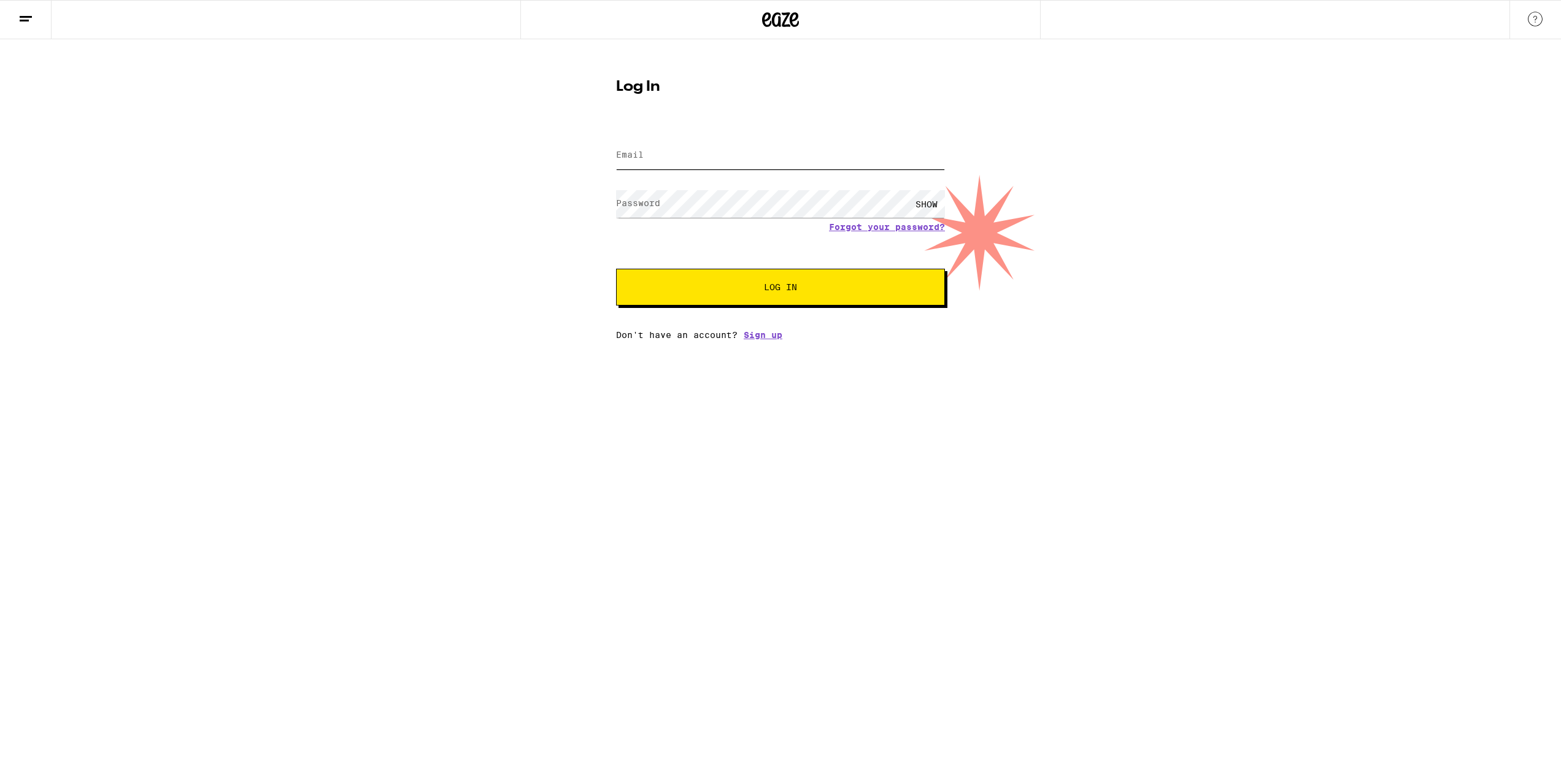
type input "[PERSON_NAME][EMAIL_ADDRESS][PERSON_NAME][DOMAIN_NAME]"
click at [685, 283] on button "Log In" at bounding box center [780, 287] width 329 height 37
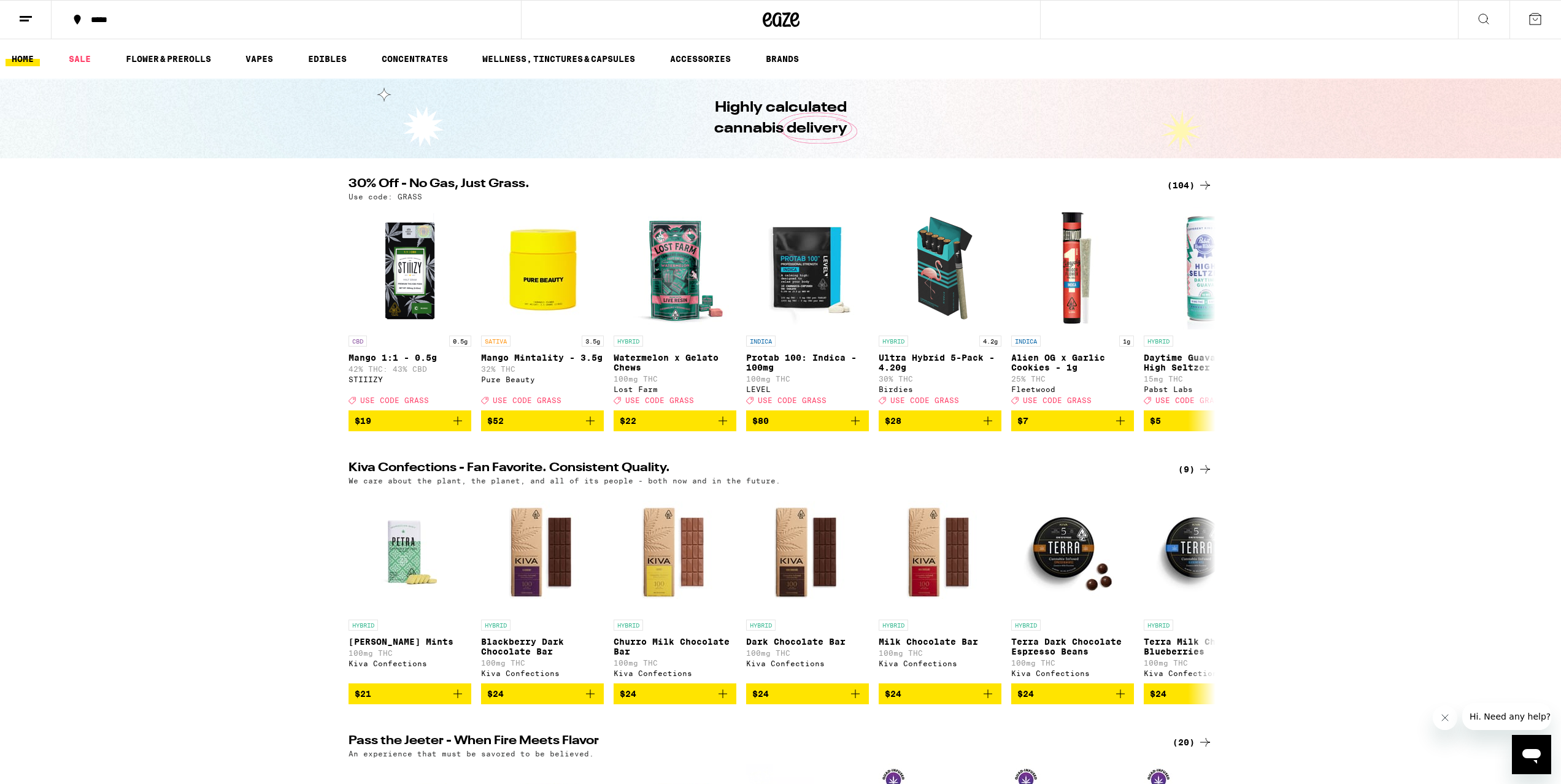
click at [16, 58] on link "HOME" at bounding box center [23, 58] width 34 height 15
click at [1547, 17] on button at bounding box center [1535, 19] width 51 height 38
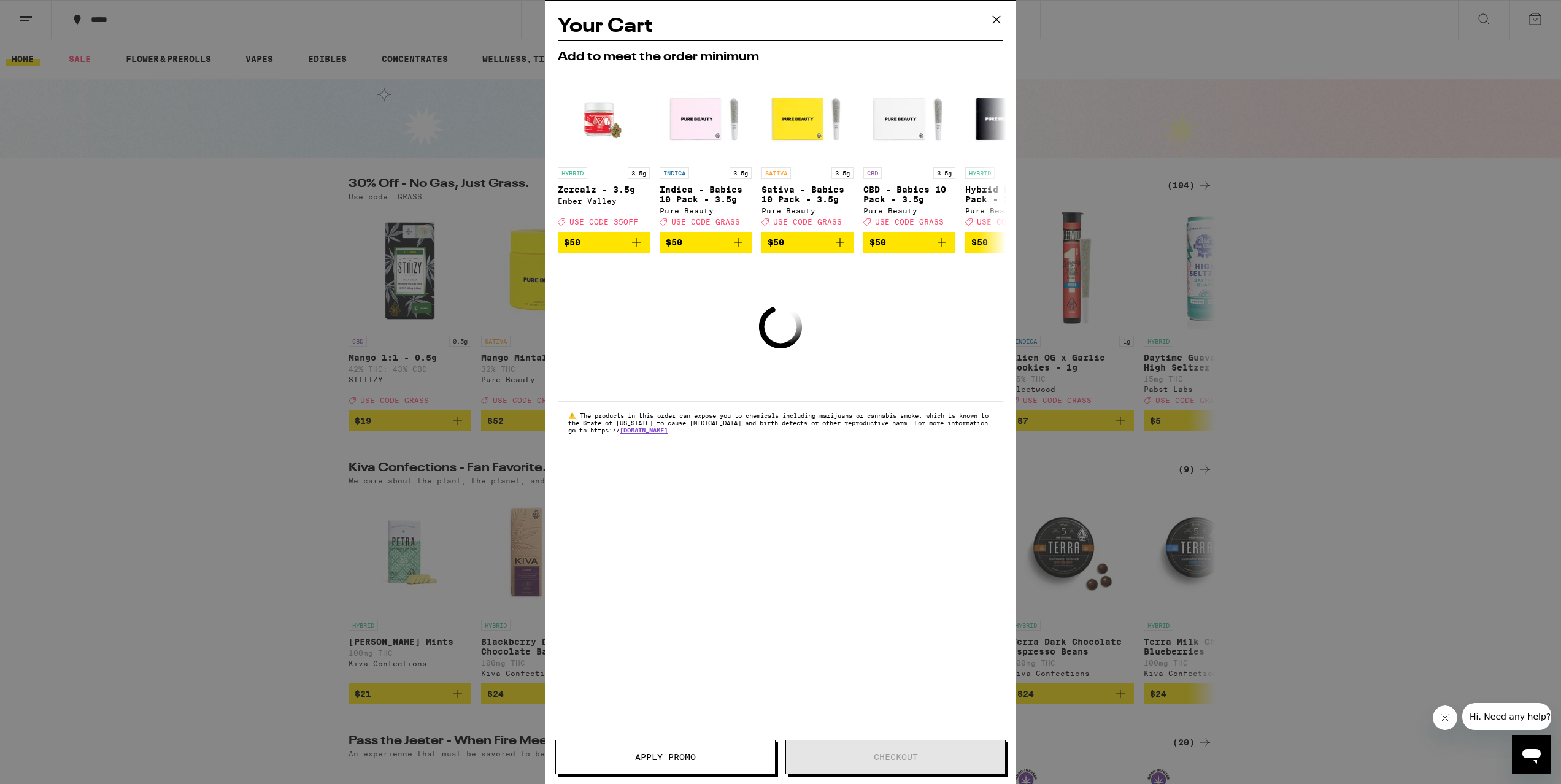
click at [459, 158] on div "Your Cart Add to meet the order minimum HYBRID 3.5g Zerealz - 3.5g Ember Valley…" at bounding box center [780, 392] width 1561 height 784
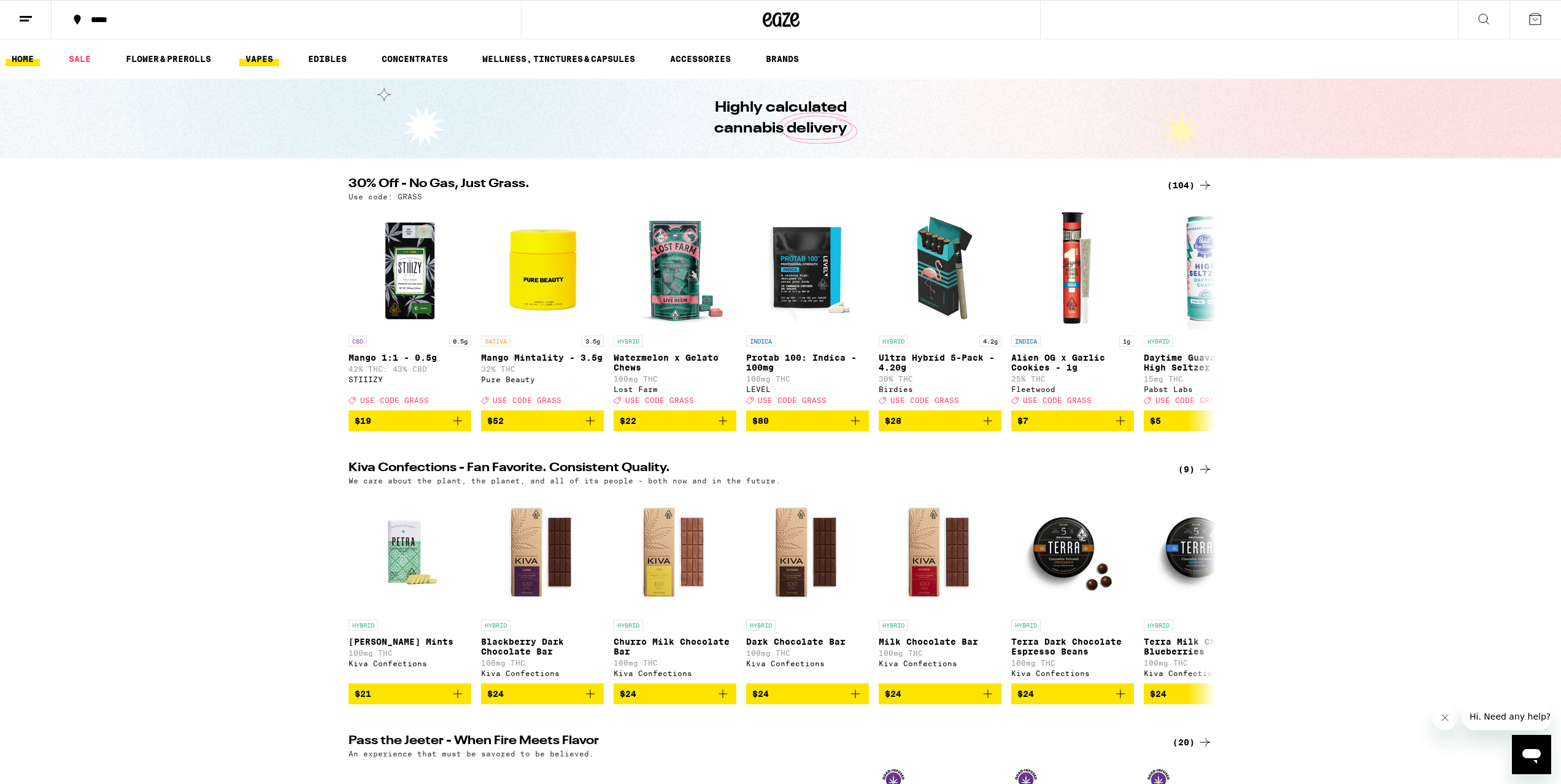
click at [254, 56] on link "VAPES" at bounding box center [259, 58] width 40 height 15
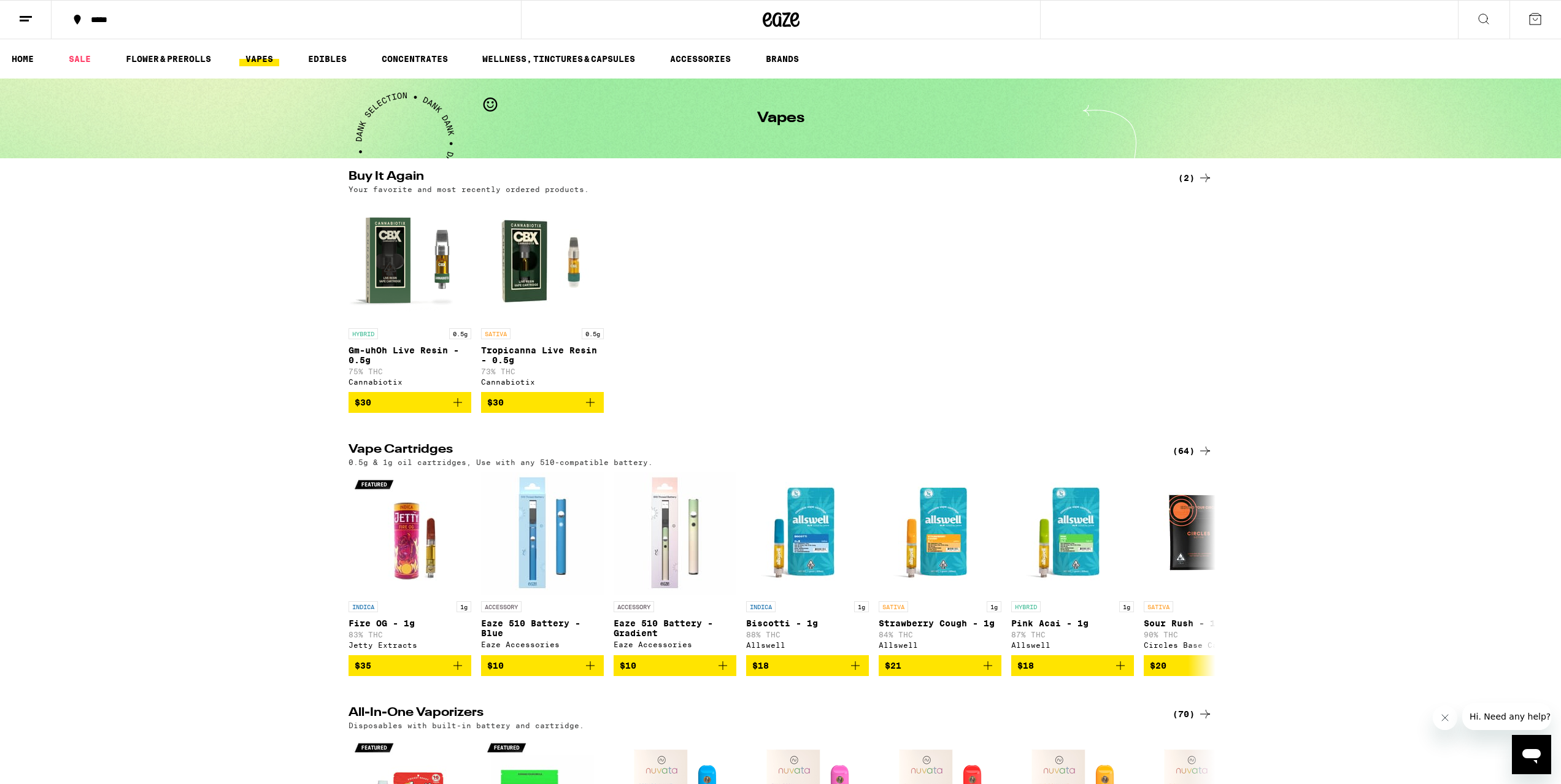
click at [268, 60] on link "VAPES" at bounding box center [259, 58] width 40 height 15
click at [27, 20] on line at bounding box center [24, 20] width 9 height 0
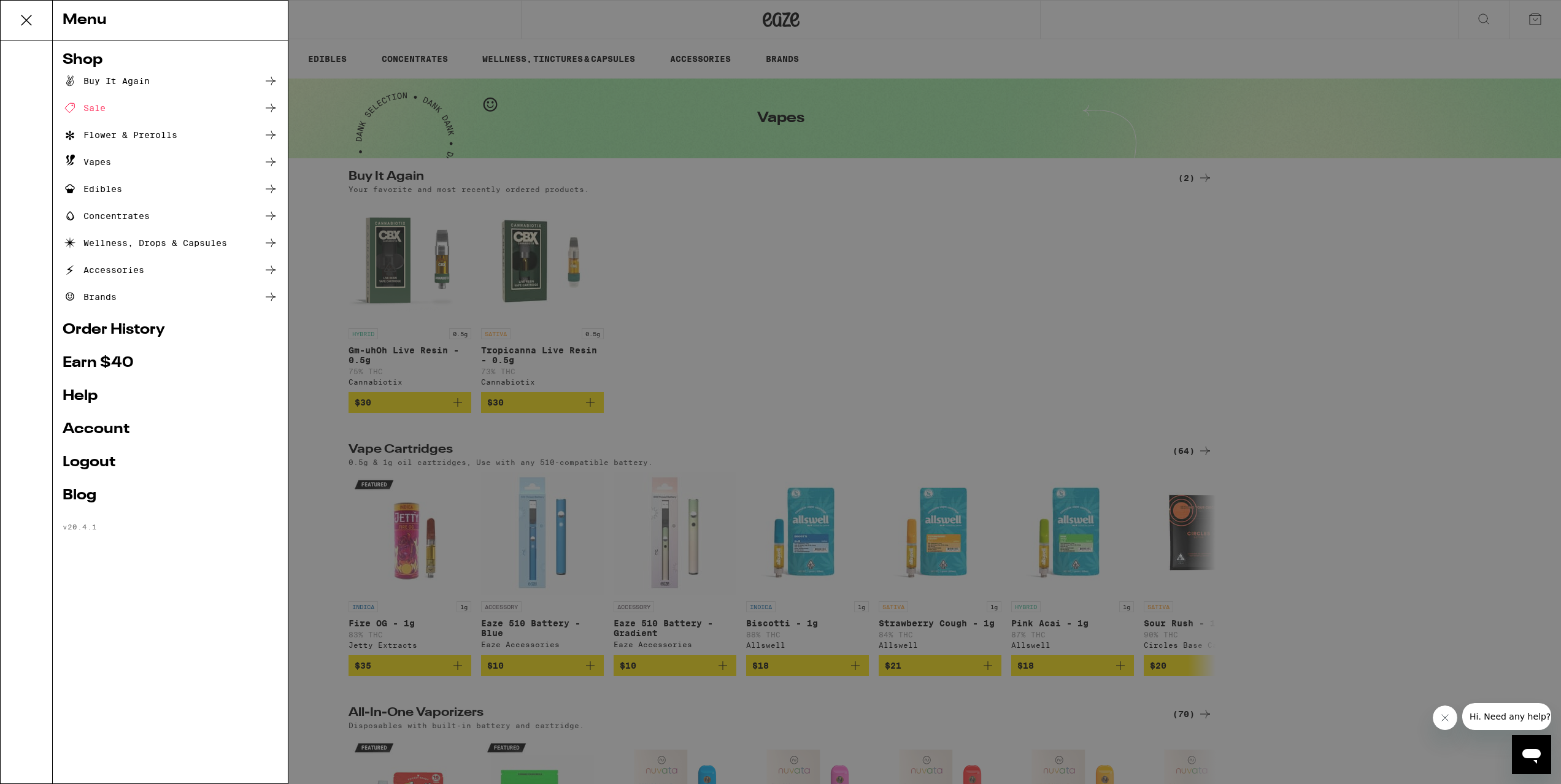
click at [106, 160] on div "Vapes" at bounding box center [86, 162] width 49 height 15
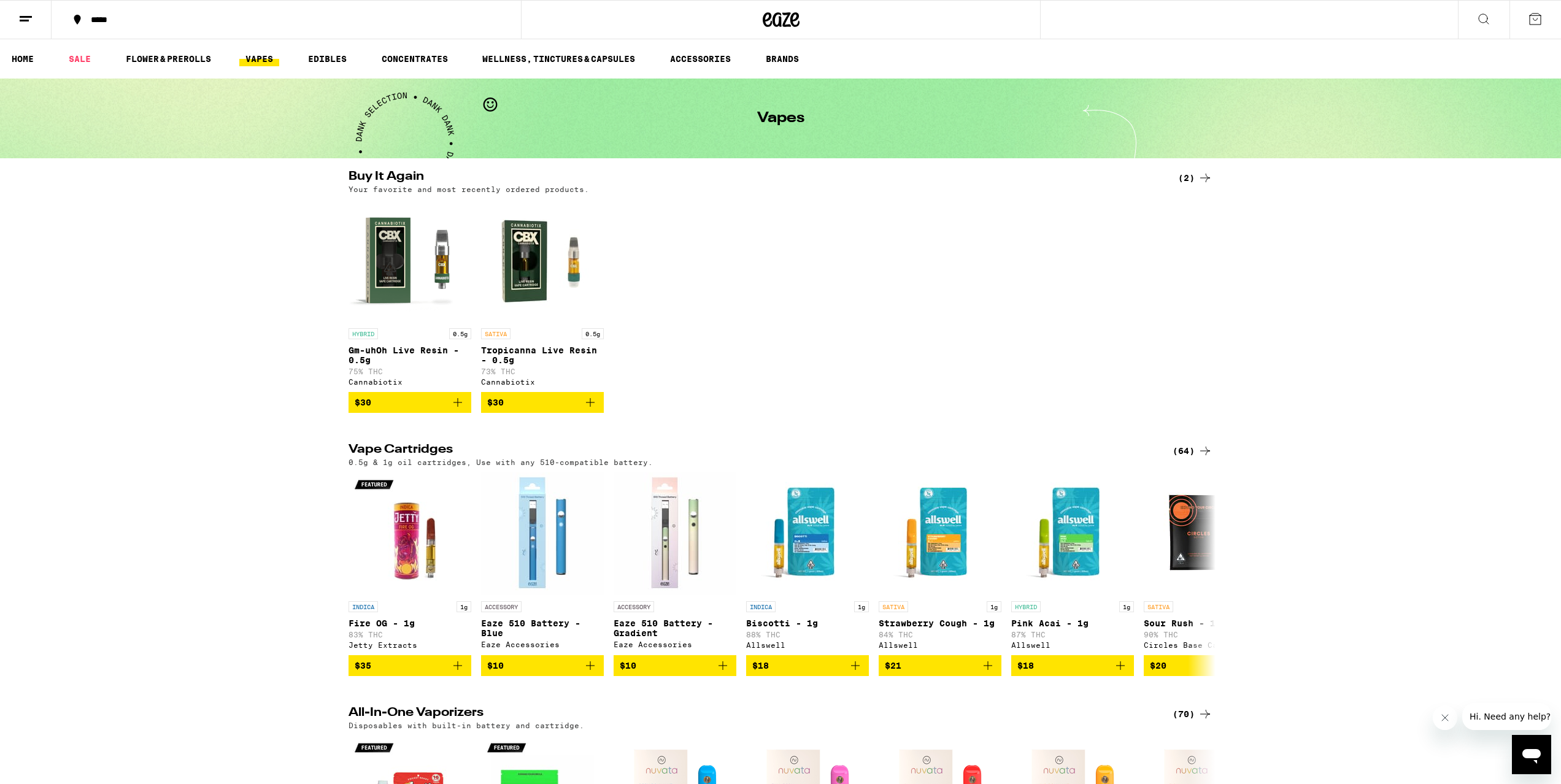
click at [18, 21] on icon at bounding box center [25, 19] width 15 height 15
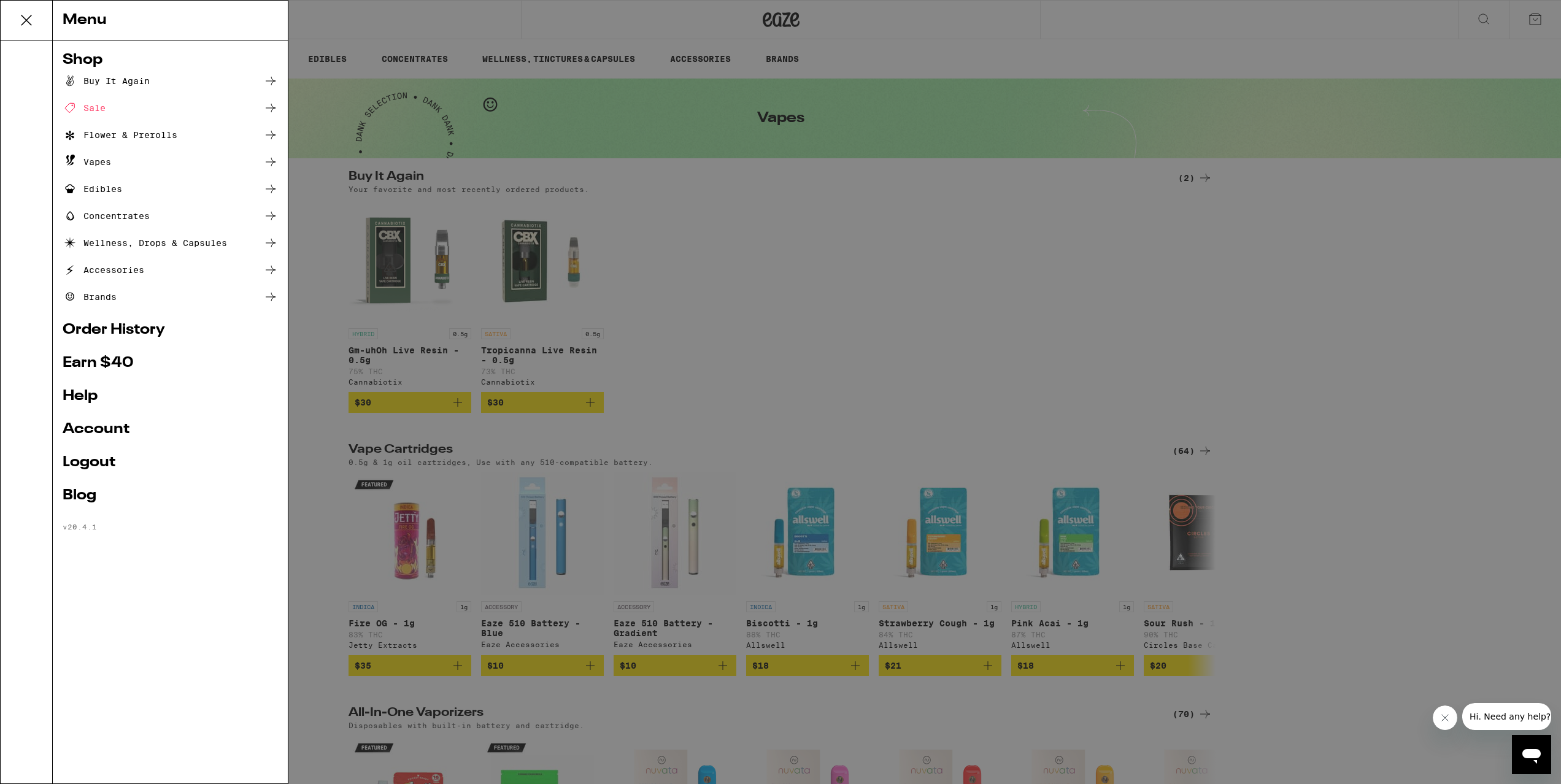
click at [163, 272] on div "Accessories" at bounding box center [170, 270] width 216 height 15
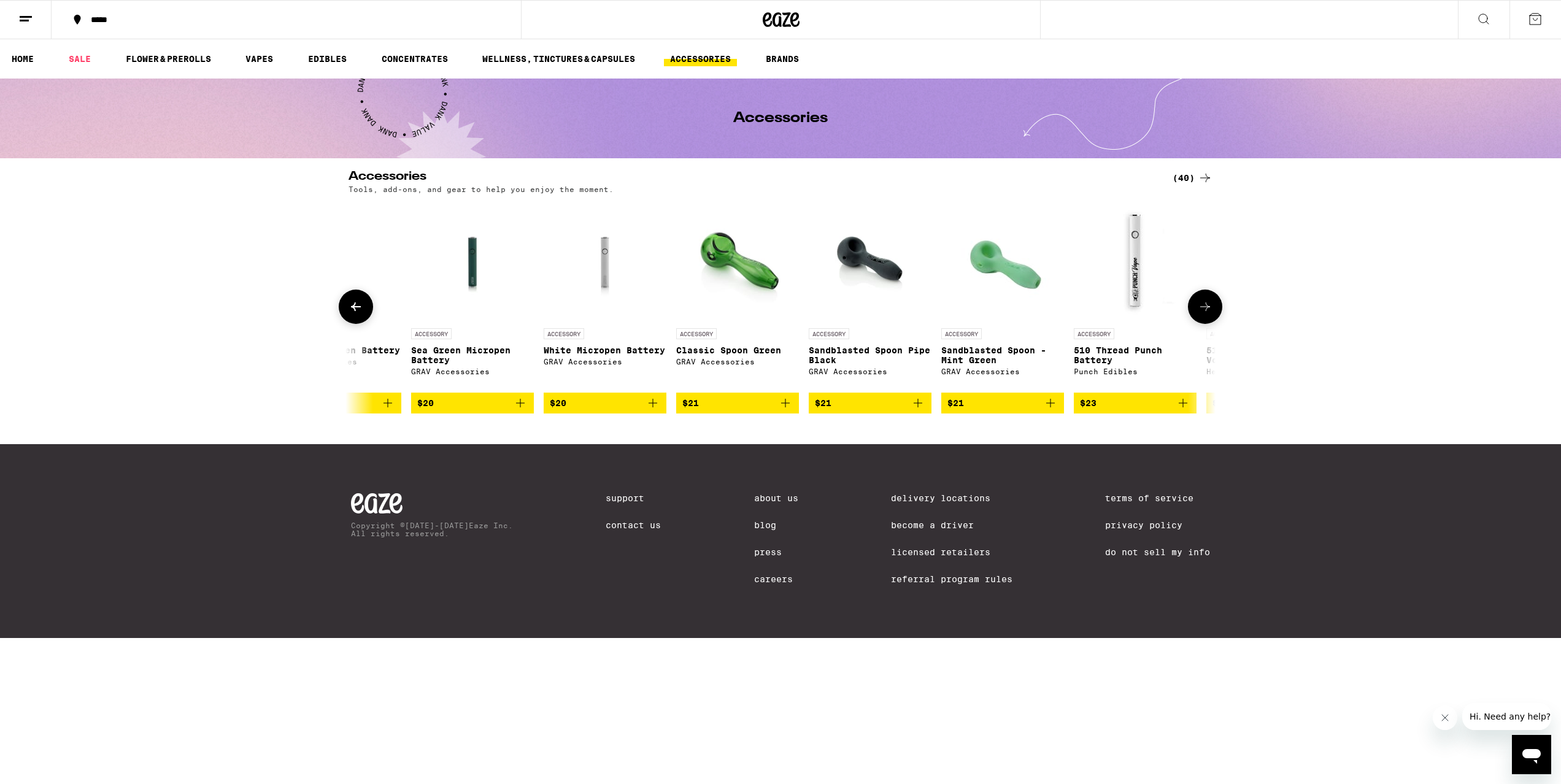
scroll to position [0, 2811]
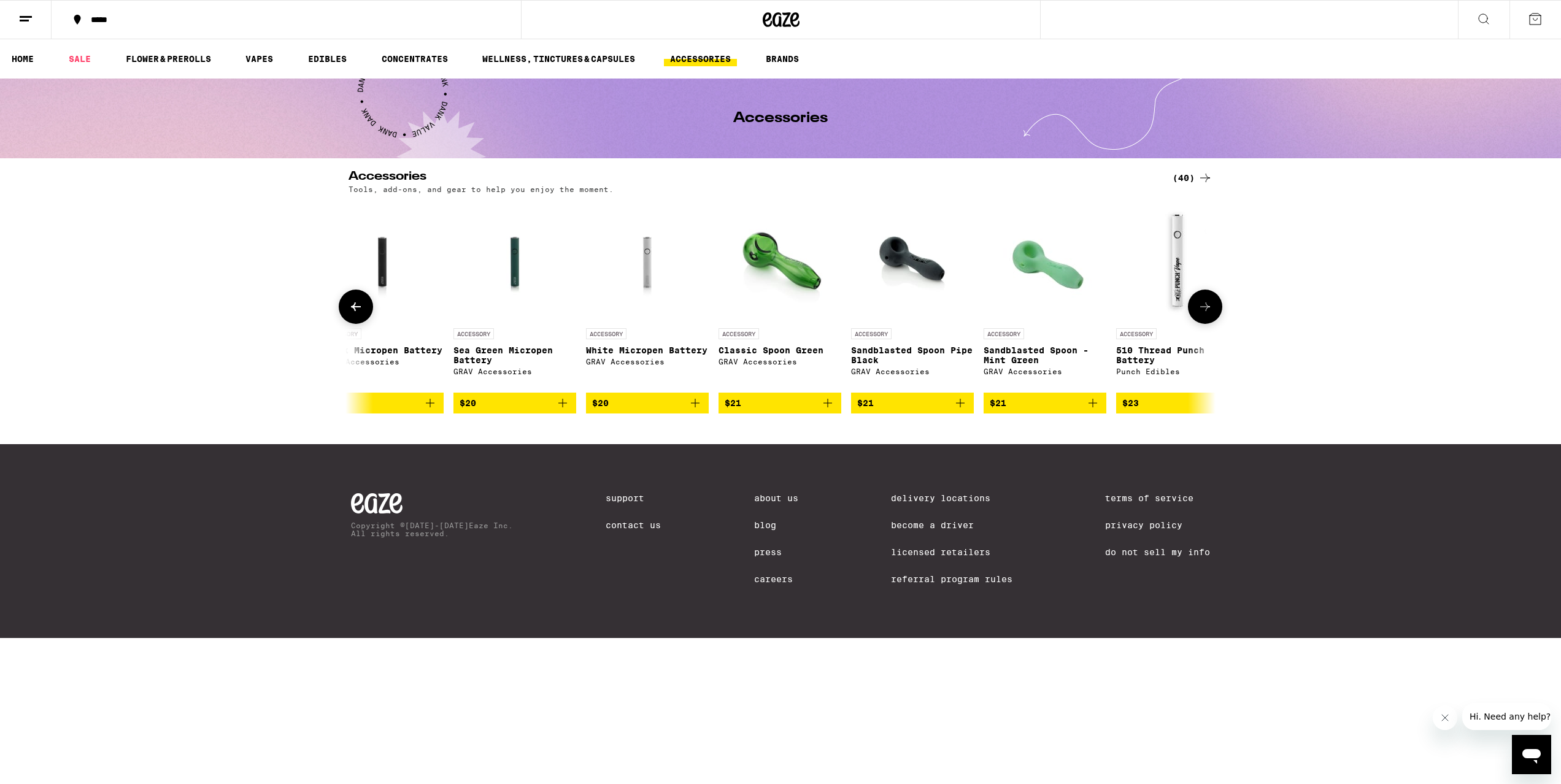
click at [380, 270] on img "Open page for Black Micropen Battery from GRAV Accessories" at bounding box center [383, 260] width 92 height 123
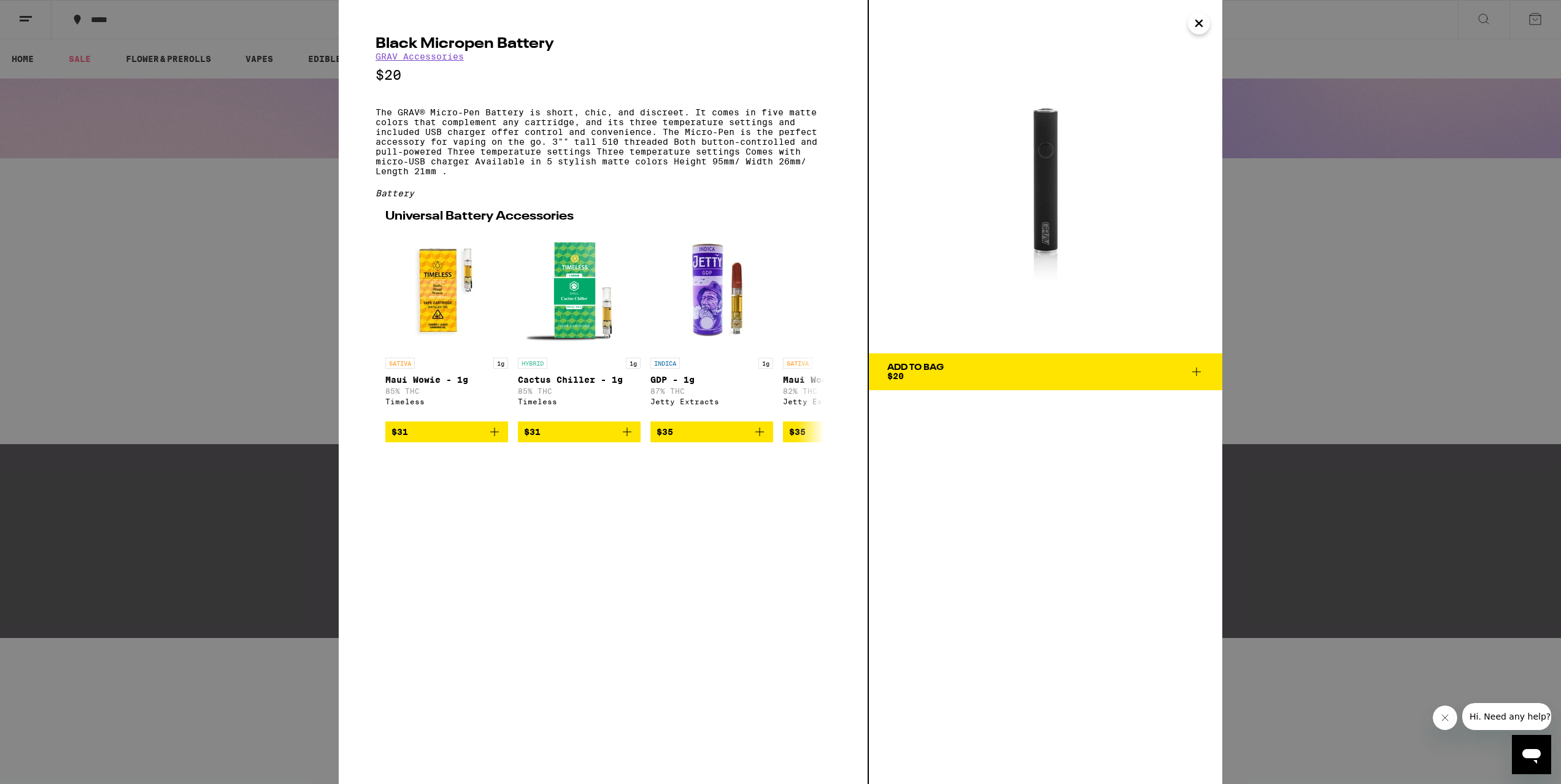
click at [1197, 23] on icon "Close" at bounding box center [1199, 23] width 15 height 18
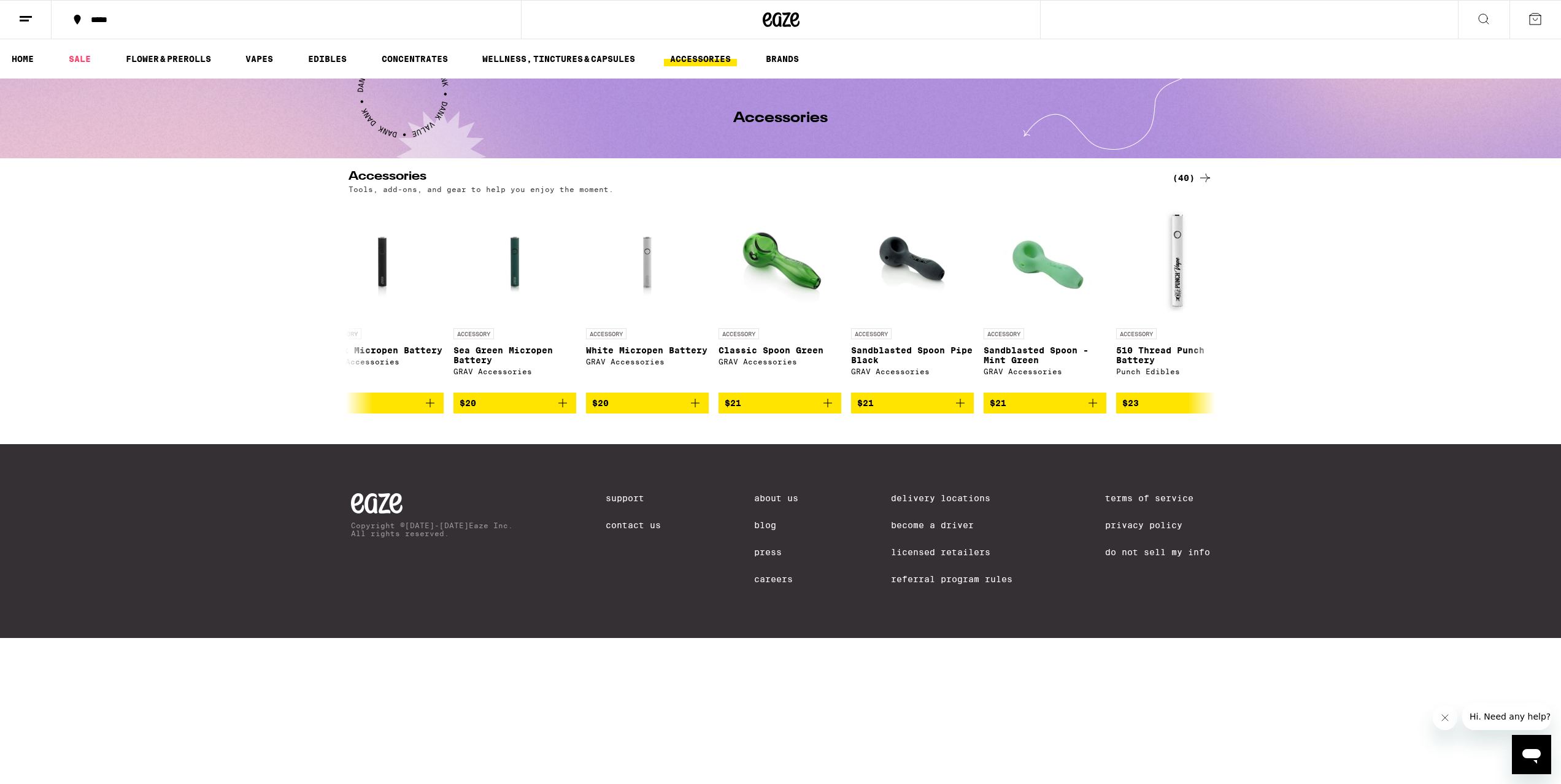
click at [1484, 17] on icon at bounding box center [1484, 19] width 15 height 15
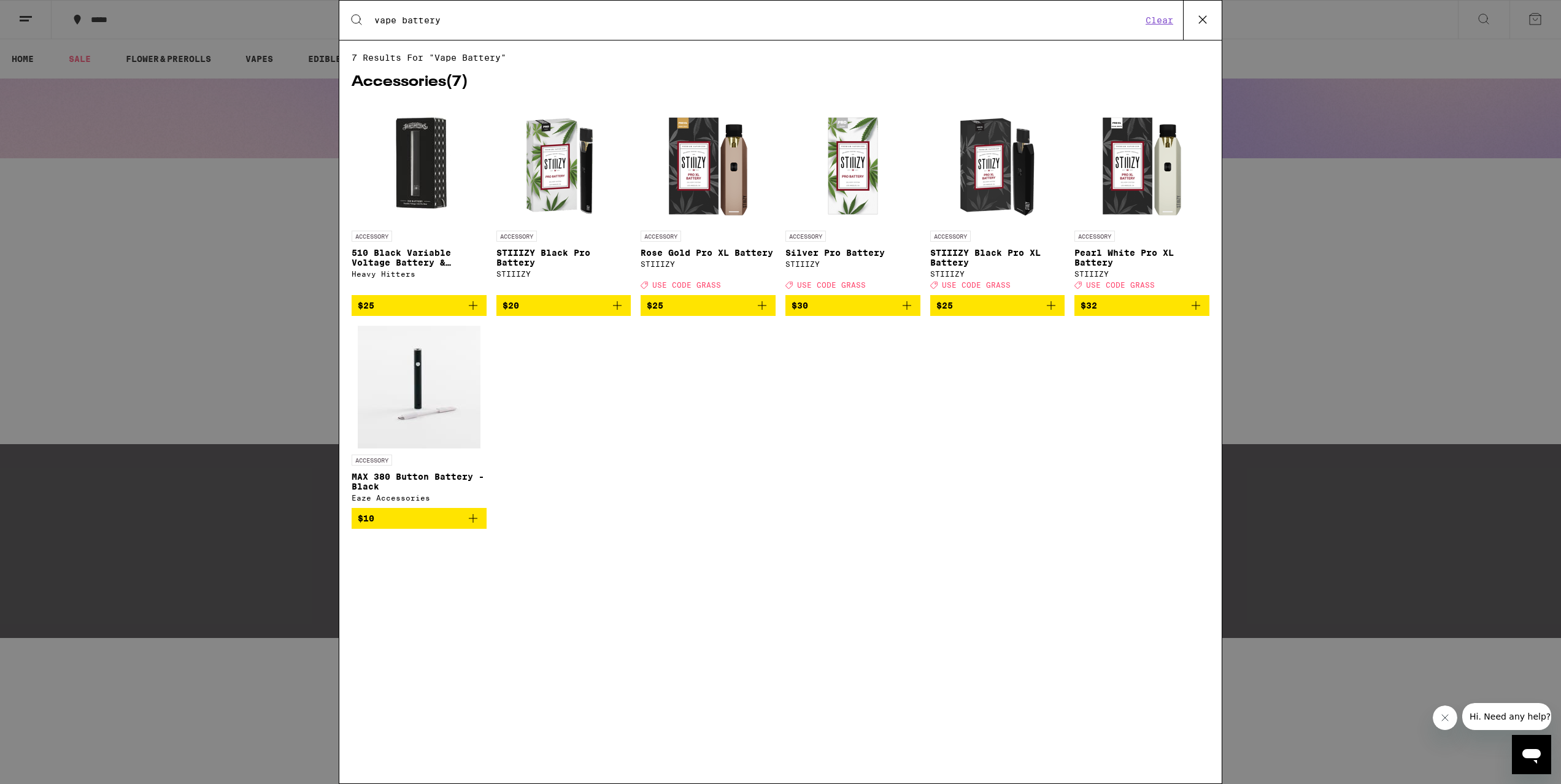
type input "vape battery"
click at [432, 184] on img "Open page for 510 Black Variable Voltage Battery & Charger from Heavy Hitters" at bounding box center [419, 163] width 123 height 123
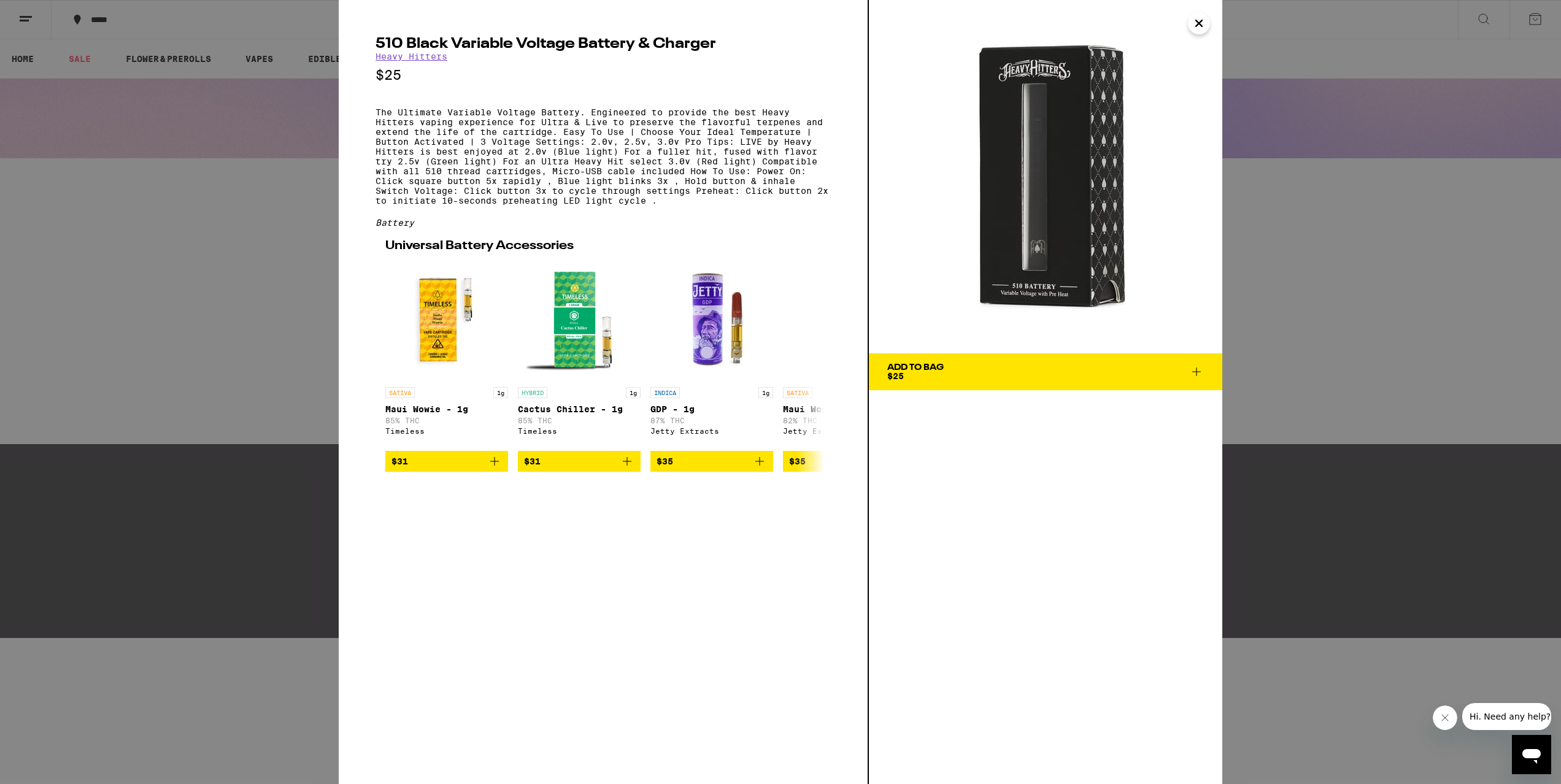
click at [309, 136] on div "510 Black Variable Voltage Battery & Charger Heavy Hitters $25 The Ultimate Var…" at bounding box center [780, 392] width 1561 height 784
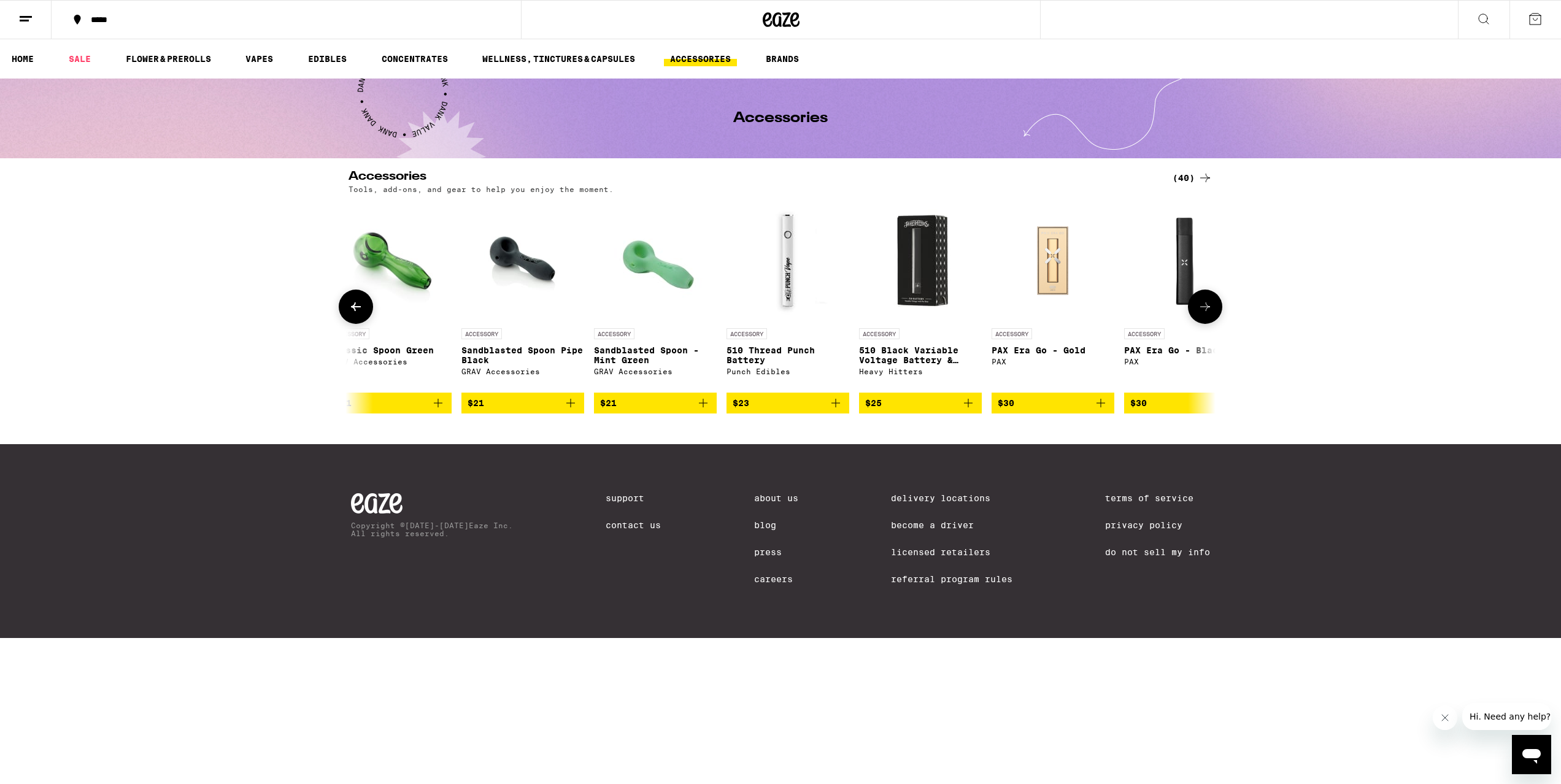
scroll to position [0, 3170]
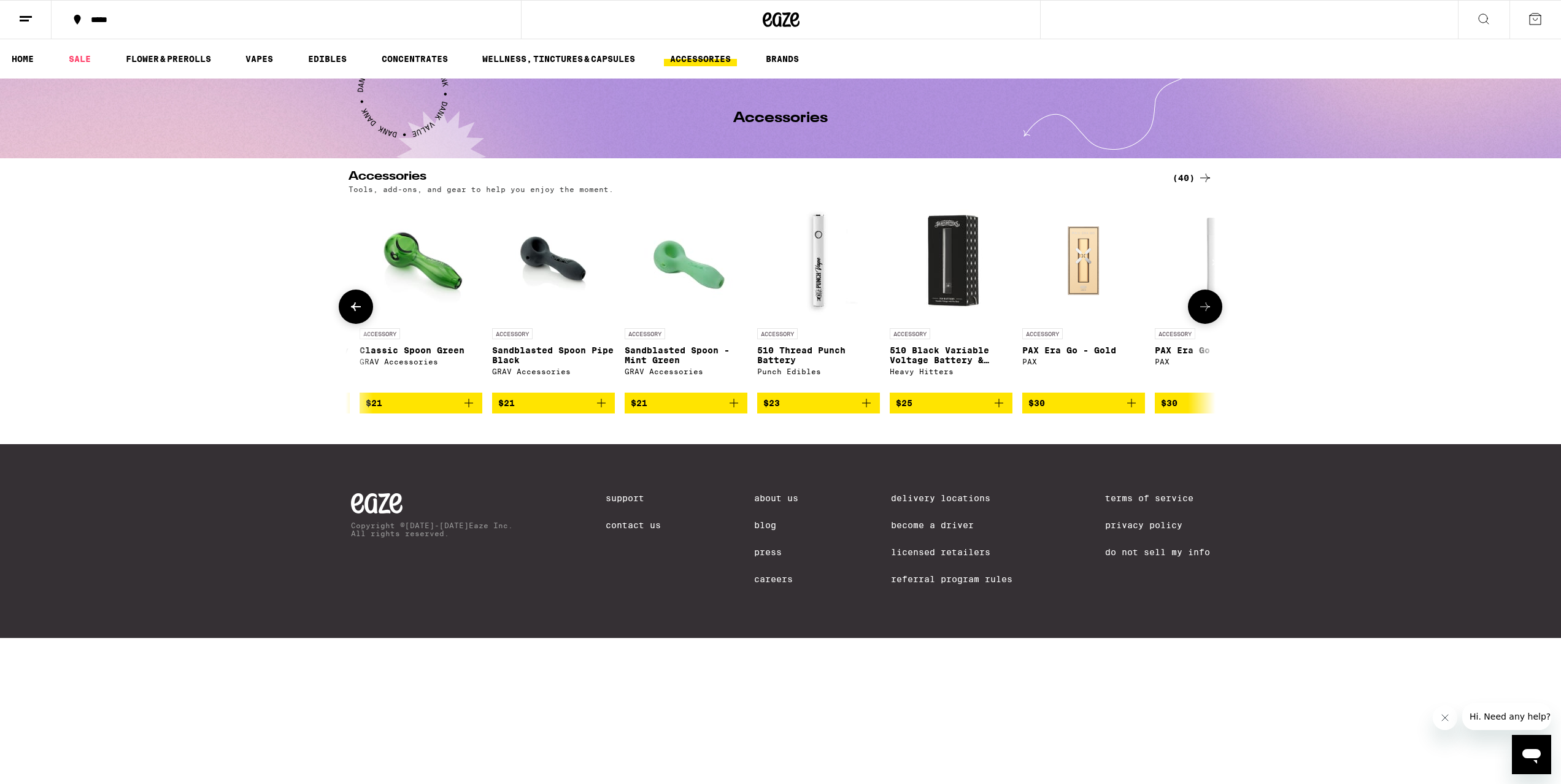
click at [813, 277] on img "Open page for 510 Thread Punch Battery from Punch Edibles" at bounding box center [819, 260] width 123 height 123
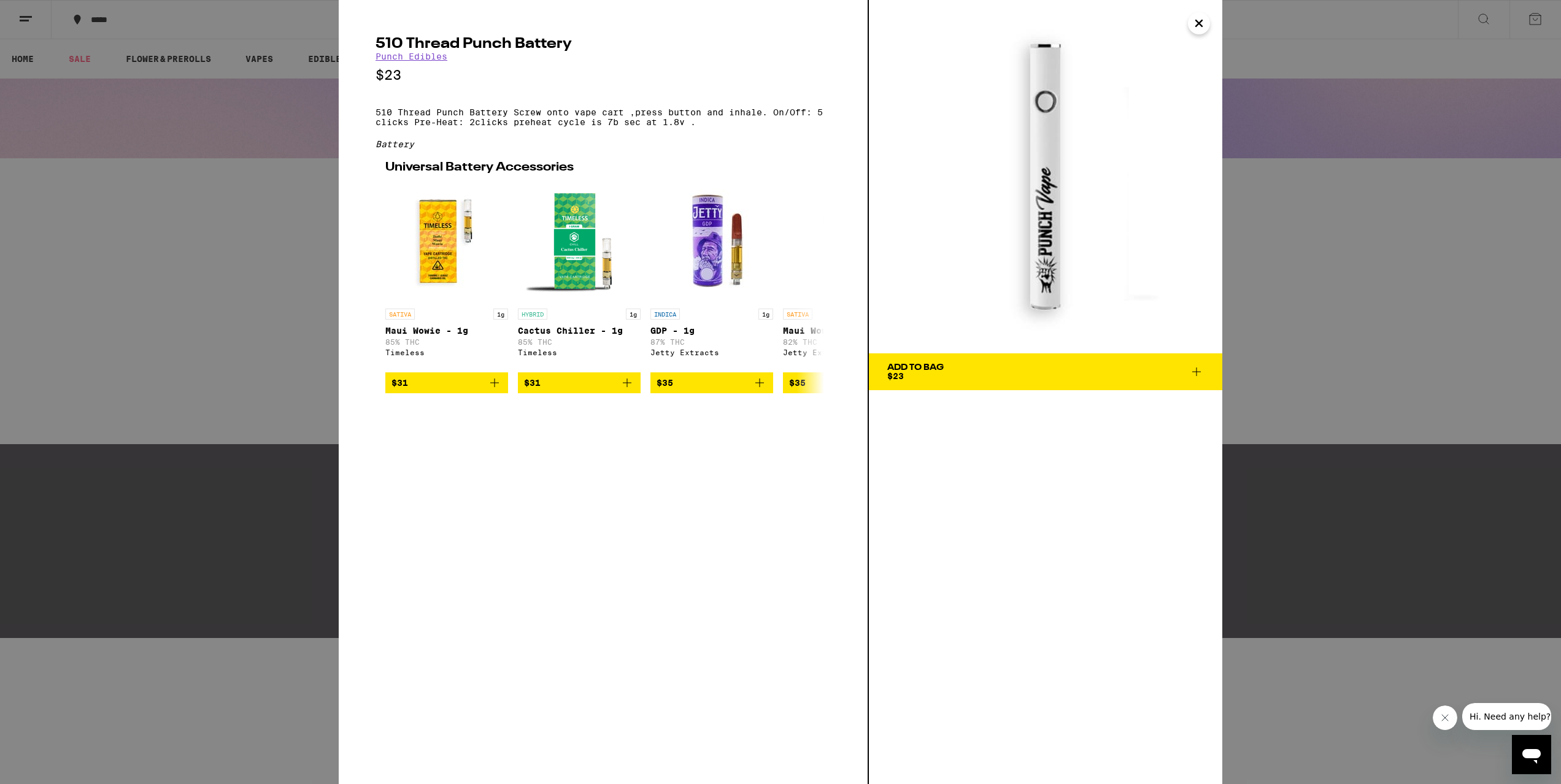
click at [272, 182] on div "510 Thread Punch Battery Punch Edibles $23 510 Thread Punch Battery Screw onto …" at bounding box center [780, 392] width 1561 height 784
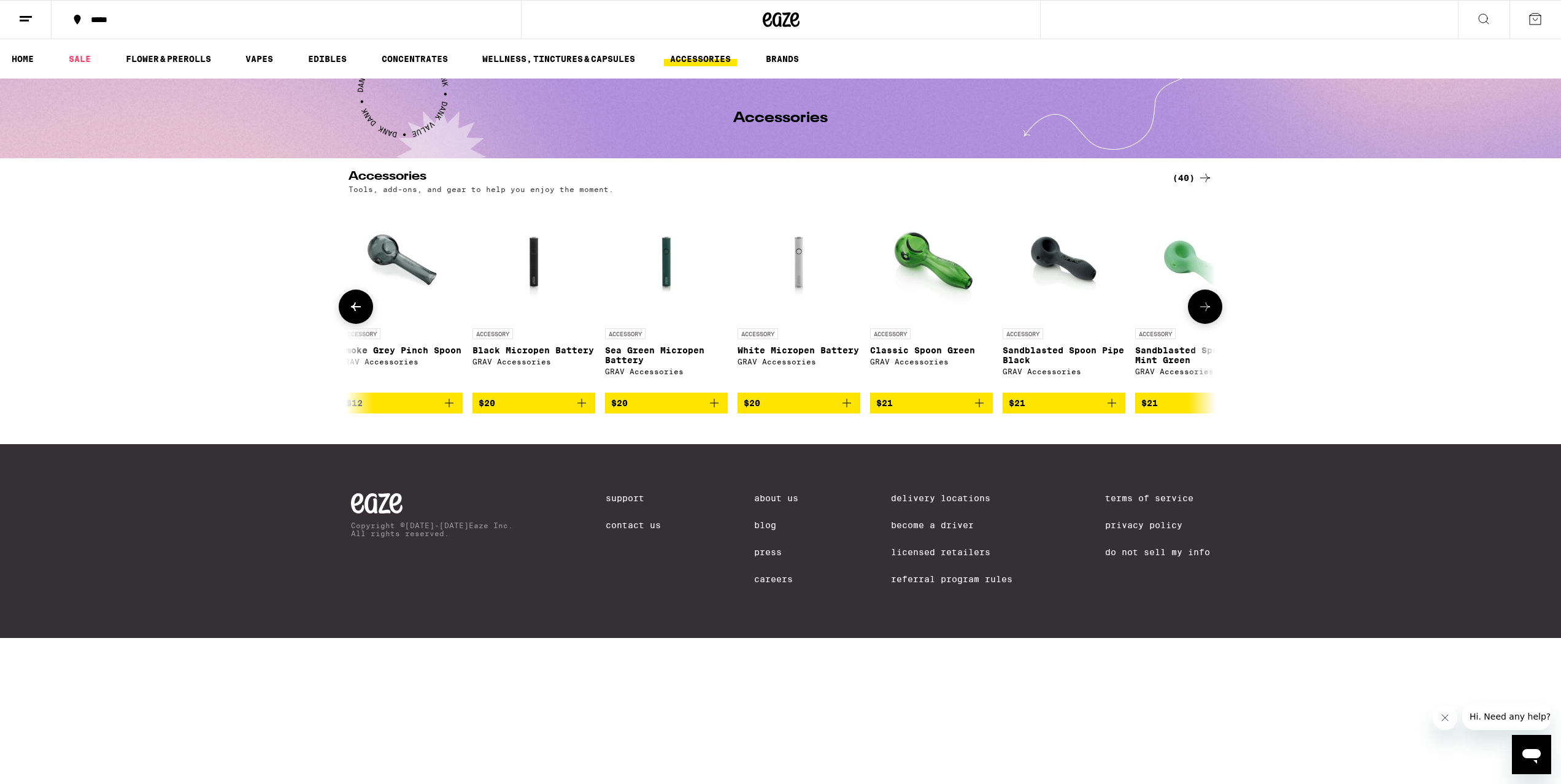
scroll to position [0, 2615]
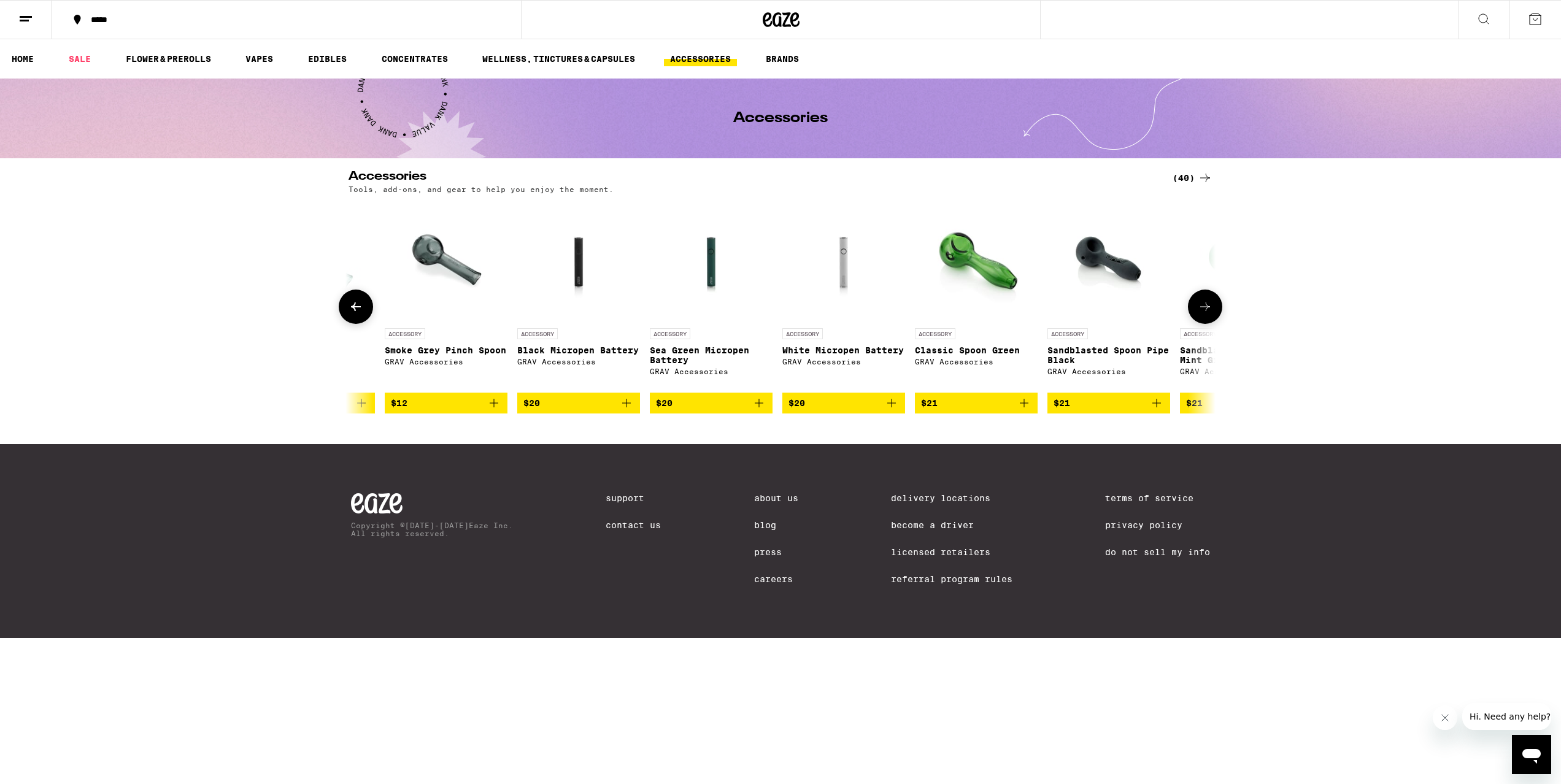
click at [709, 268] on img "Open page for Sea Green Micropen Battery from GRAV Accessories" at bounding box center [711, 260] width 92 height 123
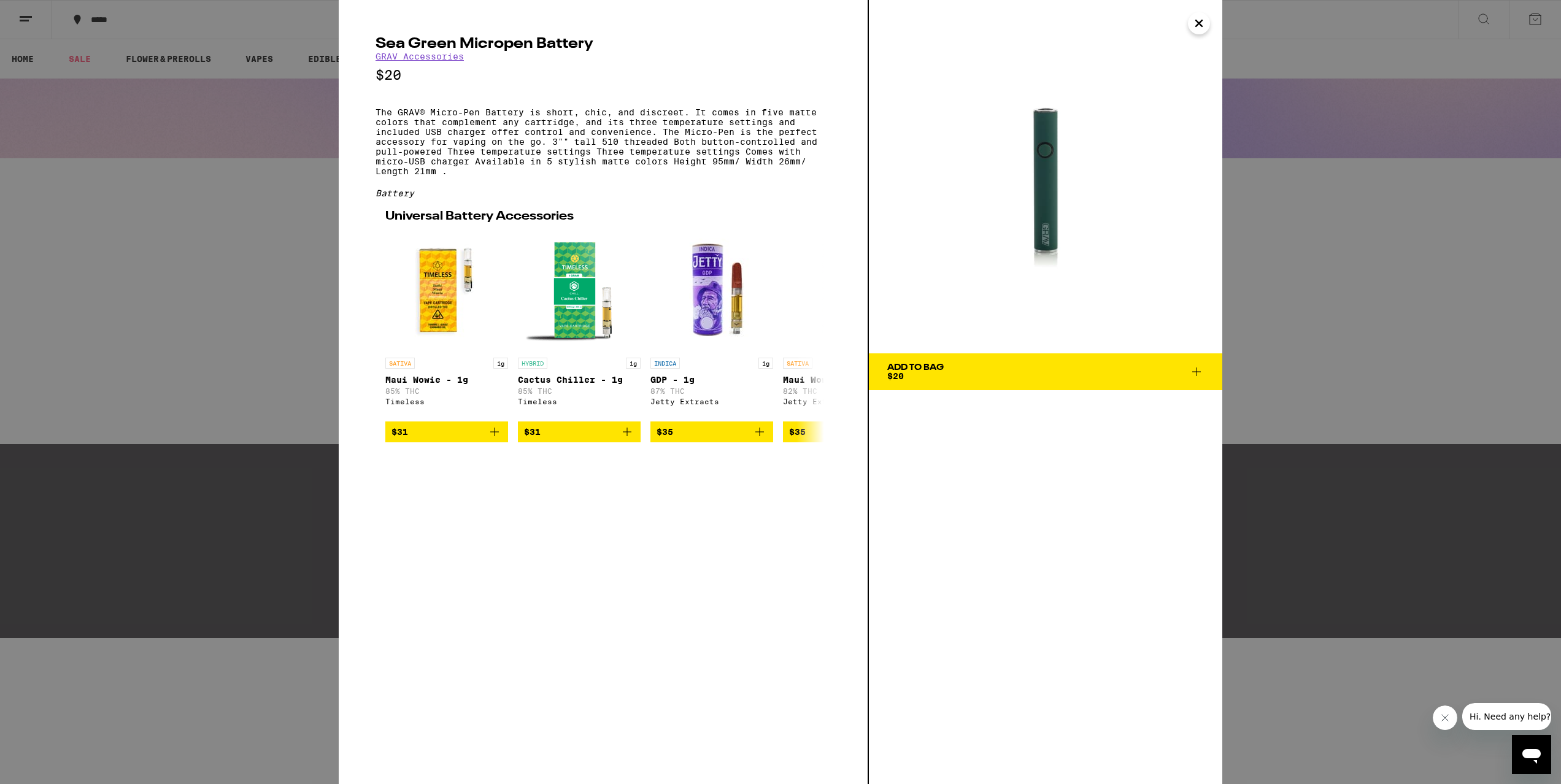
click at [930, 362] on button "Add To Bag $20" at bounding box center [1046, 372] width 353 height 37
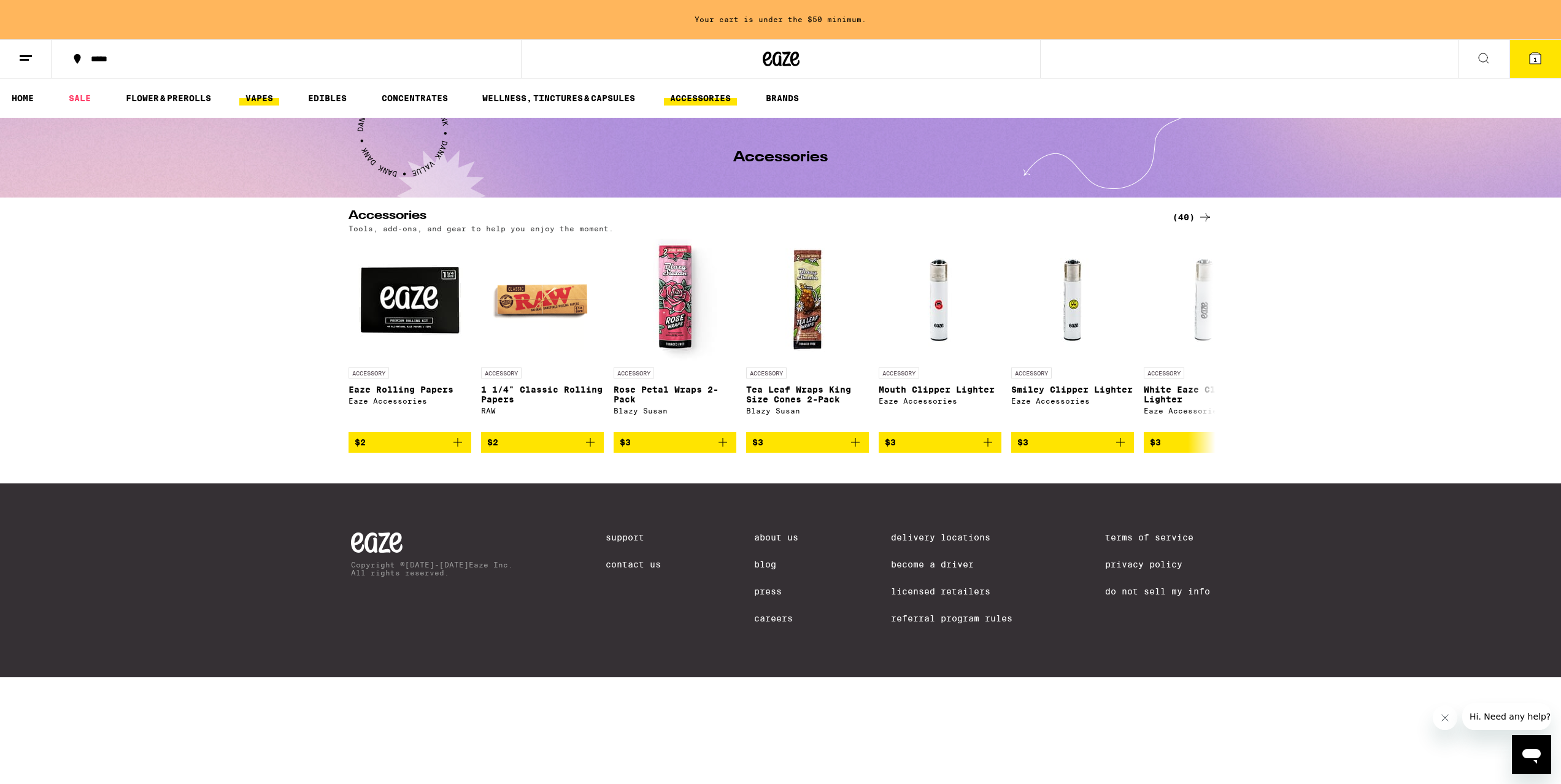
click at [261, 94] on link "VAPES" at bounding box center [259, 98] width 40 height 15
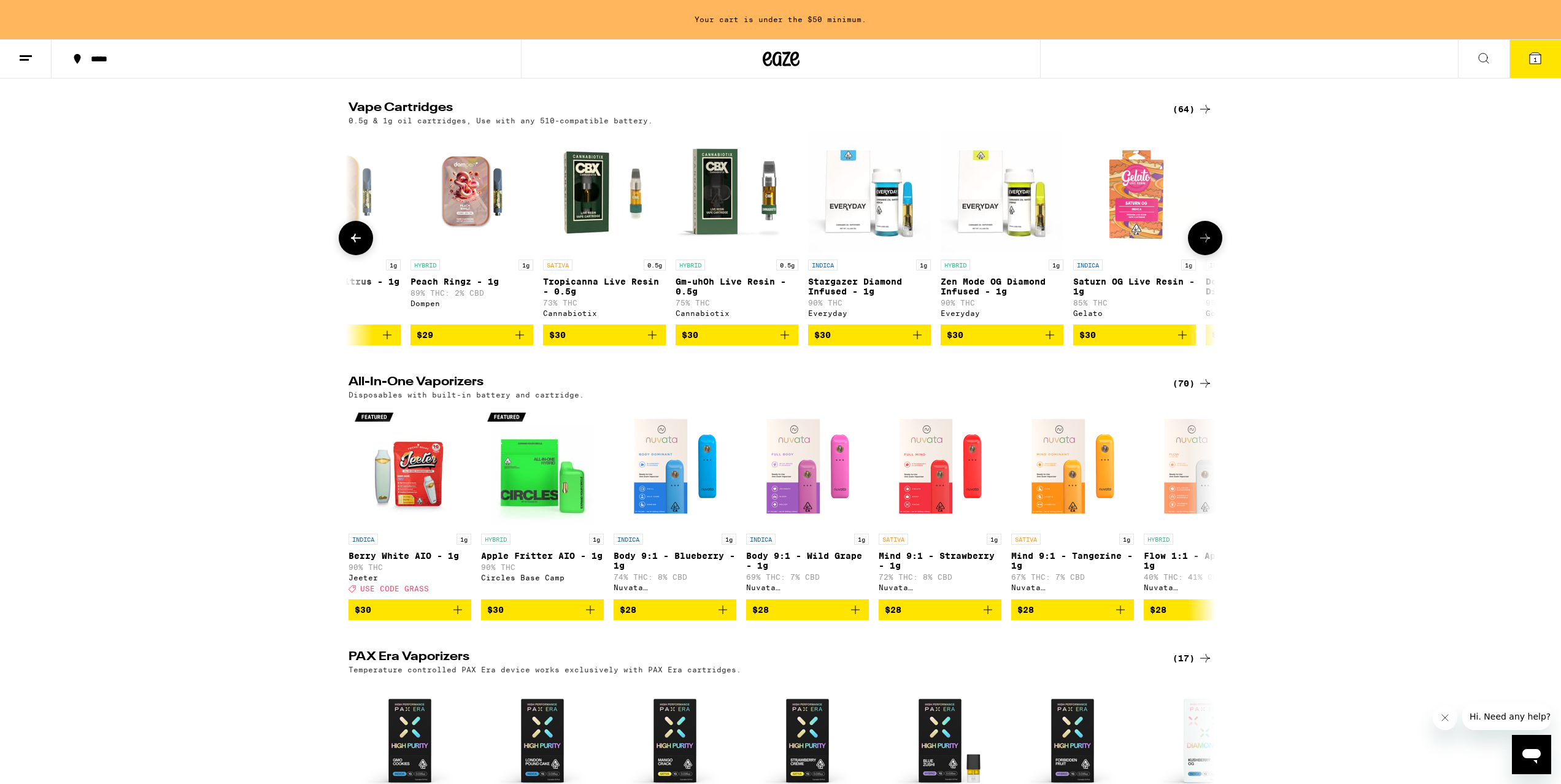
scroll to position [0, 3140]
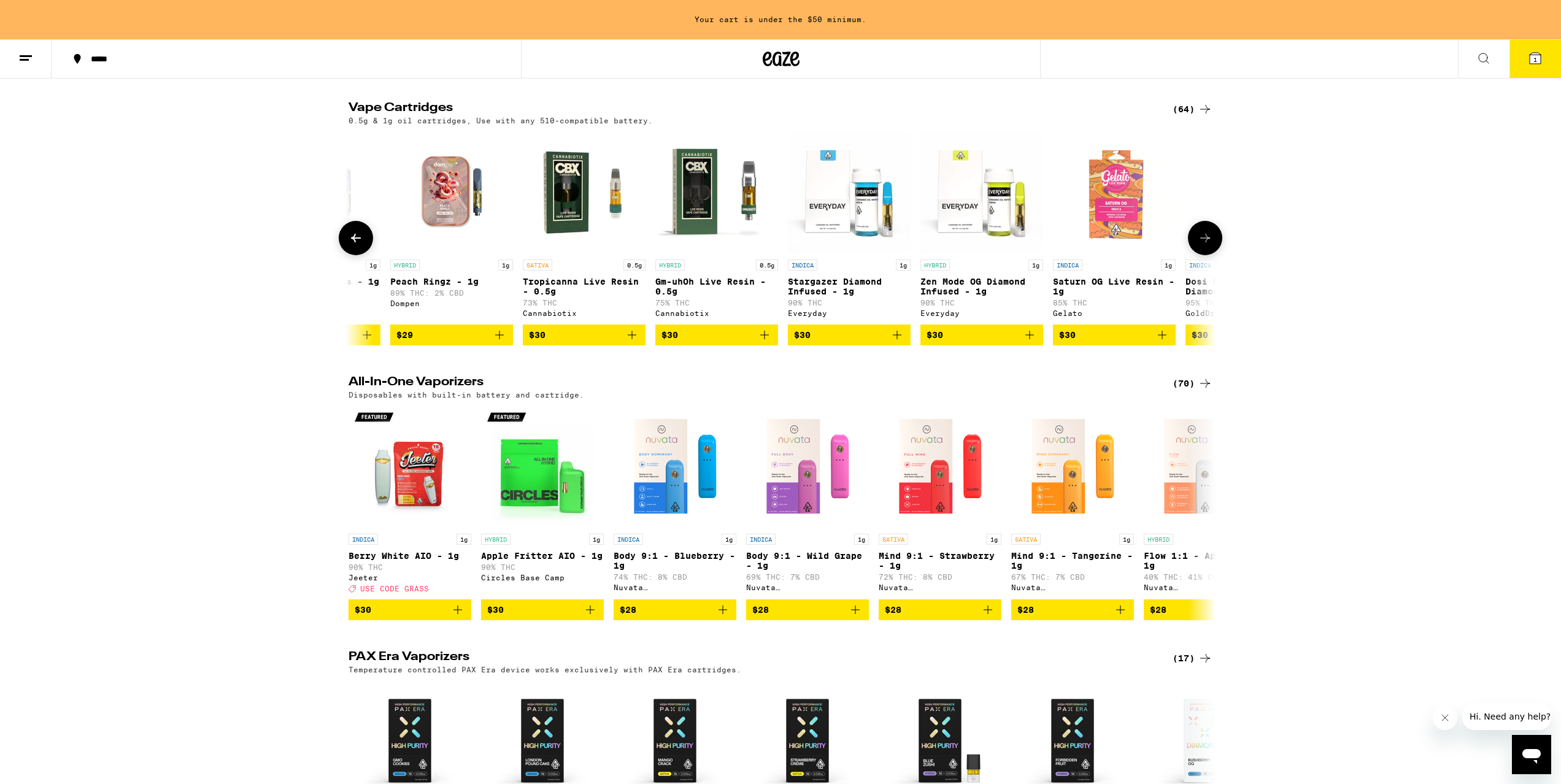
click at [711, 219] on img "Open page for Gm-uhOh Live Resin - 0.5g from Cannabiotix" at bounding box center [717, 192] width 123 height 123
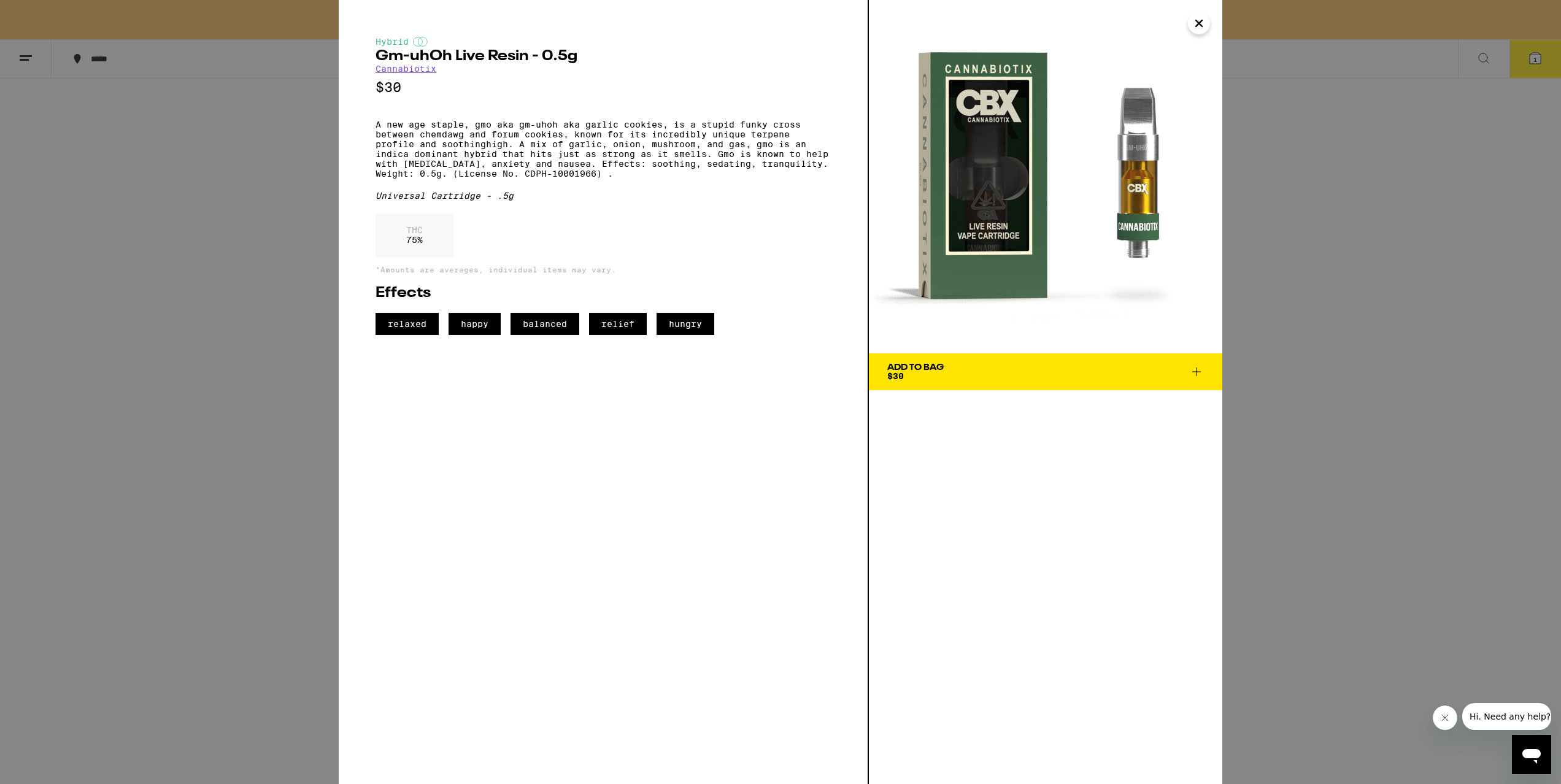
click at [311, 194] on div "Hybrid Gm-uhOh Live Resin - 0.5g Cannabiotix $30 A new age staple, gmo aka gm-u…" at bounding box center [780, 392] width 1561 height 784
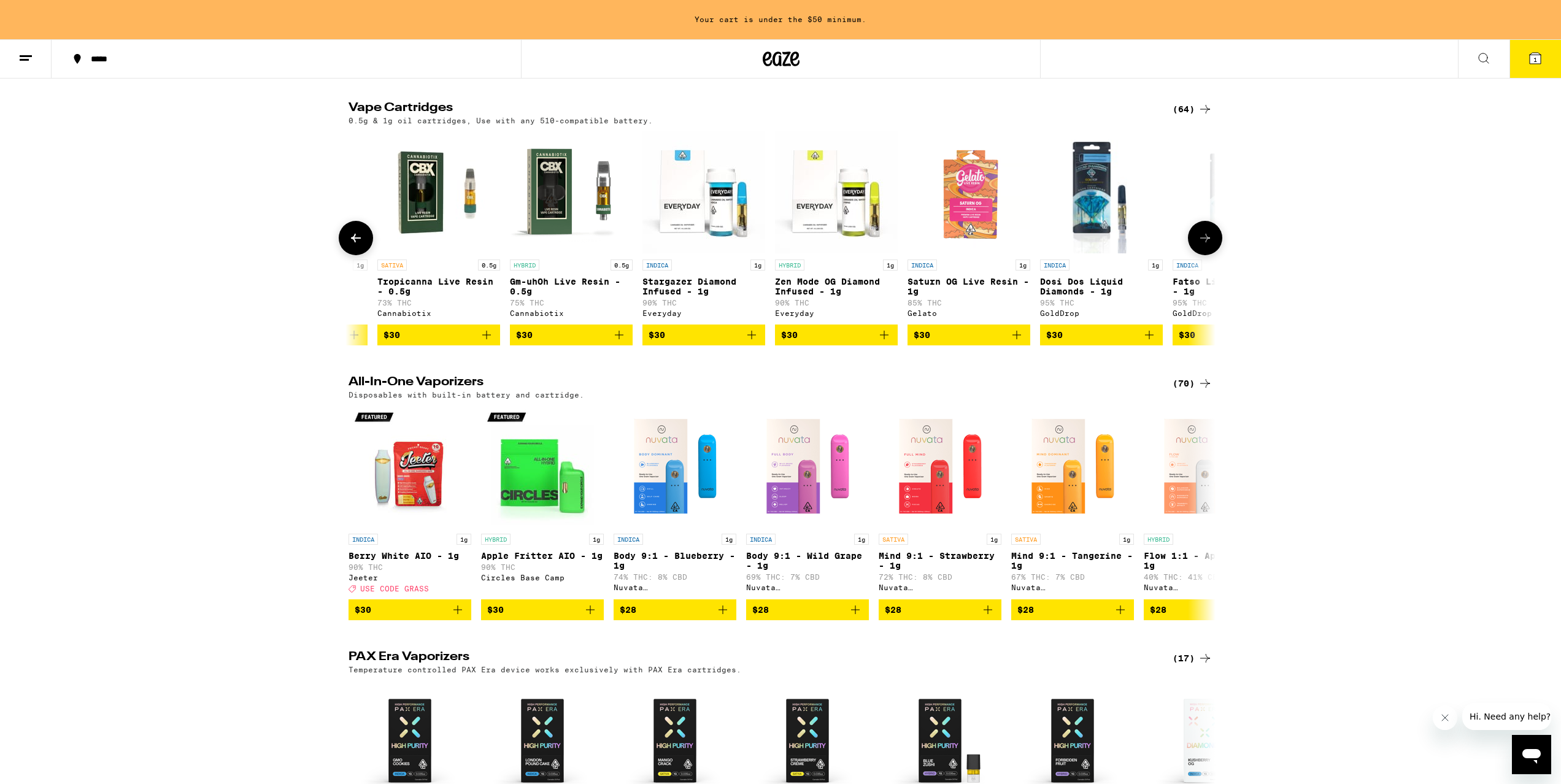
scroll to position [0, 3318]
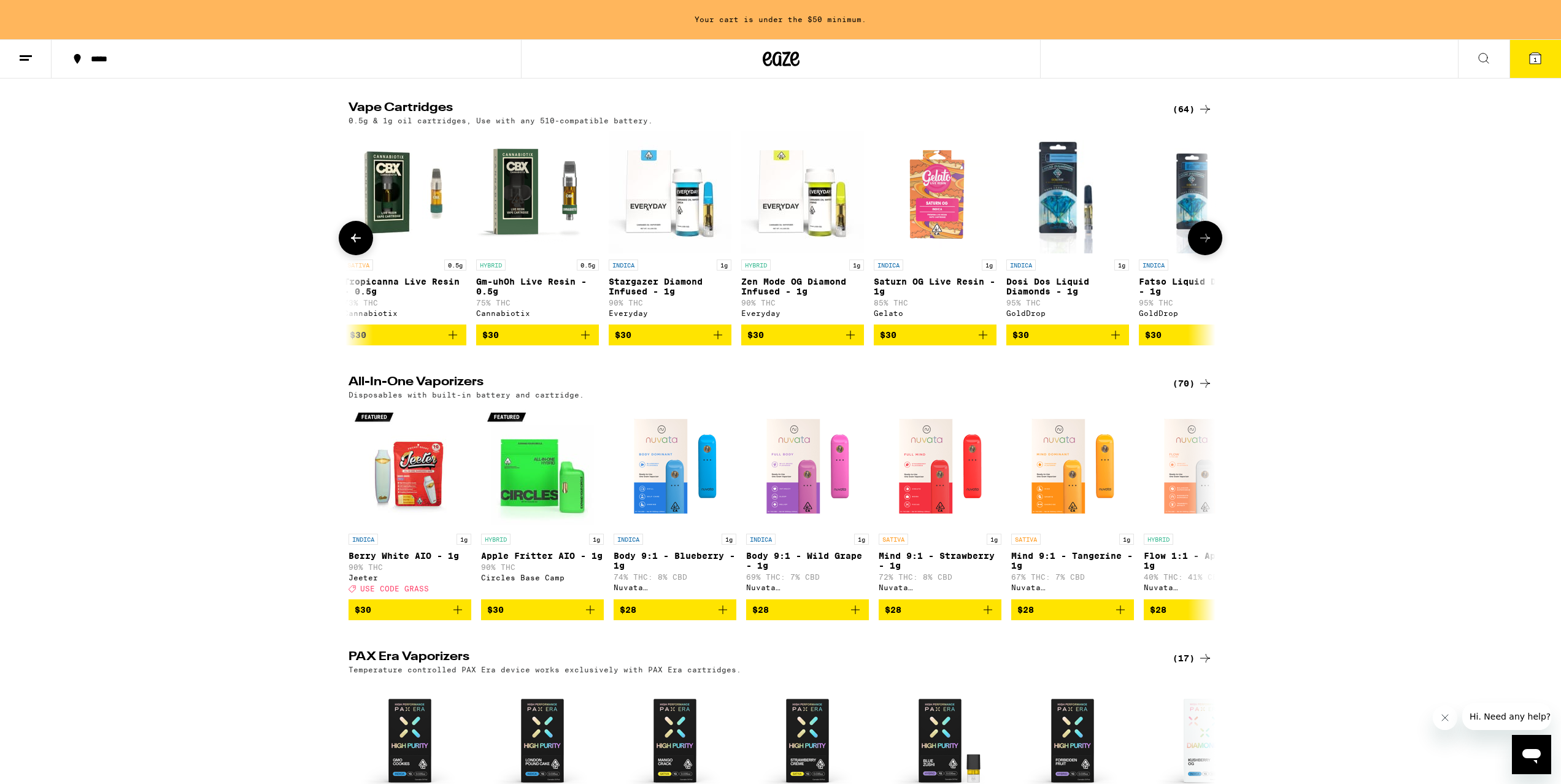
click at [657, 216] on img "Open page for Stargazer Diamond Infused - 1g from Everyday" at bounding box center [670, 192] width 123 height 123
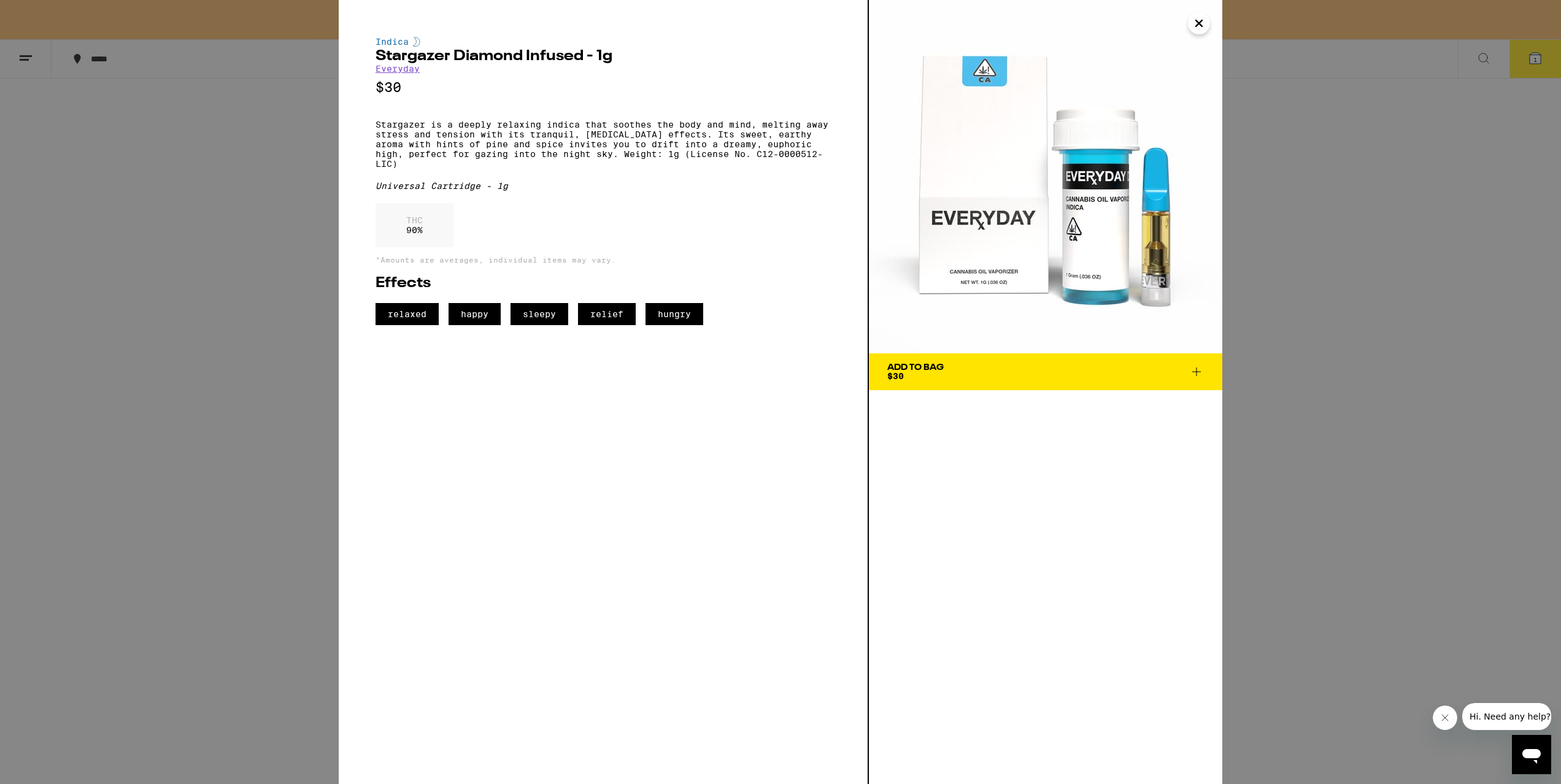
click at [982, 379] on span "Add To Bag $30" at bounding box center [1045, 372] width 316 height 17
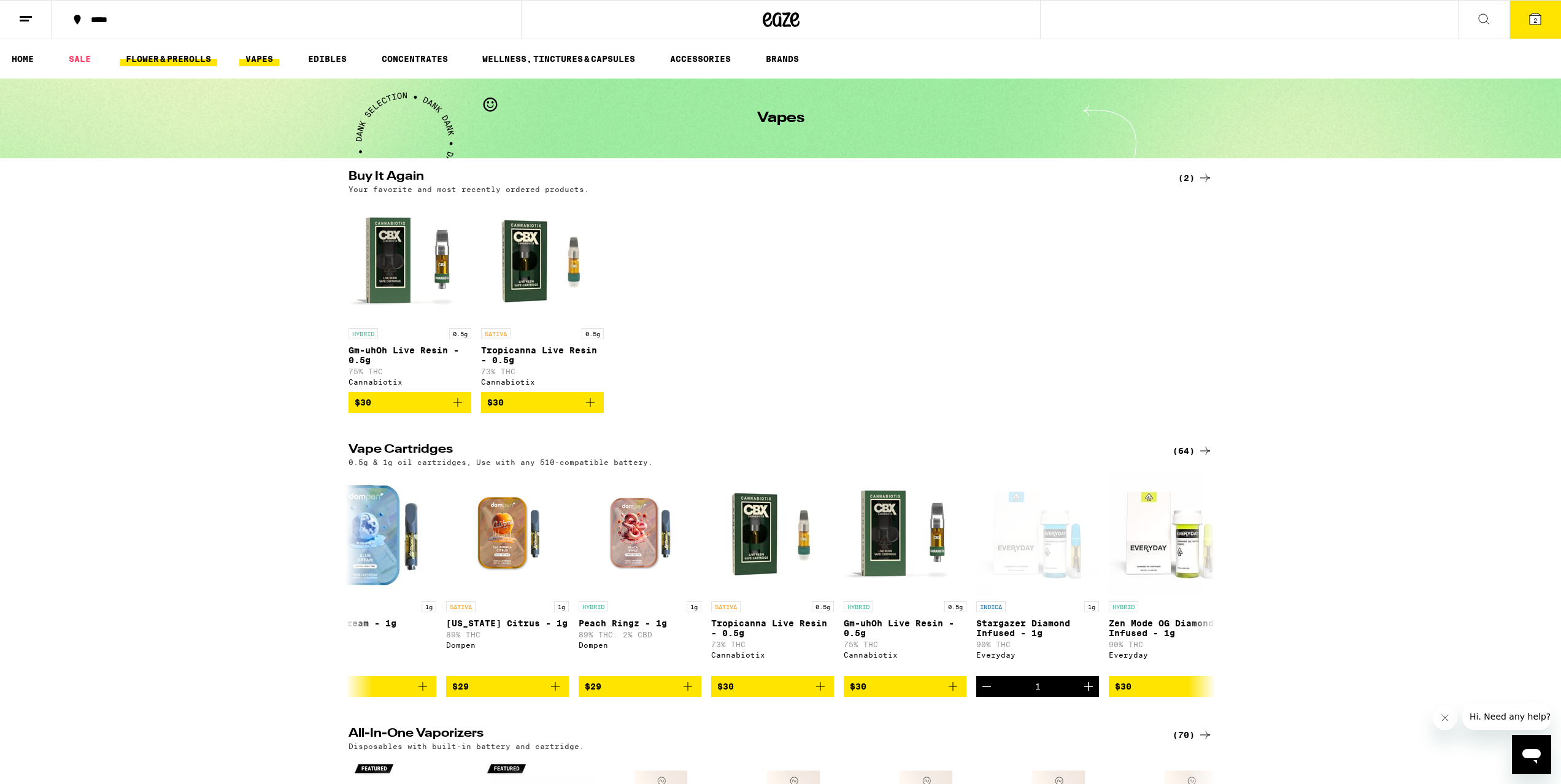
click at [204, 61] on link "FLOWER & PREROLLS" at bounding box center [168, 58] width 97 height 15
click at [172, 62] on link "FLOWER & PREROLLS" at bounding box center [168, 58] width 97 height 15
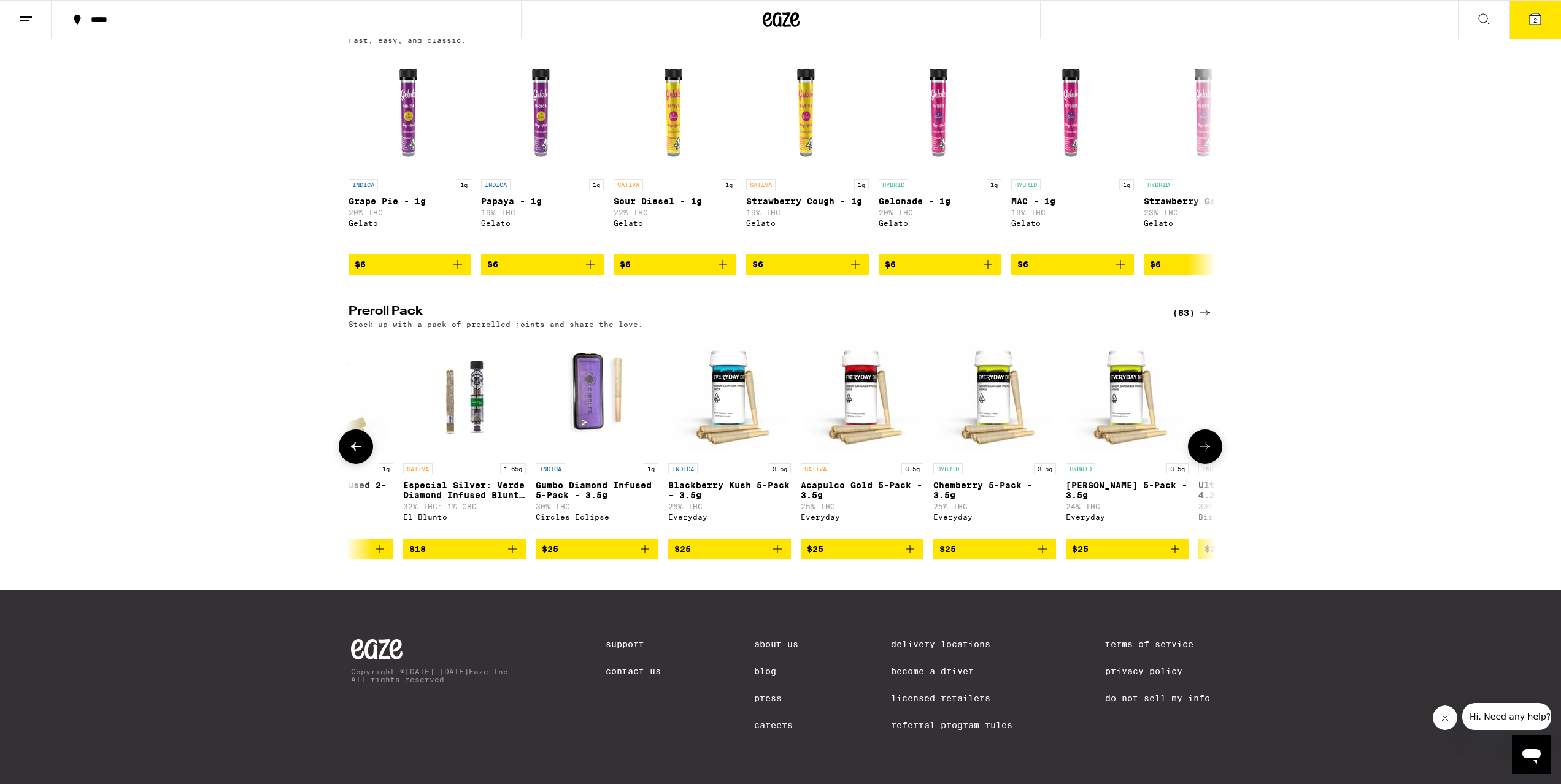
scroll to position [0, 362]
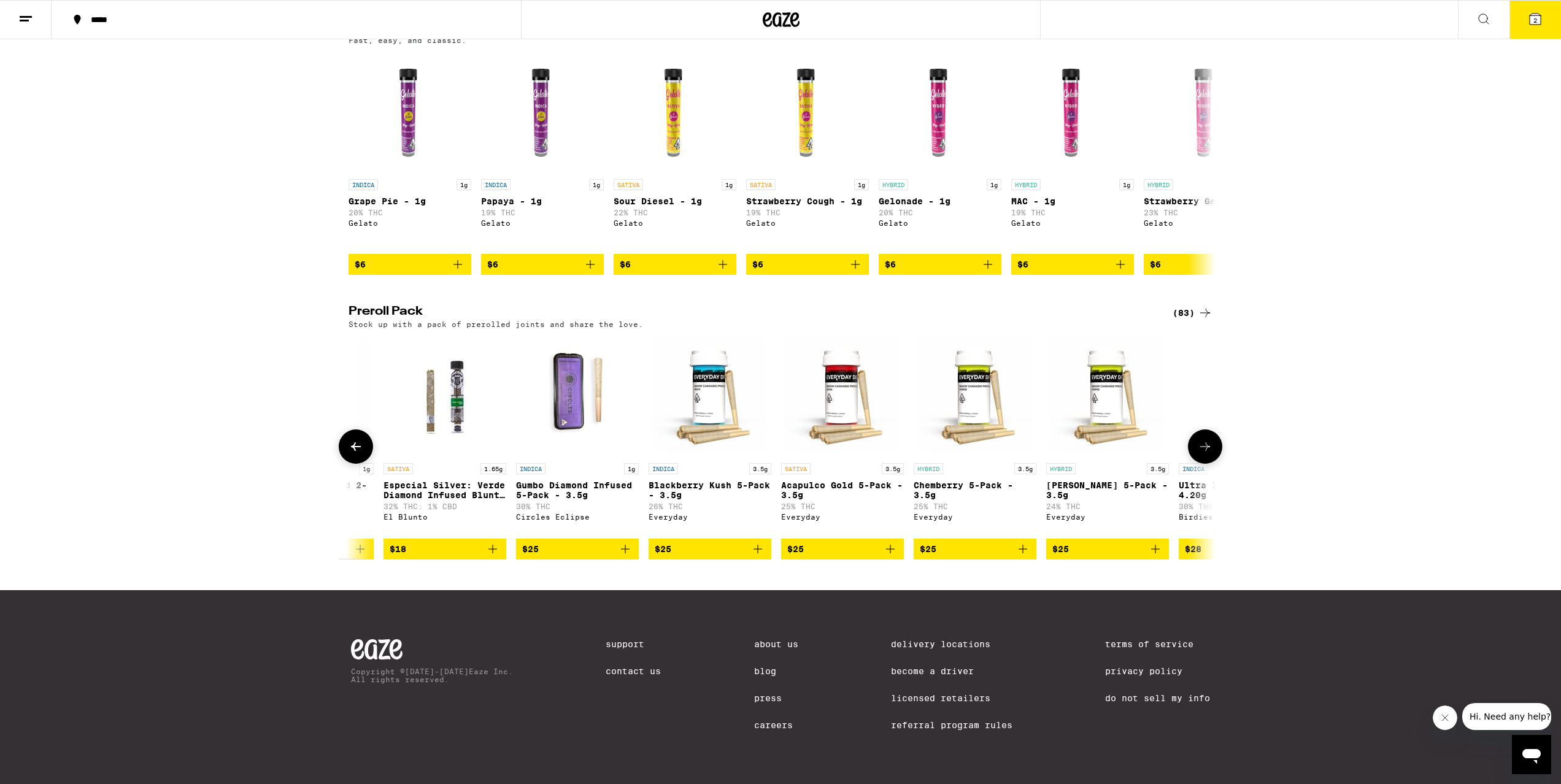
click at [728, 397] on img "Open page for Blackberry Kush 5-Pack - 3.5g from Everyday" at bounding box center [709, 396] width 123 height 123
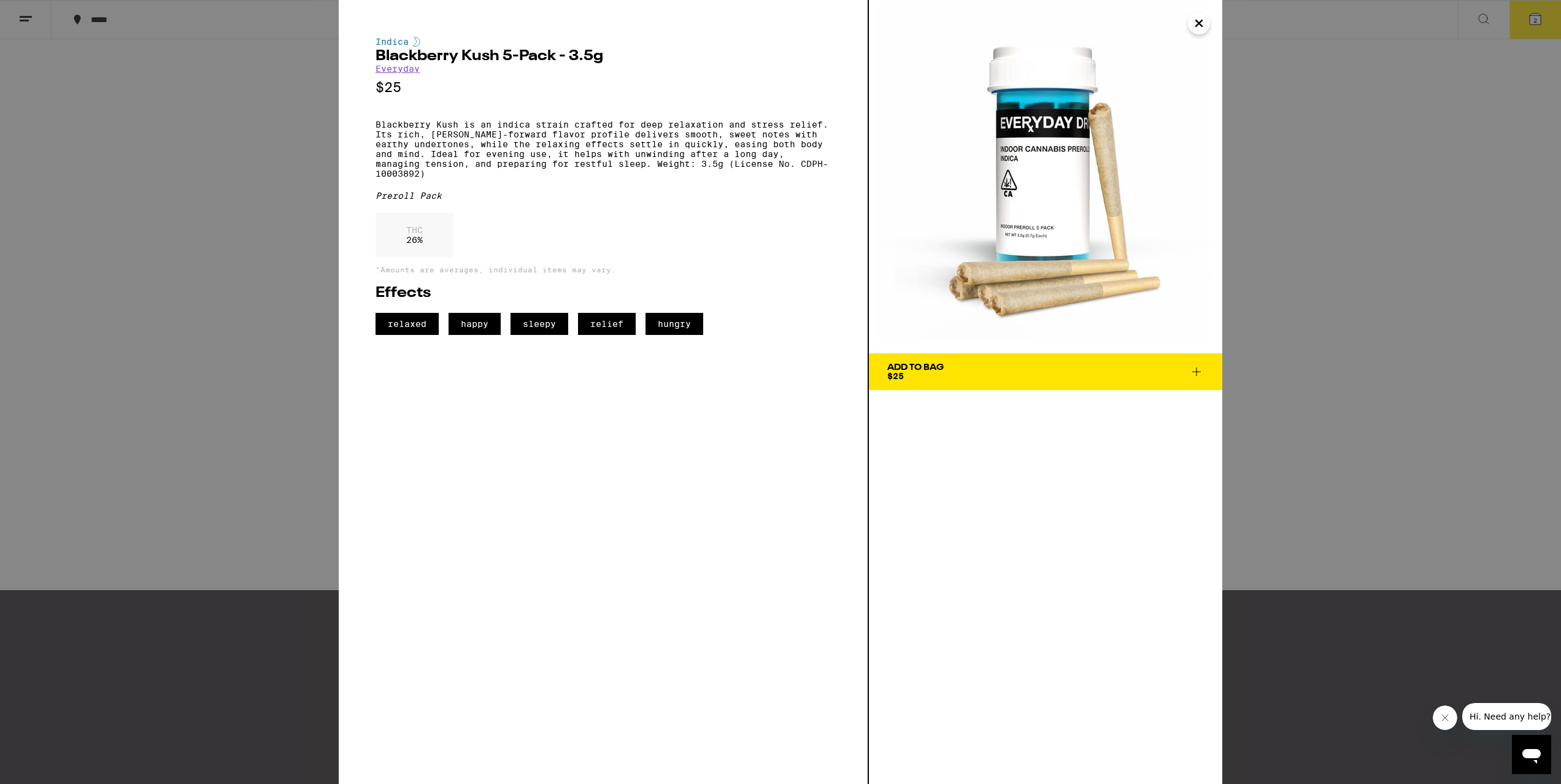
click at [218, 355] on div "Indica Blackberry Kush 5-Pack - 3.5g Everyday $25 Blackberry Kush is an indica …" at bounding box center [780, 392] width 1561 height 784
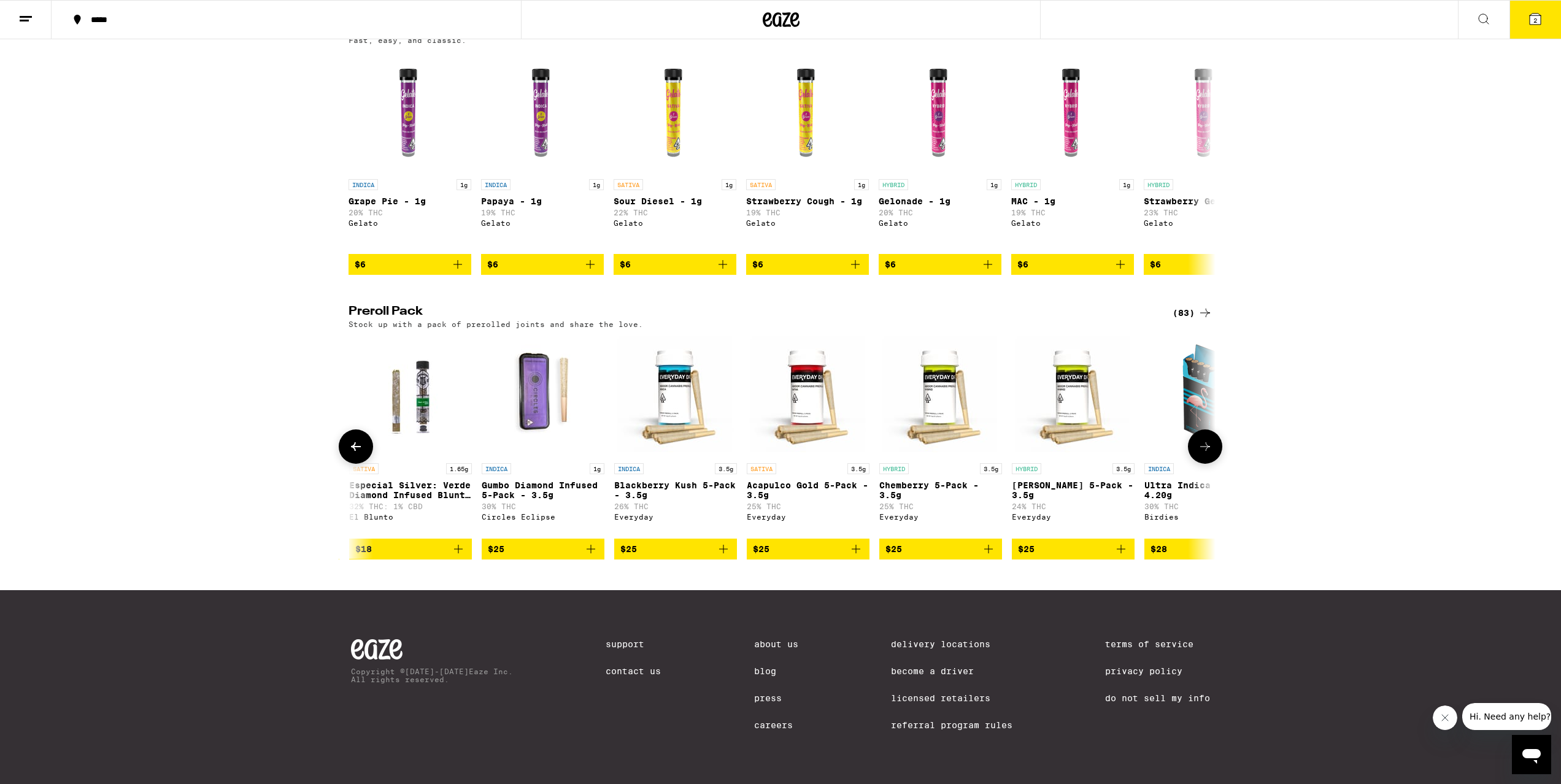
scroll to position [0, 401]
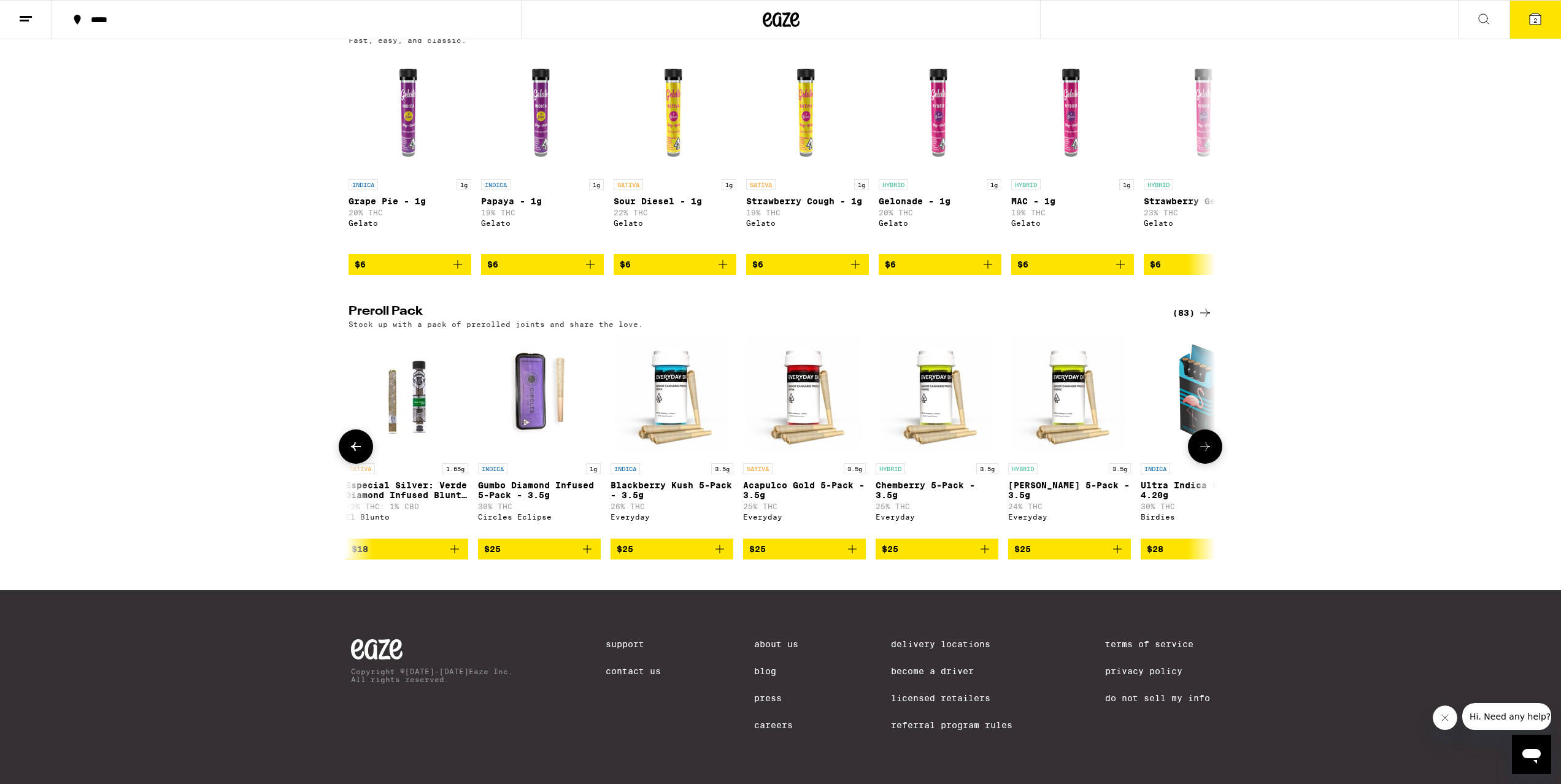
click at [821, 477] on div "SATIVA 3.5g Acapulco Gold 5-Pack - 3.5g 25% THC Everyday" at bounding box center [804, 498] width 123 height 69
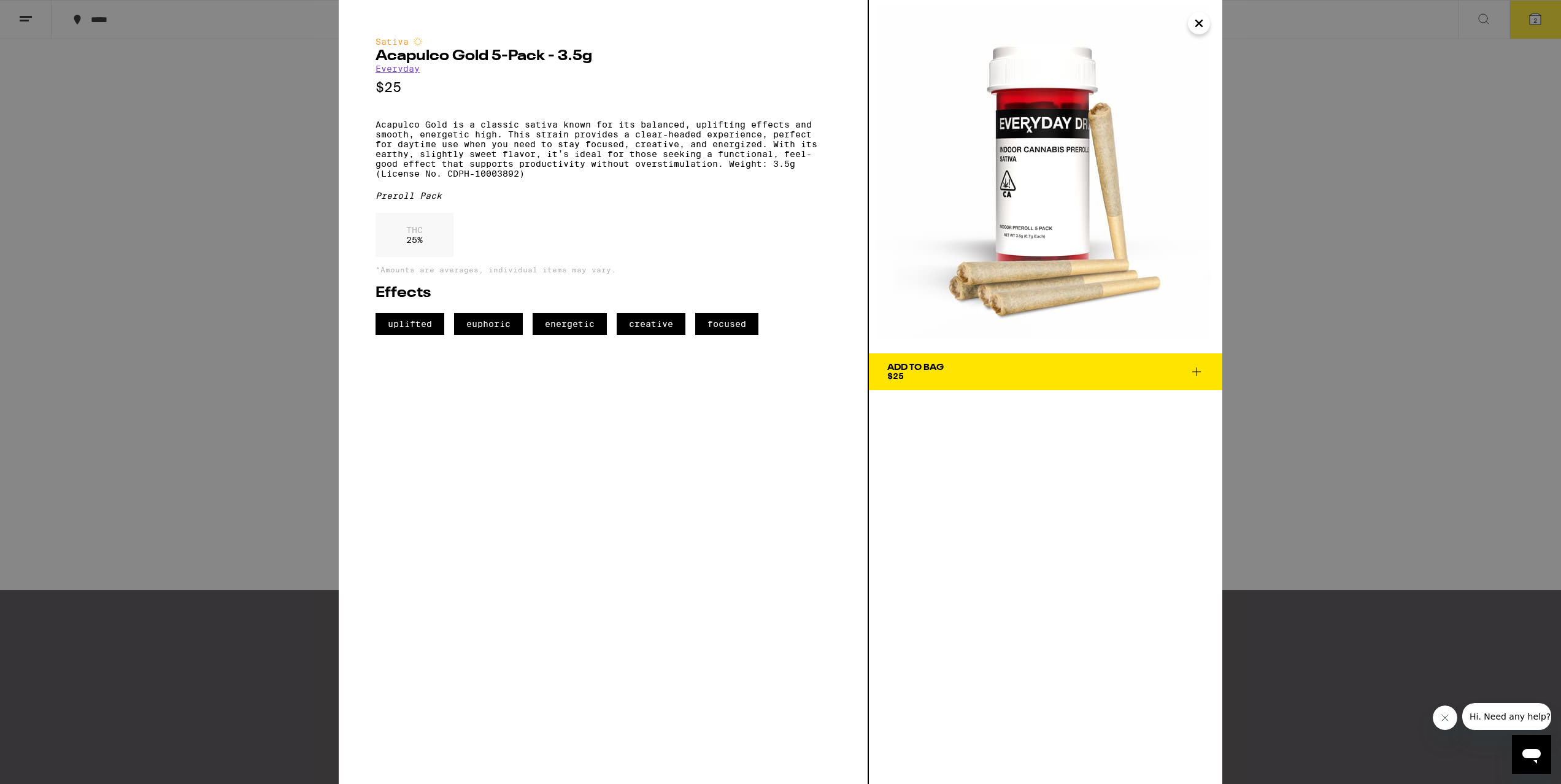
click at [936, 382] on button "Add To Bag $25" at bounding box center [1046, 372] width 353 height 37
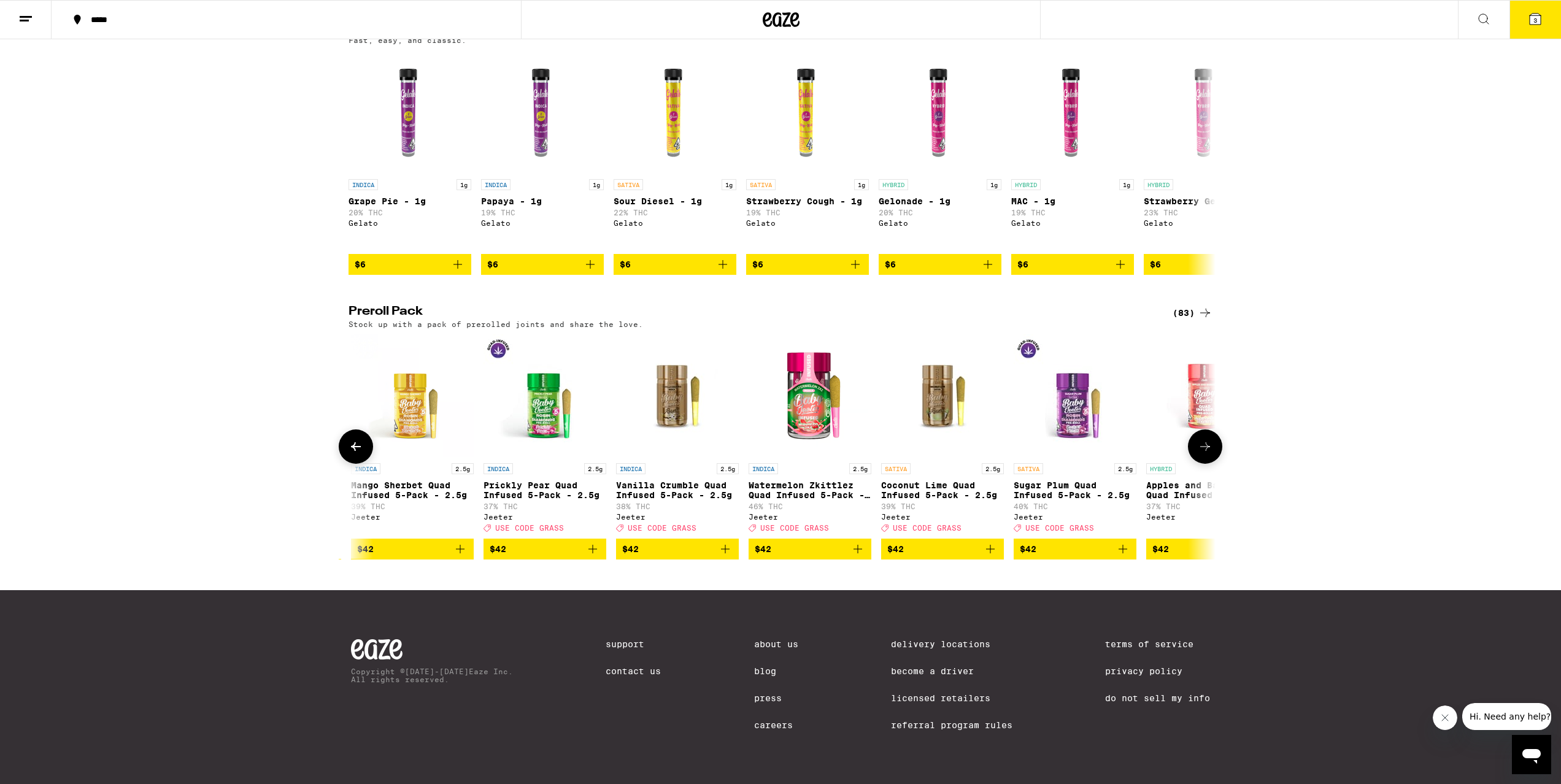
scroll to position [0, 7684]
click at [689, 555] on span "$42" at bounding box center [678, 549] width 110 height 15
click at [932, 559] on button "$42" at bounding box center [943, 549] width 123 height 21
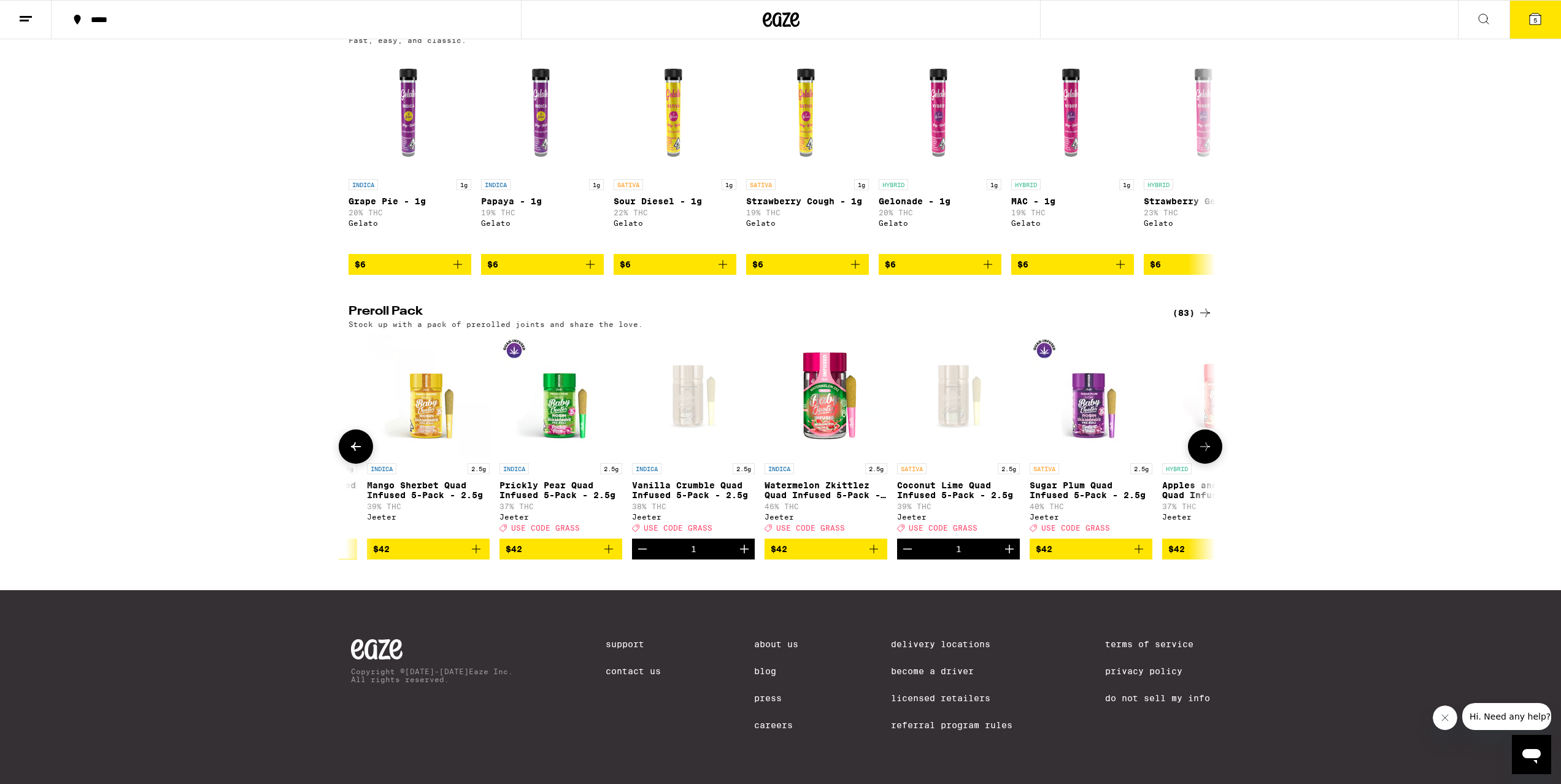
scroll to position [0, 7665]
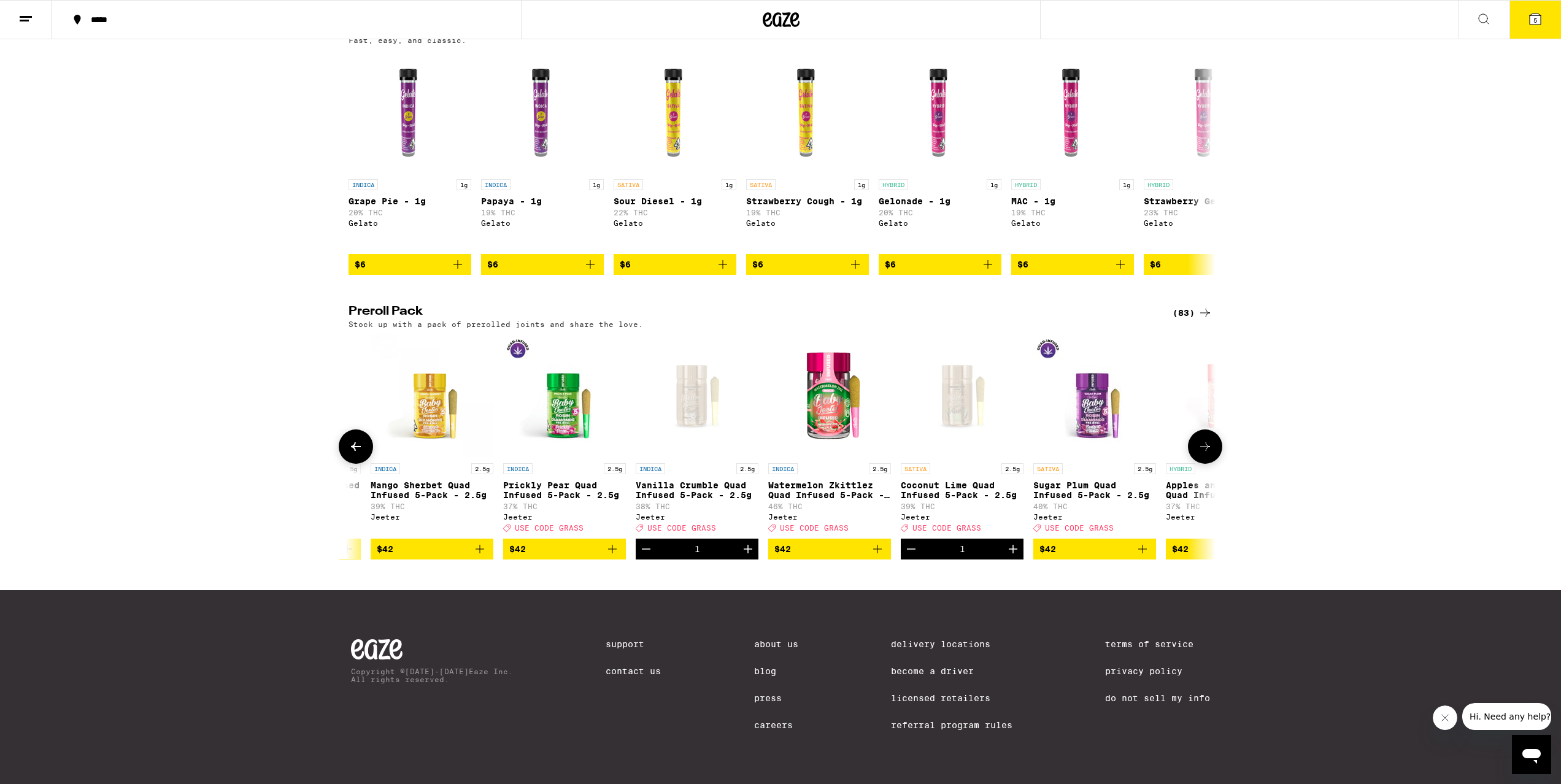
click at [709, 489] on p "Vanilla Crumble Quad Infused 5-Pack - 2.5g" at bounding box center [697, 490] width 123 height 19
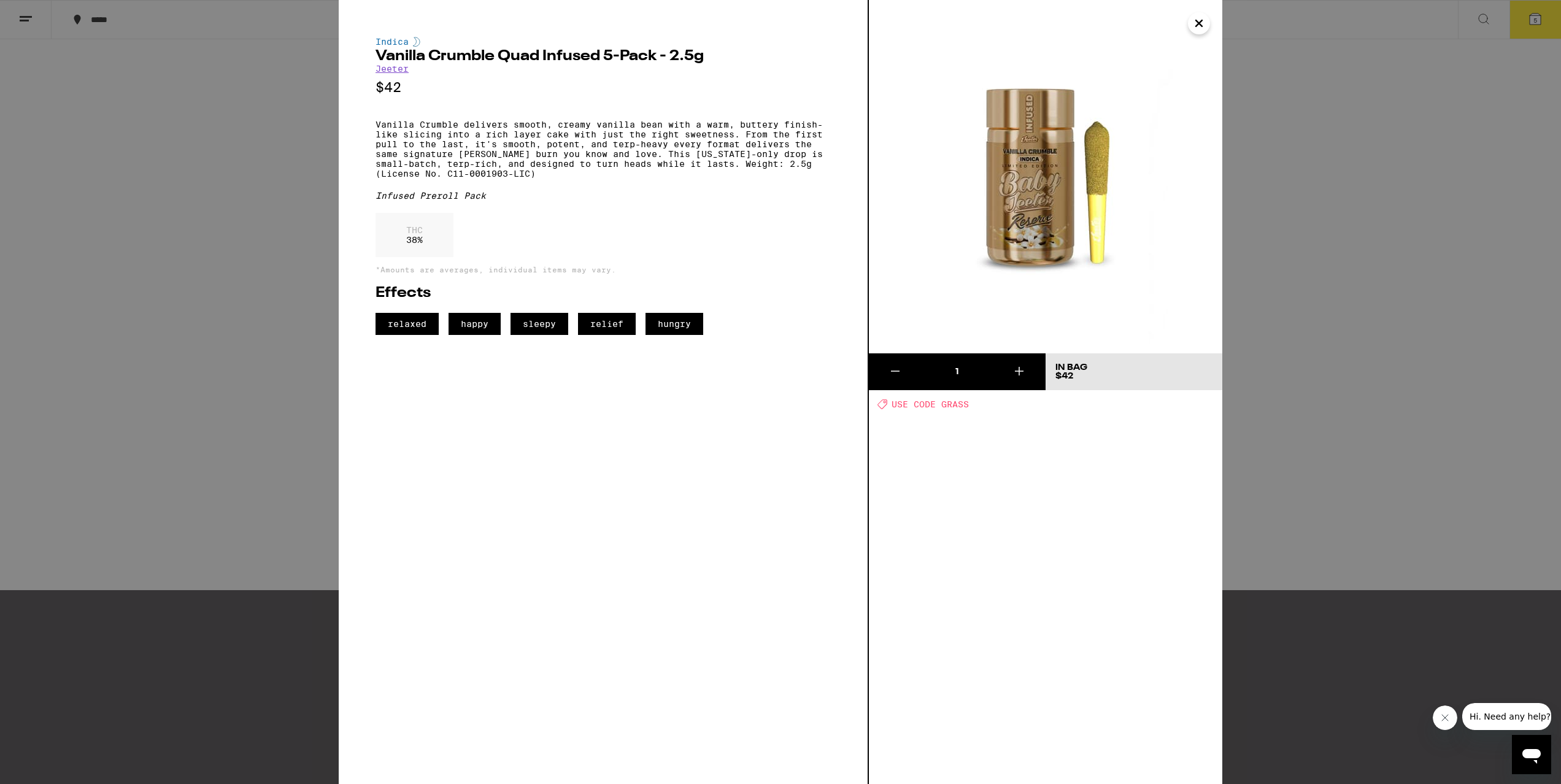
click at [172, 415] on div "Indica Vanilla Crumble Quad Infused 5-Pack - 2.5g [PERSON_NAME] $42 Vanilla Cru…" at bounding box center [780, 392] width 1561 height 784
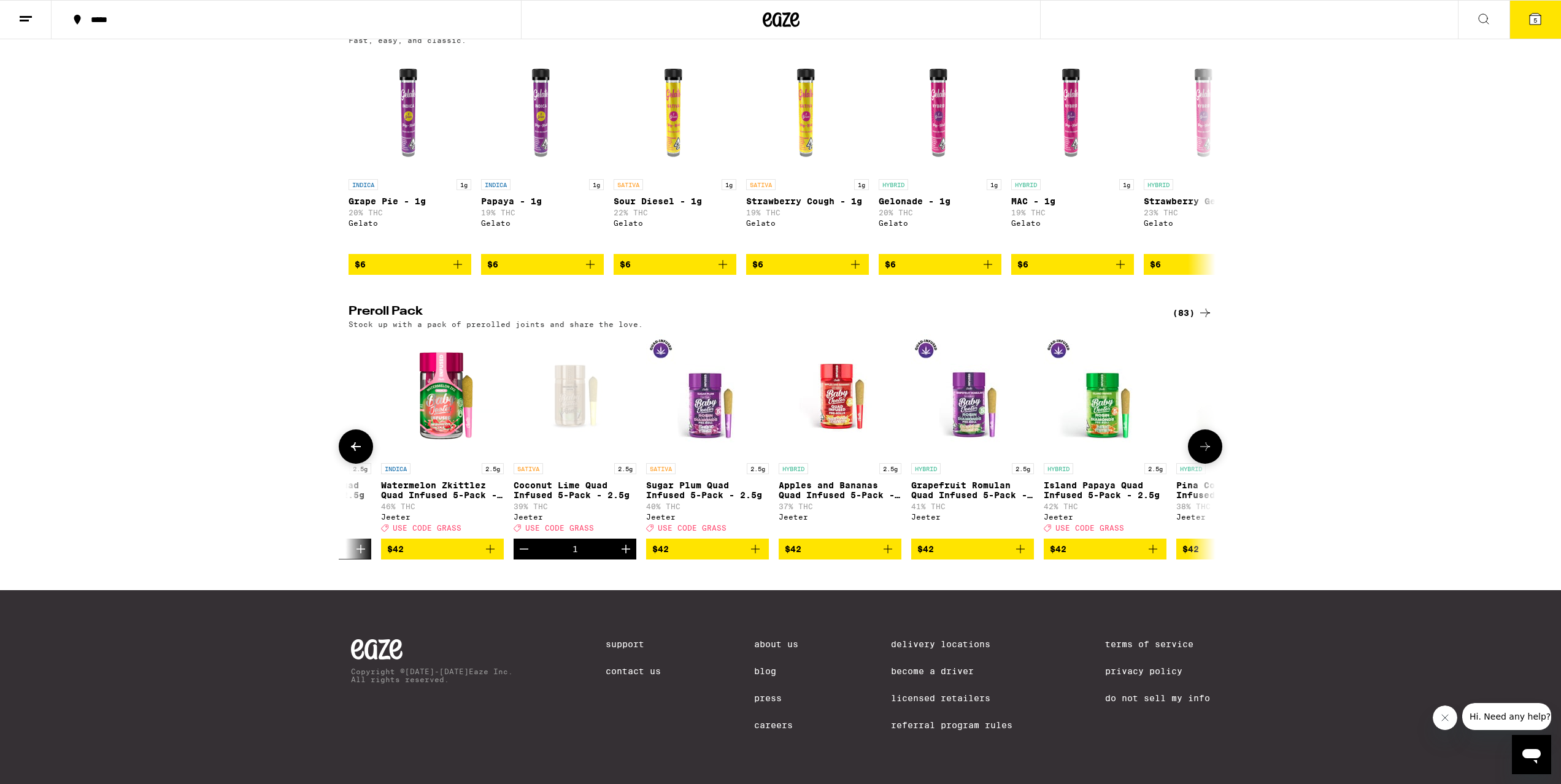
scroll to position [0, 8109]
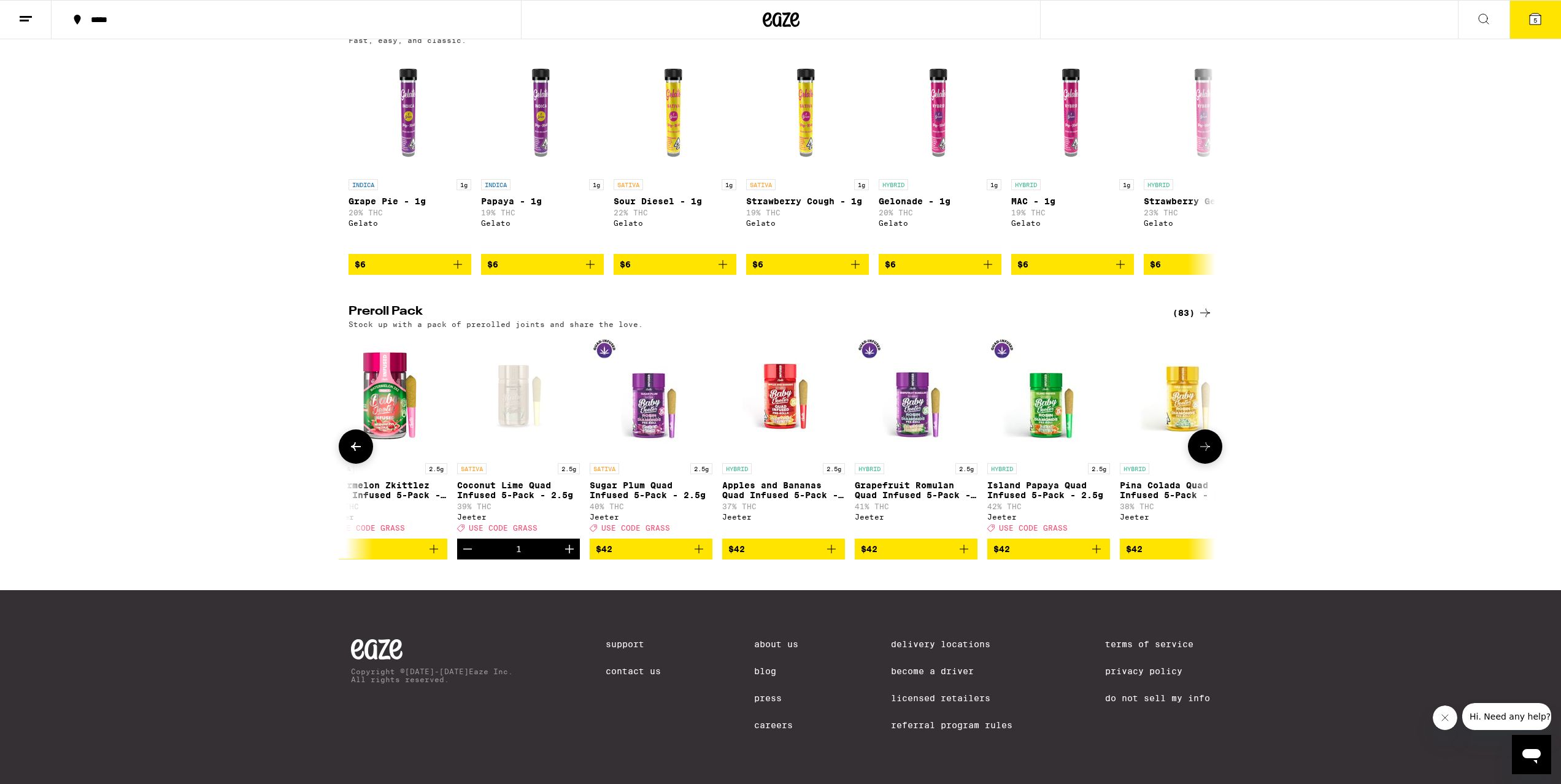
click at [916, 456] on img "Open page for Grapefruit Romulan Quad Infused 5-Pack - 2.5g from Jeeter" at bounding box center [916, 396] width 123 height 123
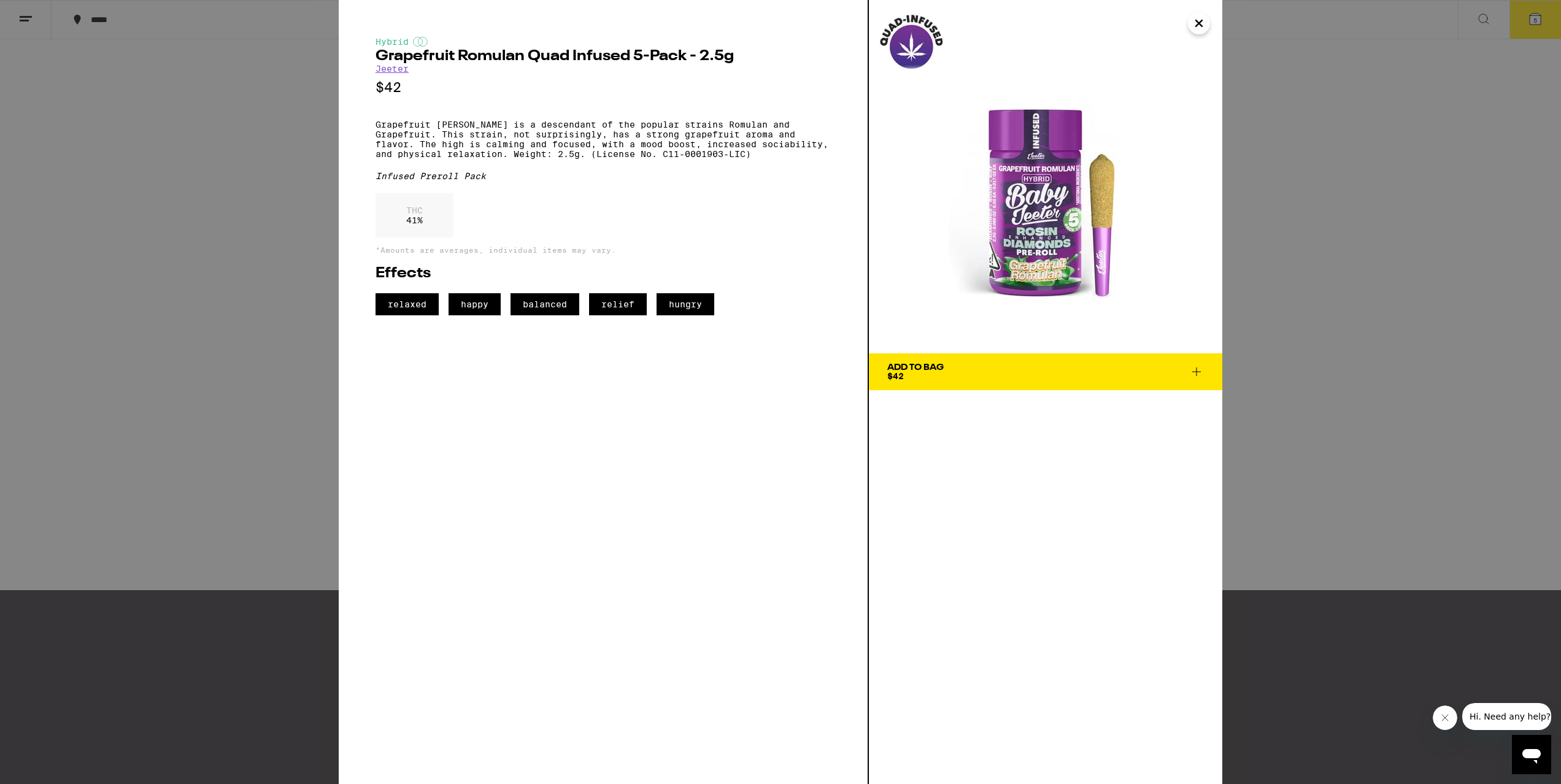
click at [264, 453] on div "Hybrid Grapefruit Romulan Quad Infused 5-Pack - 2.5g [PERSON_NAME] $42 Grapefru…" at bounding box center [780, 392] width 1561 height 784
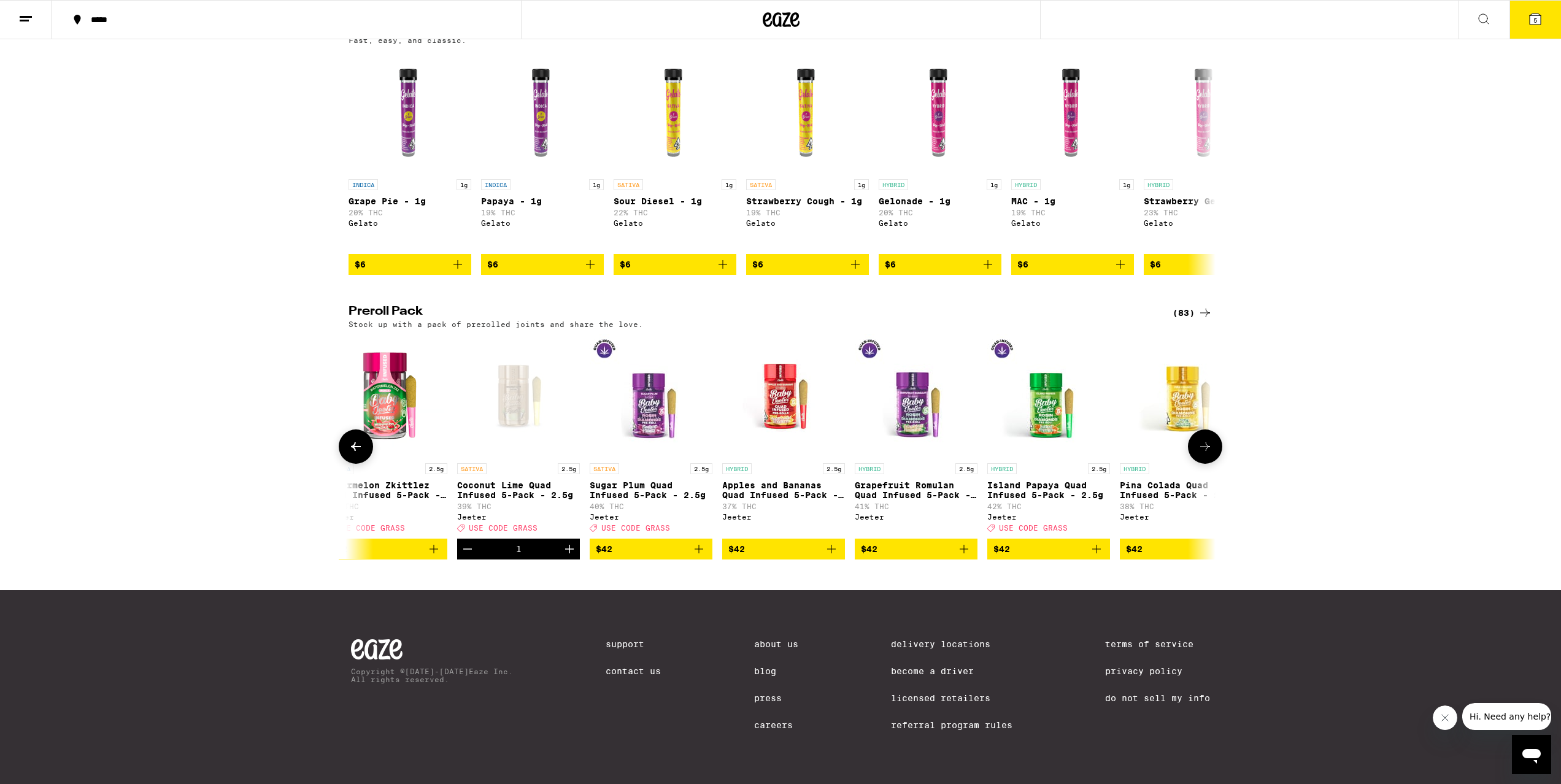
click at [940, 557] on span "$42" at bounding box center [916, 549] width 110 height 15
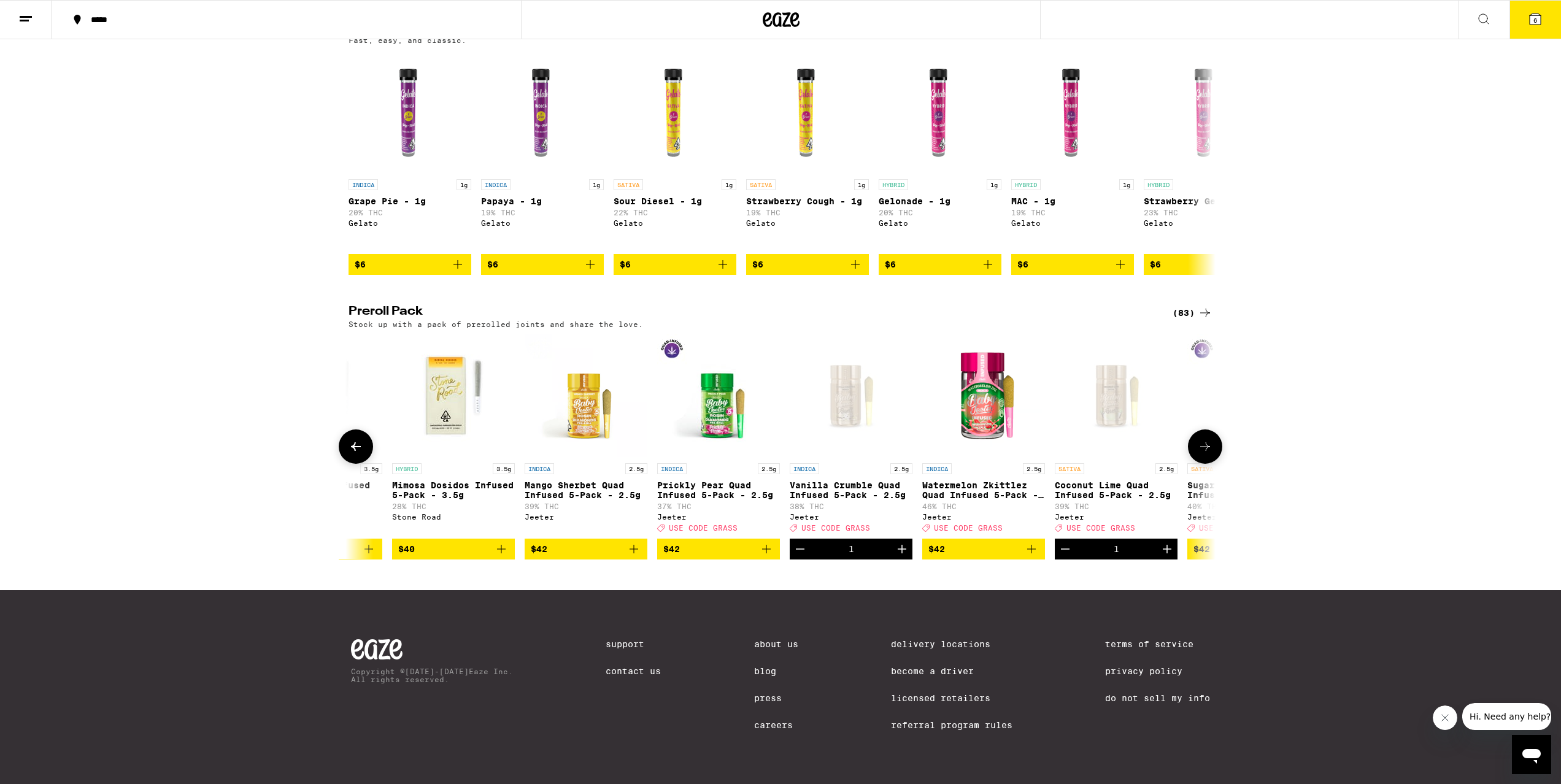
scroll to position [0, 7493]
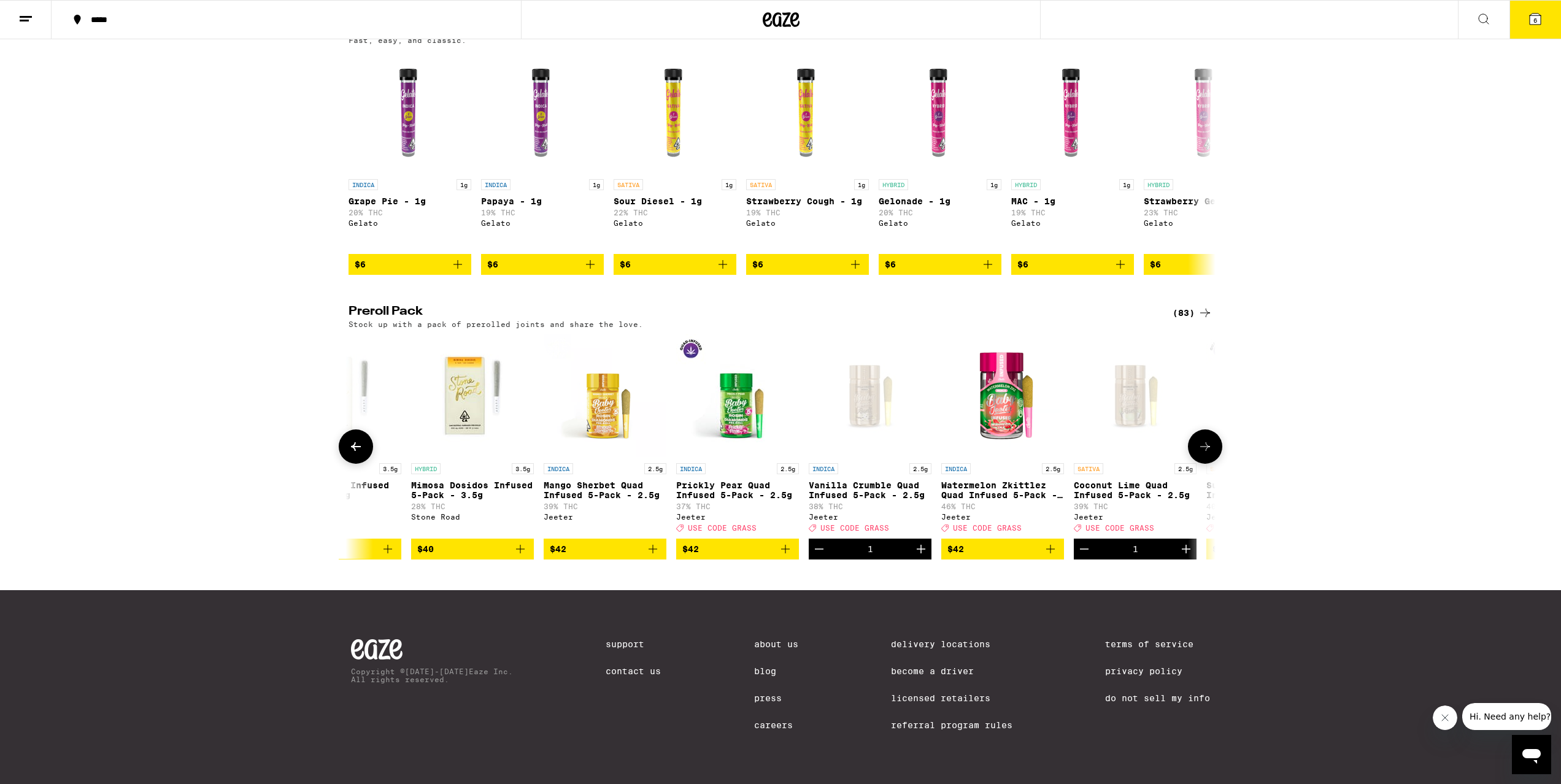
click at [748, 500] on p "Prickly Pear Quad Infused 5-Pack - 2.5g" at bounding box center [737, 490] width 123 height 19
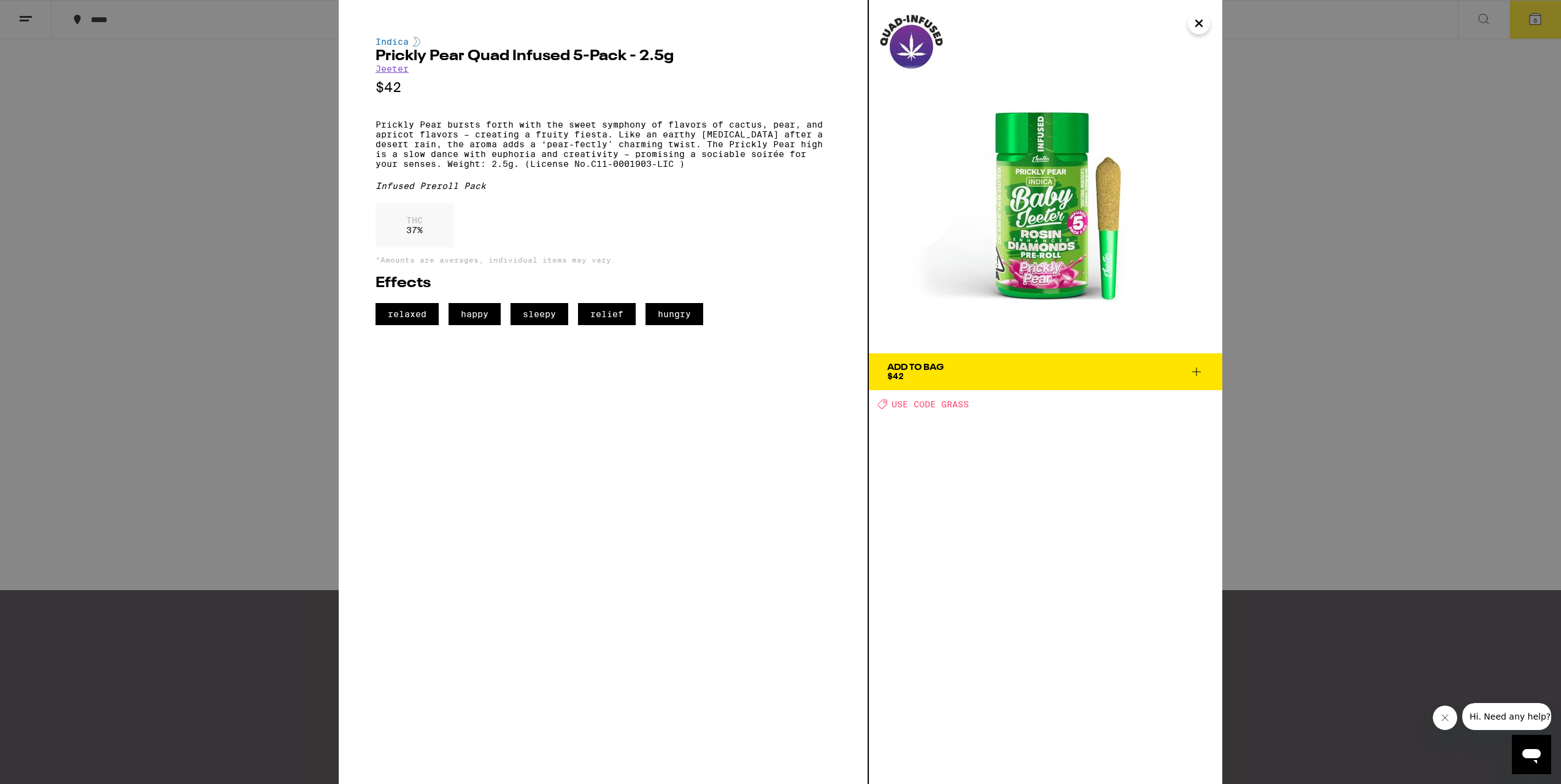
click at [297, 468] on div "Indica Prickly Pear Quad Infused 5-Pack - 2.5g [PERSON_NAME] $42 Prickly Pear b…" at bounding box center [780, 392] width 1561 height 784
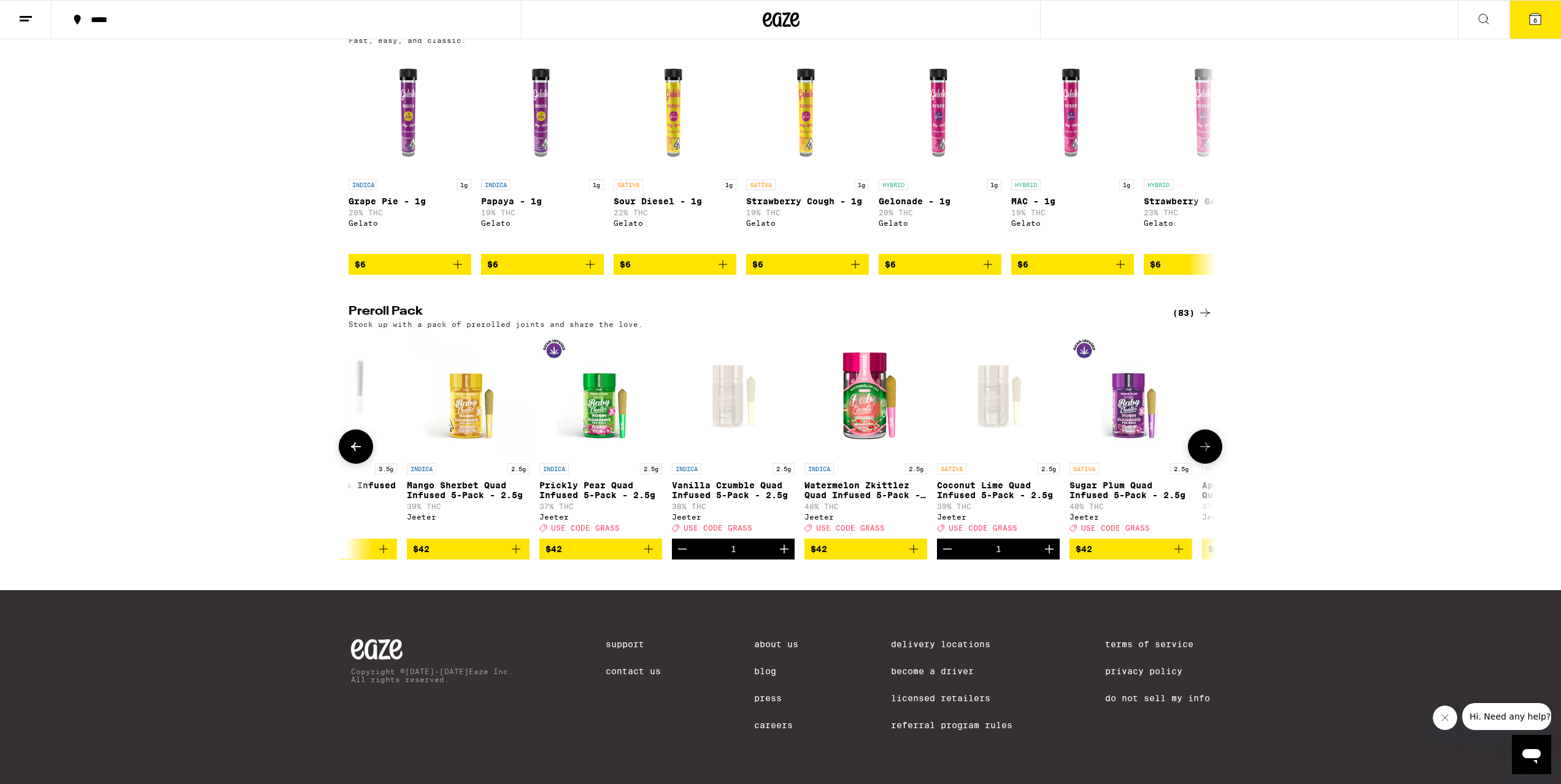
scroll to position [0, 7633]
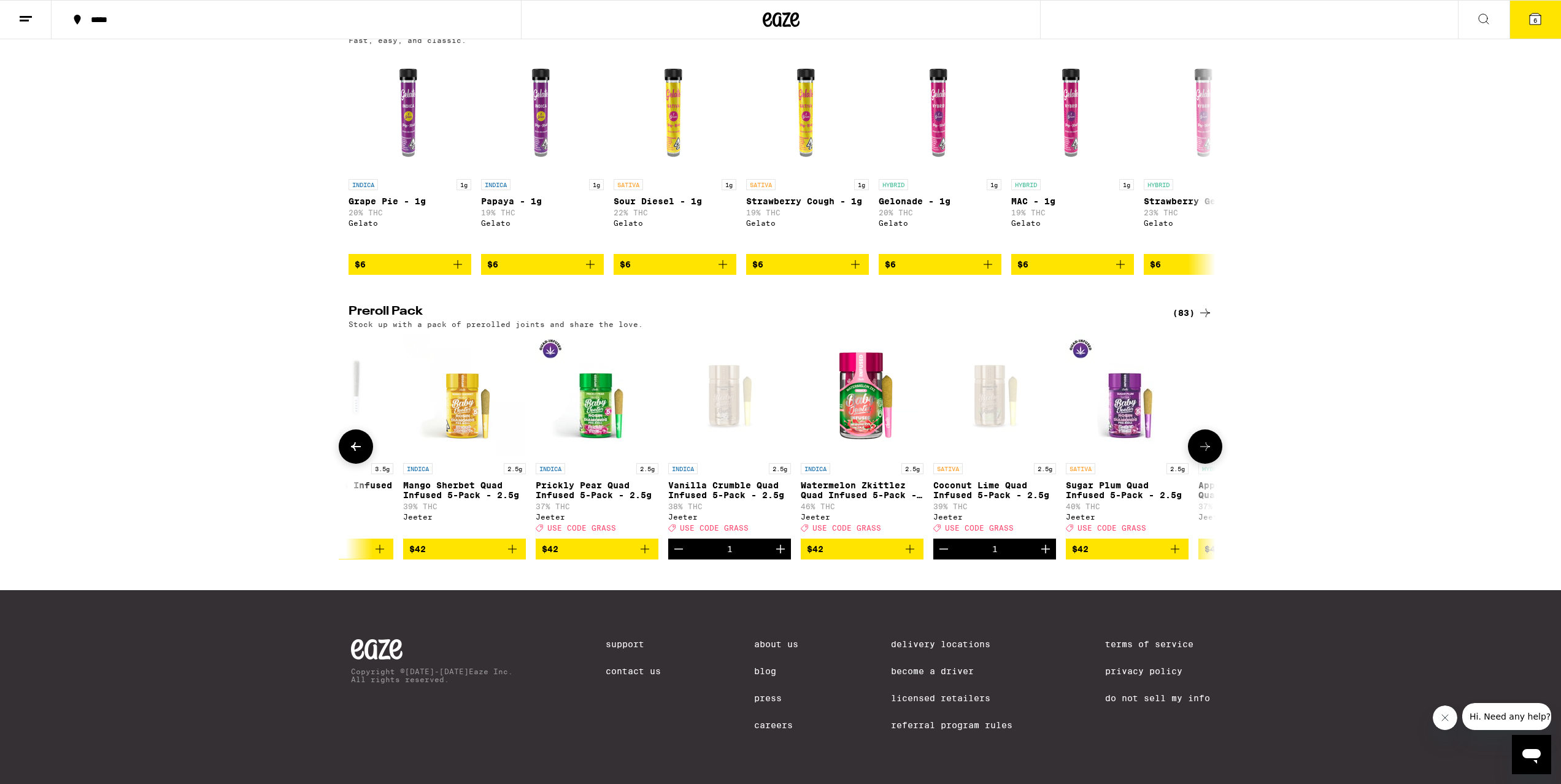
click at [998, 496] on p "Coconut Lime Quad Infused 5-Pack - 2.5g" at bounding box center [995, 490] width 123 height 19
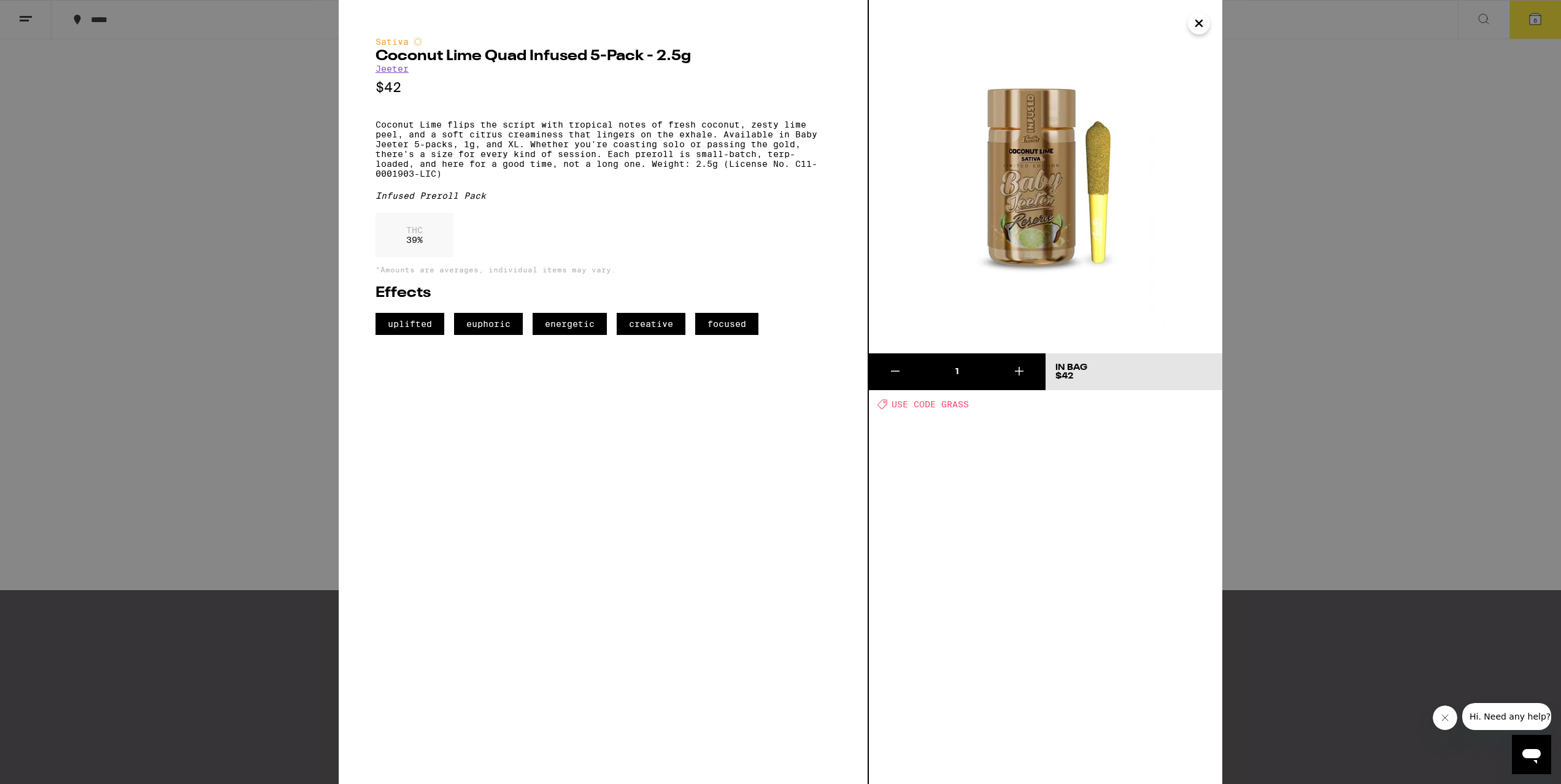
click at [179, 431] on div "Sativa Coconut Lime Quad Infused 5-Pack - 2.5g [PERSON_NAME] $42 Coconut Lime f…" at bounding box center [780, 392] width 1561 height 784
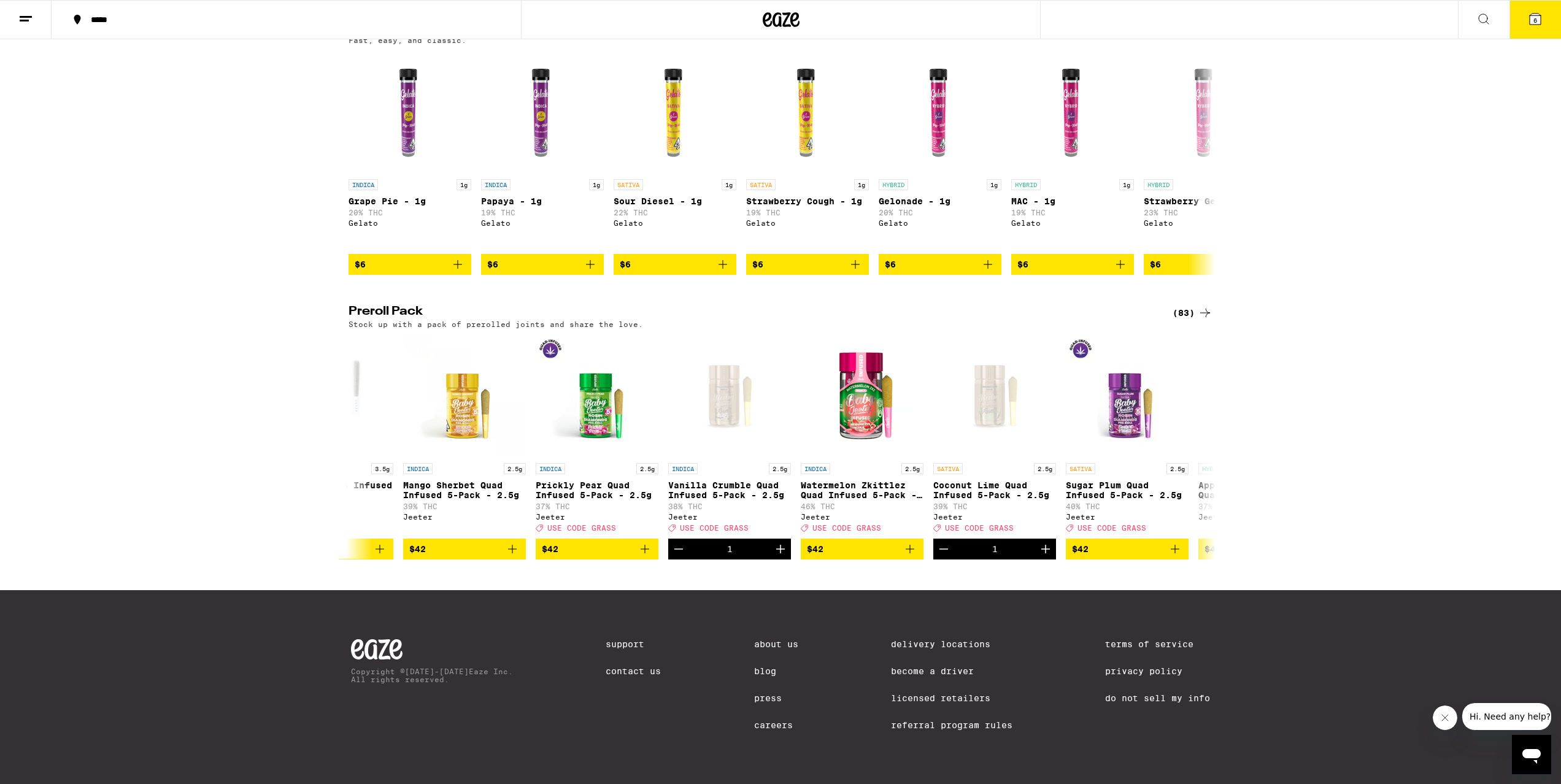
click at [1530, 23] on icon at bounding box center [1535, 19] width 11 height 11
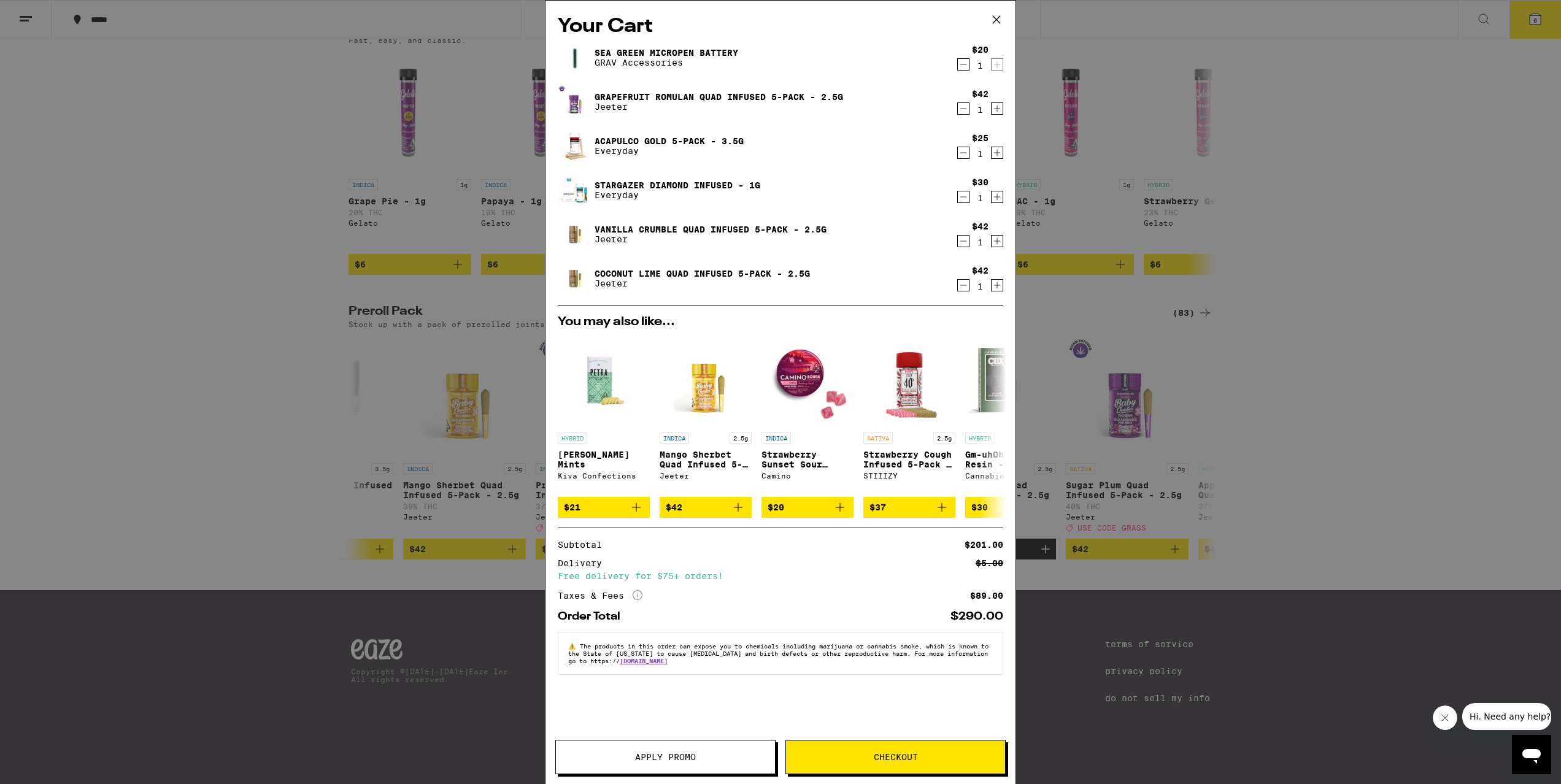
click at [969, 157] on icon "Decrement" at bounding box center [963, 153] width 11 height 15
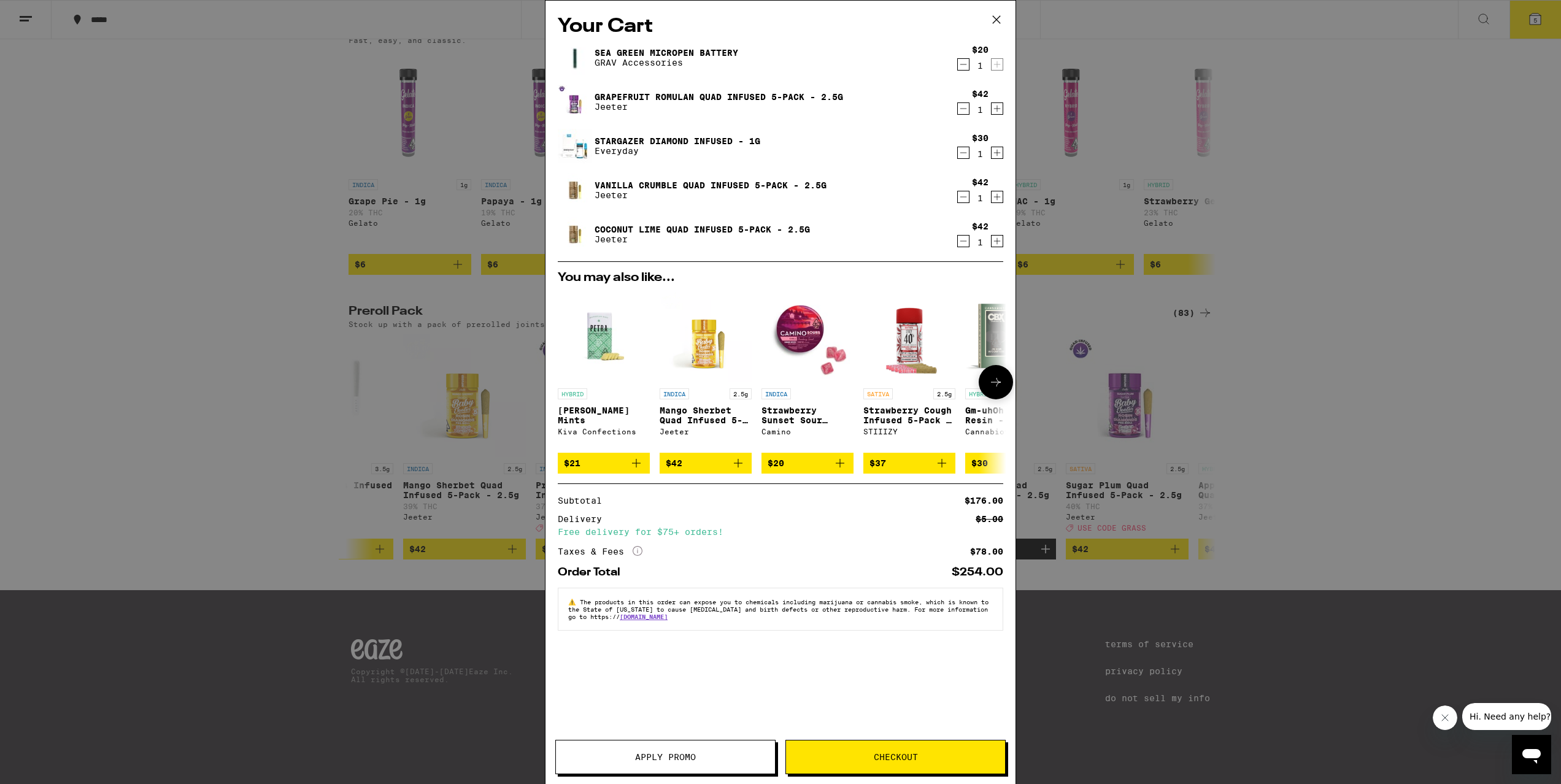
click at [585, 462] on span "$21" at bounding box center [603, 463] width 80 height 15
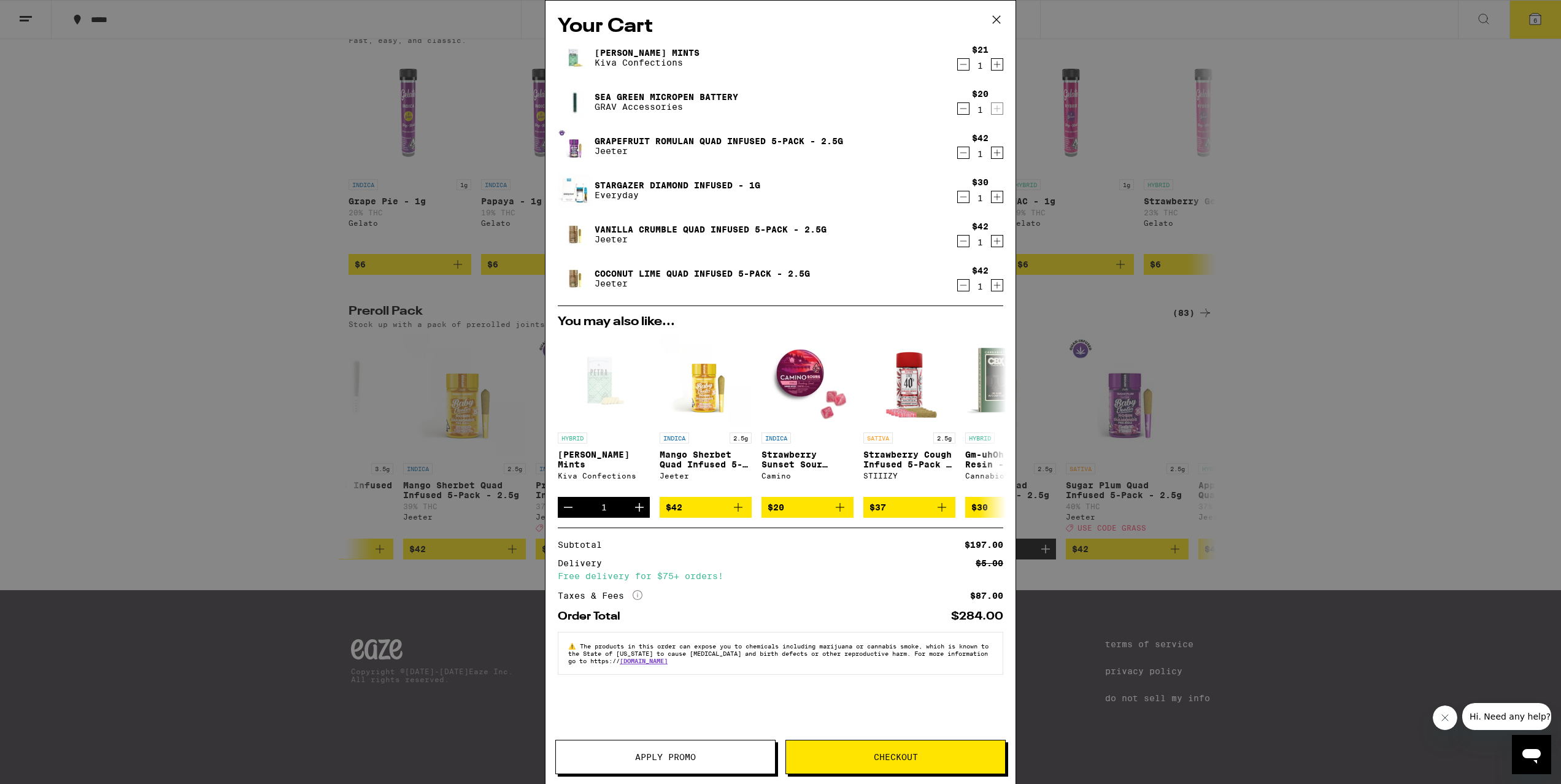
click at [673, 275] on link "Coconut Lime Quad Infused 5-Pack - 2.5g" at bounding box center [702, 273] width 216 height 10
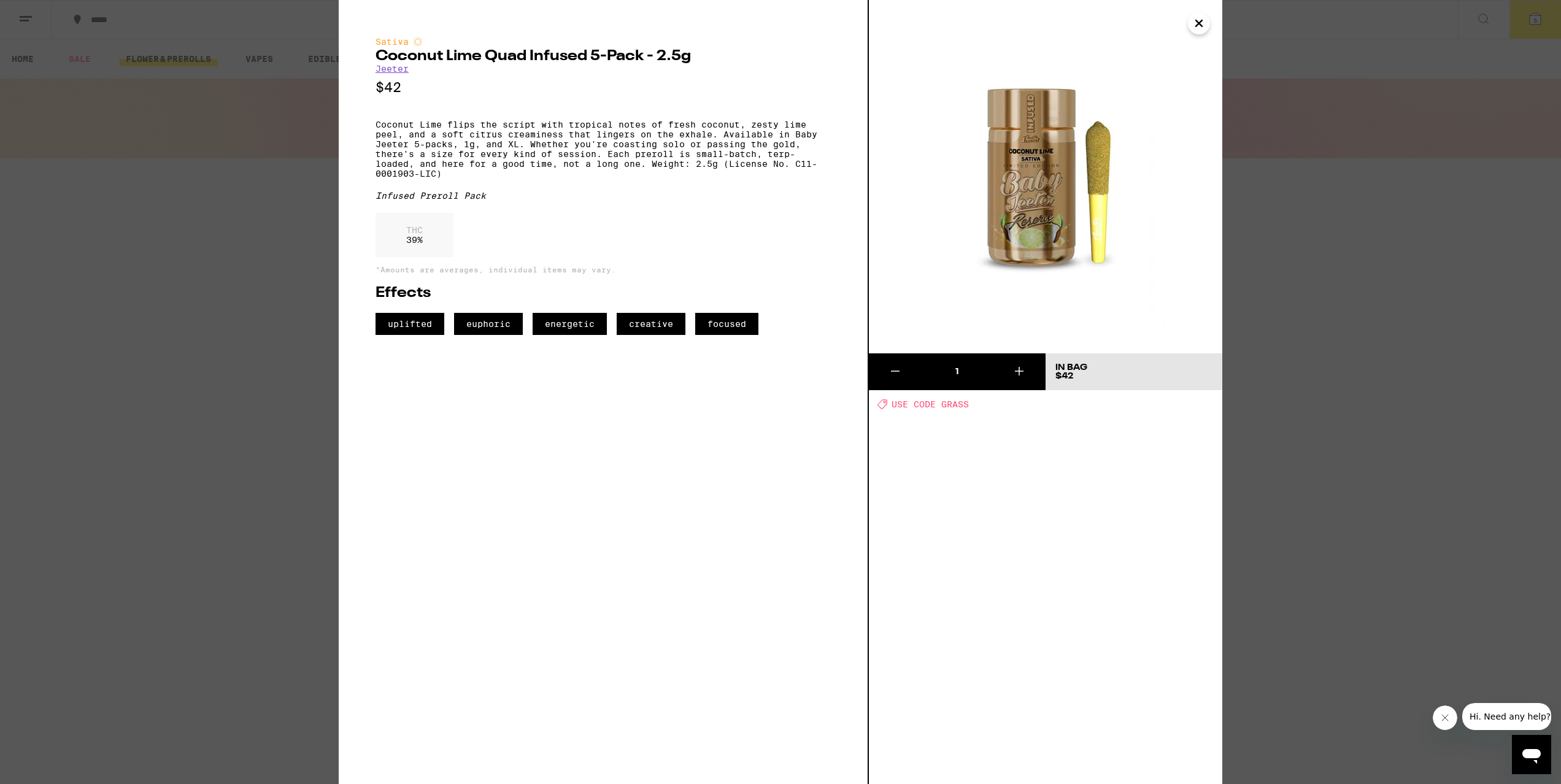
click at [1267, 259] on div "Sativa Coconut Lime Quad Infused 5-Pack - 2.5g [PERSON_NAME] $42 Coconut Lime f…" at bounding box center [780, 392] width 1561 height 784
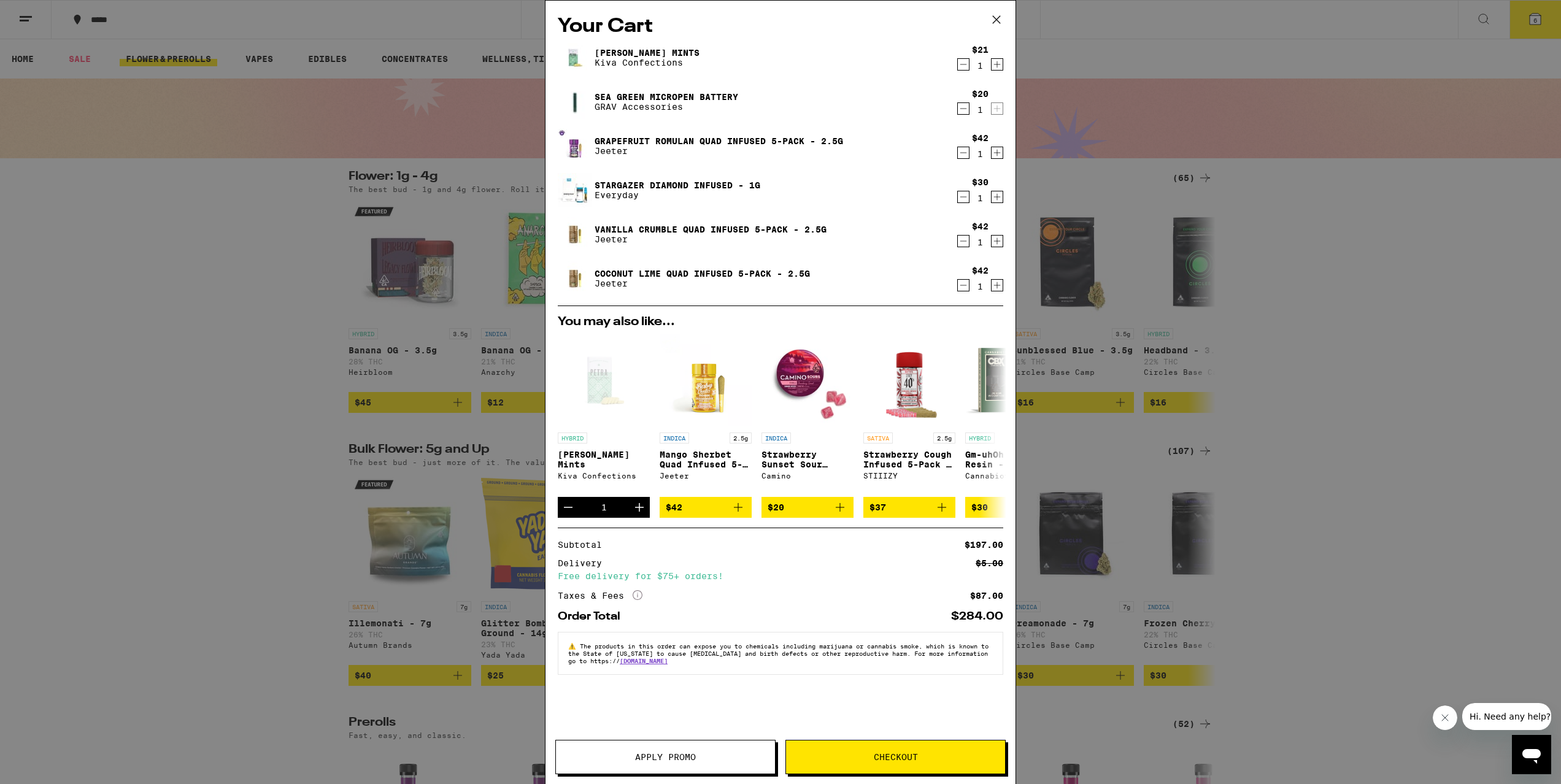
click at [674, 225] on link "Vanilla Crumble Quad Infused 5-Pack - 2.5g" at bounding box center [710, 229] width 232 height 10
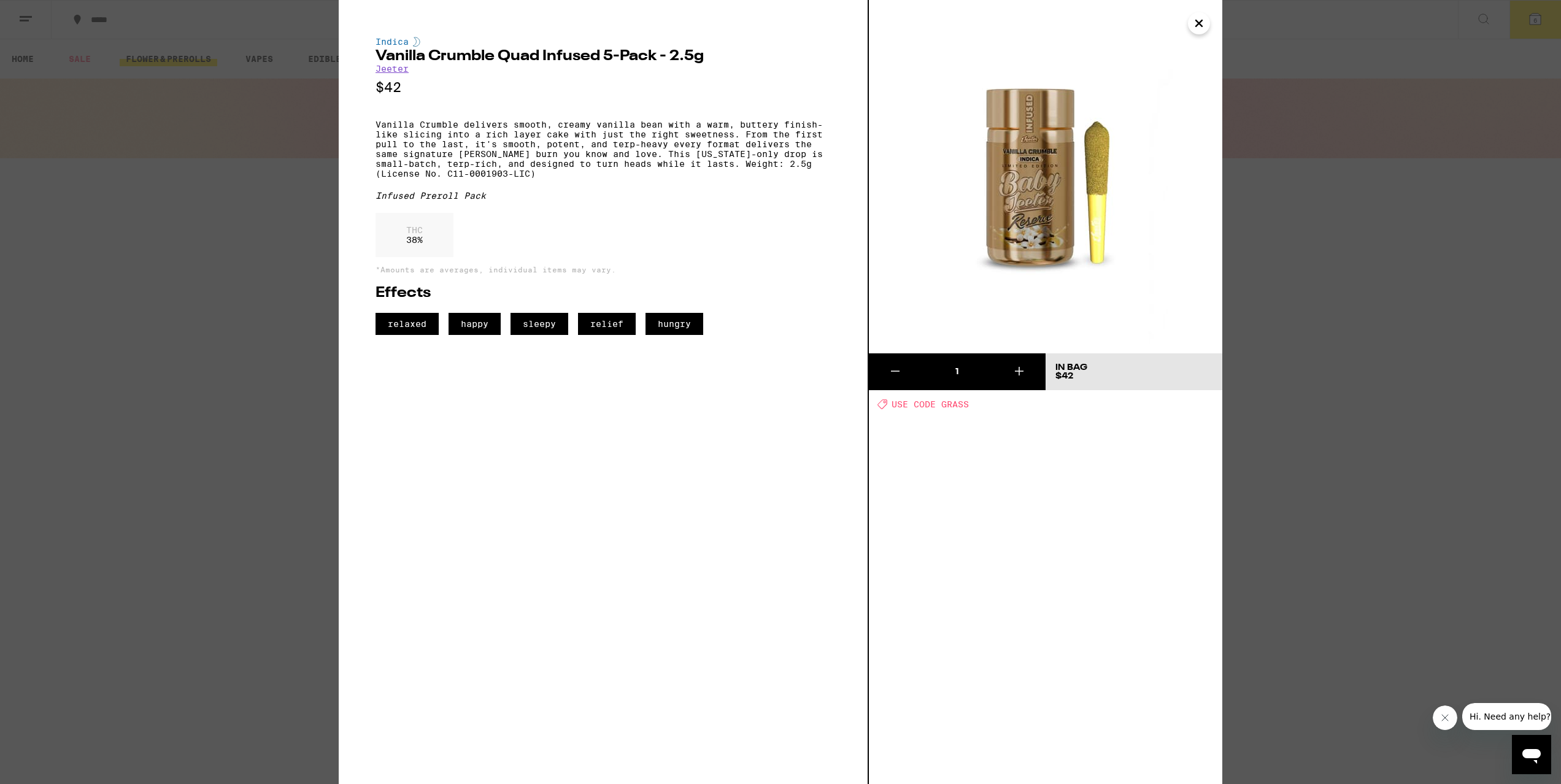
click at [1324, 273] on div "Indica Vanilla Crumble Quad Infused 5-Pack - 2.5g [PERSON_NAME] $42 Vanilla Cru…" at bounding box center [780, 392] width 1561 height 784
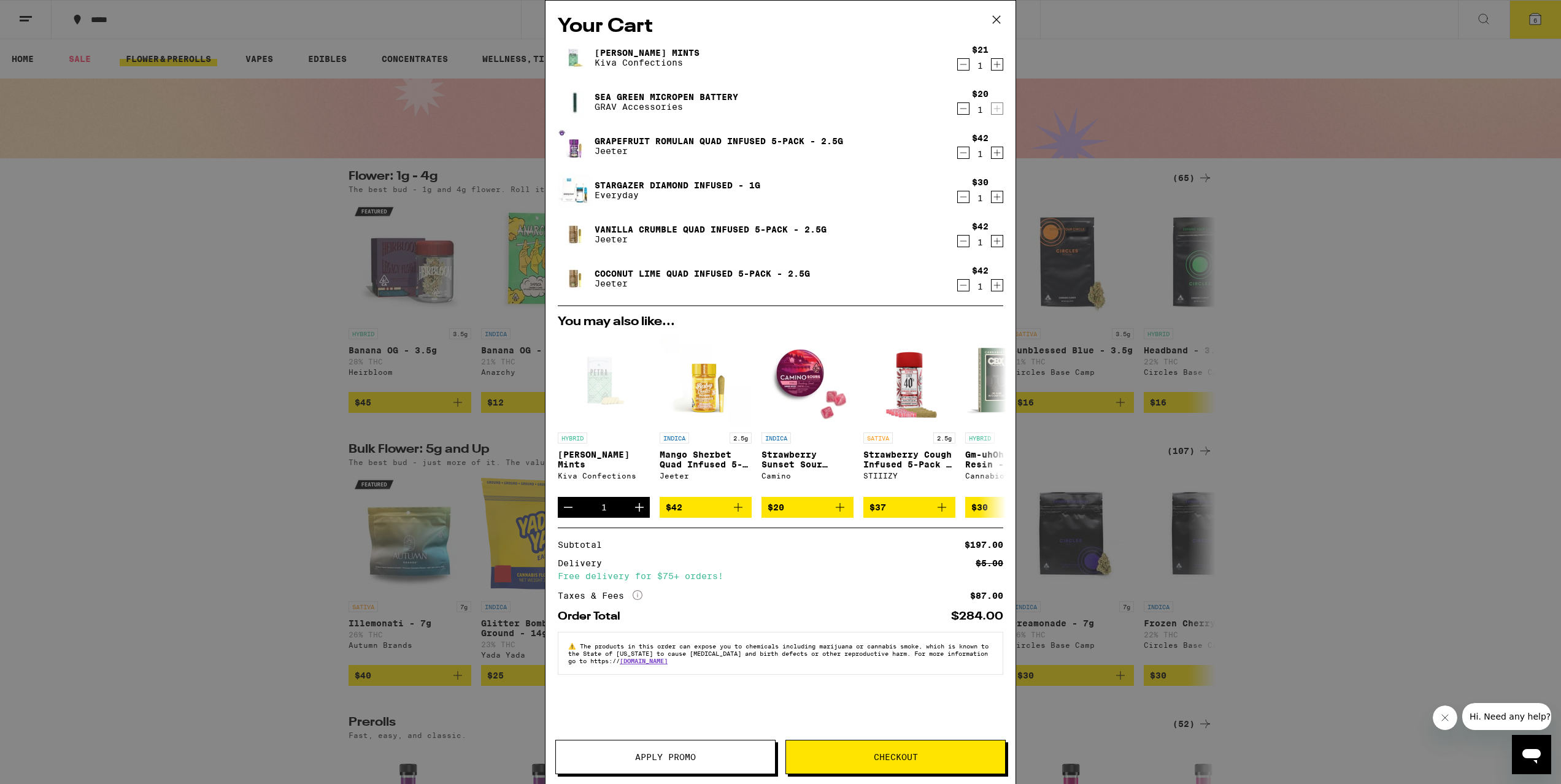
click at [967, 241] on icon "Decrement" at bounding box center [963, 241] width 11 height 15
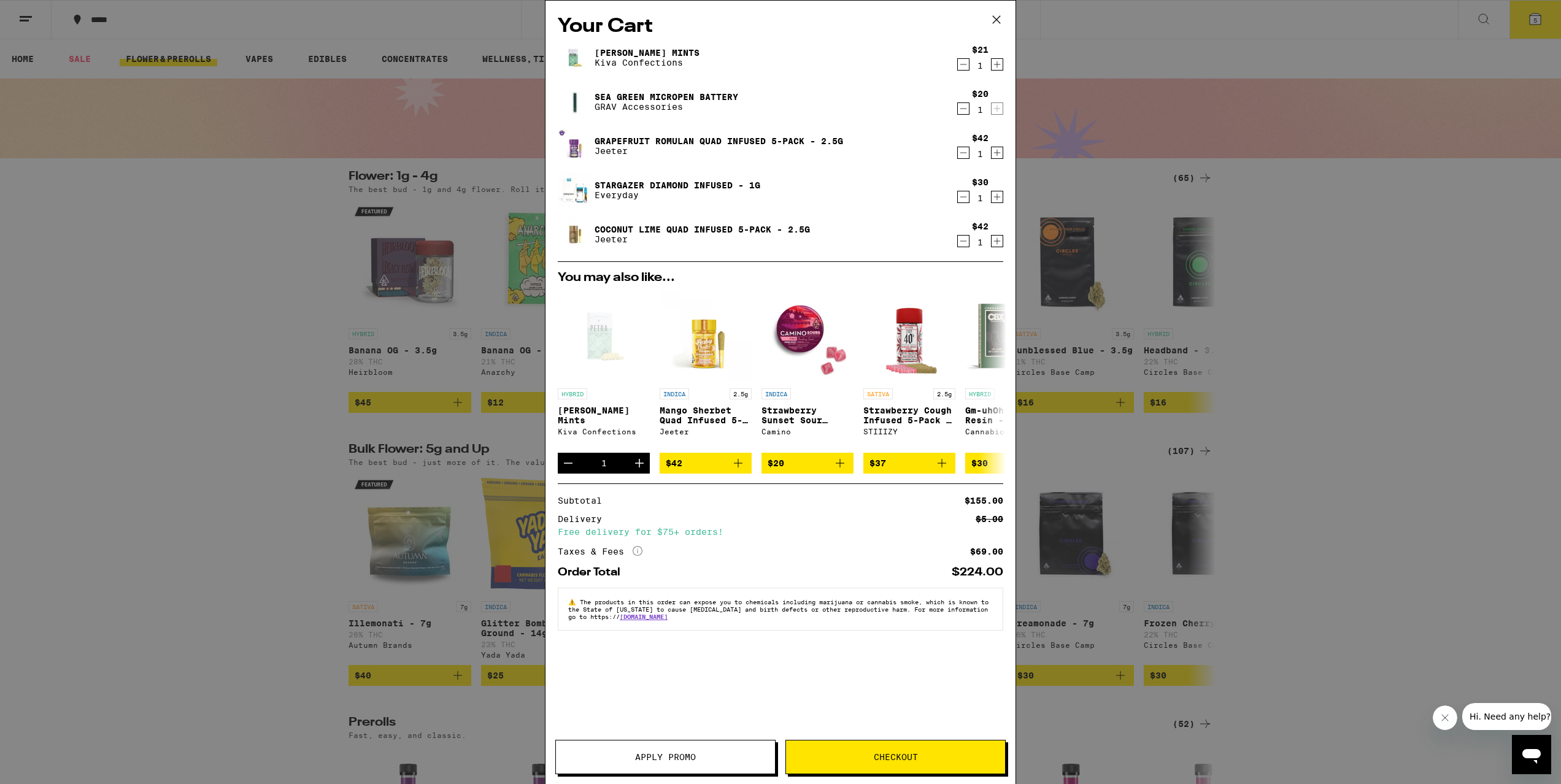
click at [899, 761] on span "Checkout" at bounding box center [896, 757] width 44 height 8
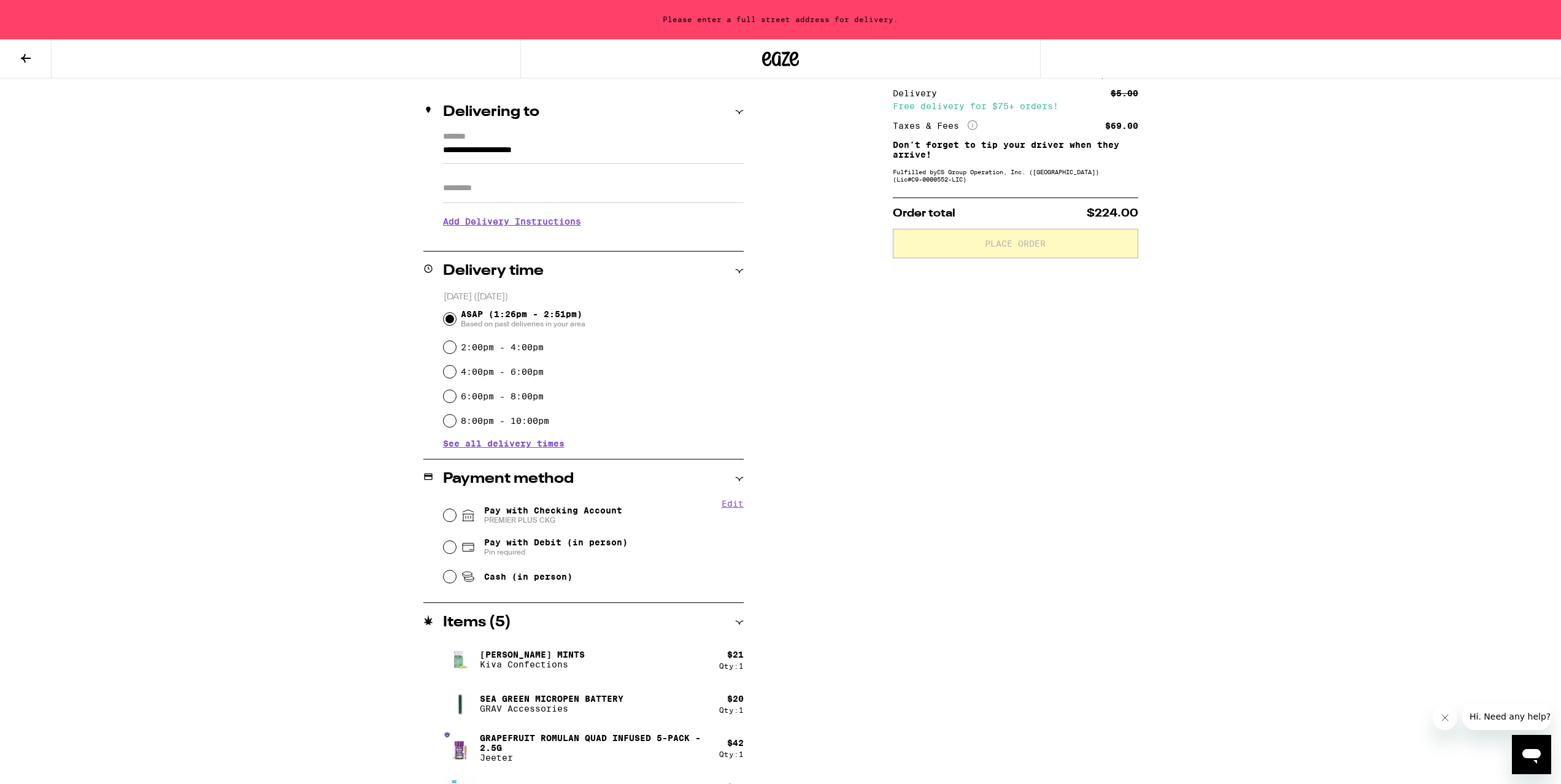
scroll to position [136, 0]
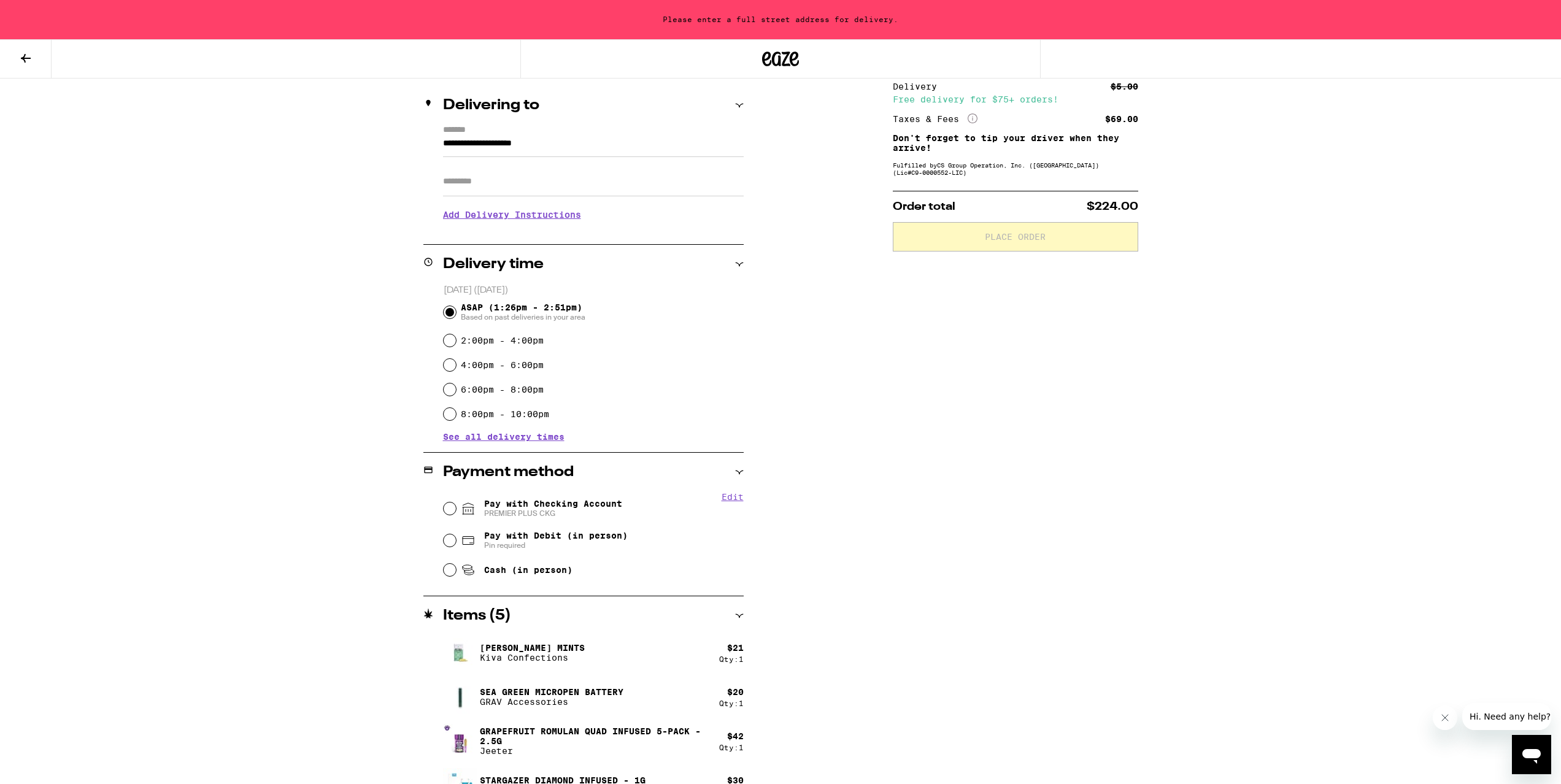
click at [628, 518] on div "Pay with Checking Account PREMIER PLUS CKG" at bounding box center [594, 509] width 300 height 32
click at [451, 514] on input "Pay with Checking Account PREMIER PLUS CKG" at bounding box center [450, 509] width 12 height 12
radio input "true"
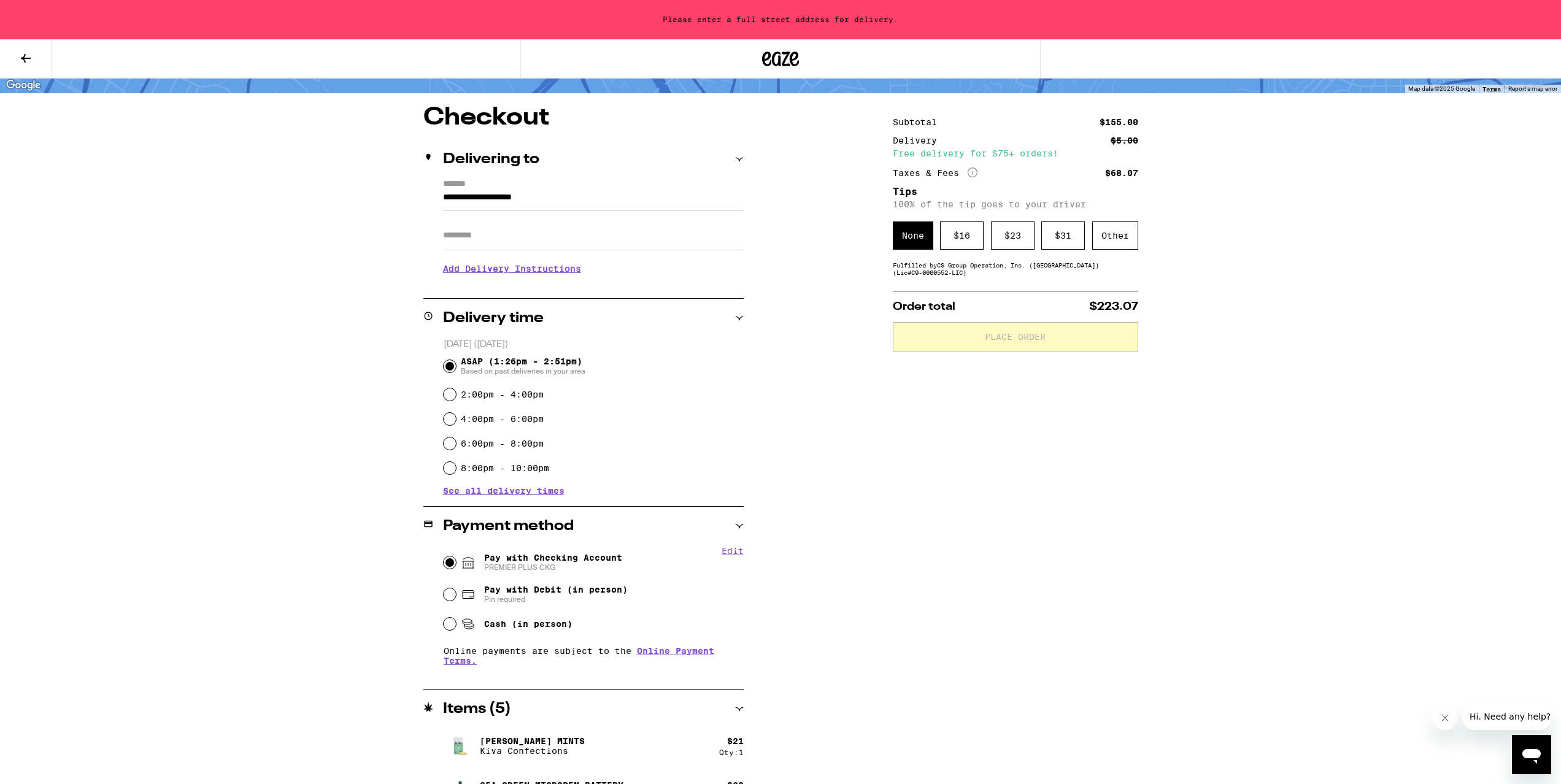
scroll to position [0, 0]
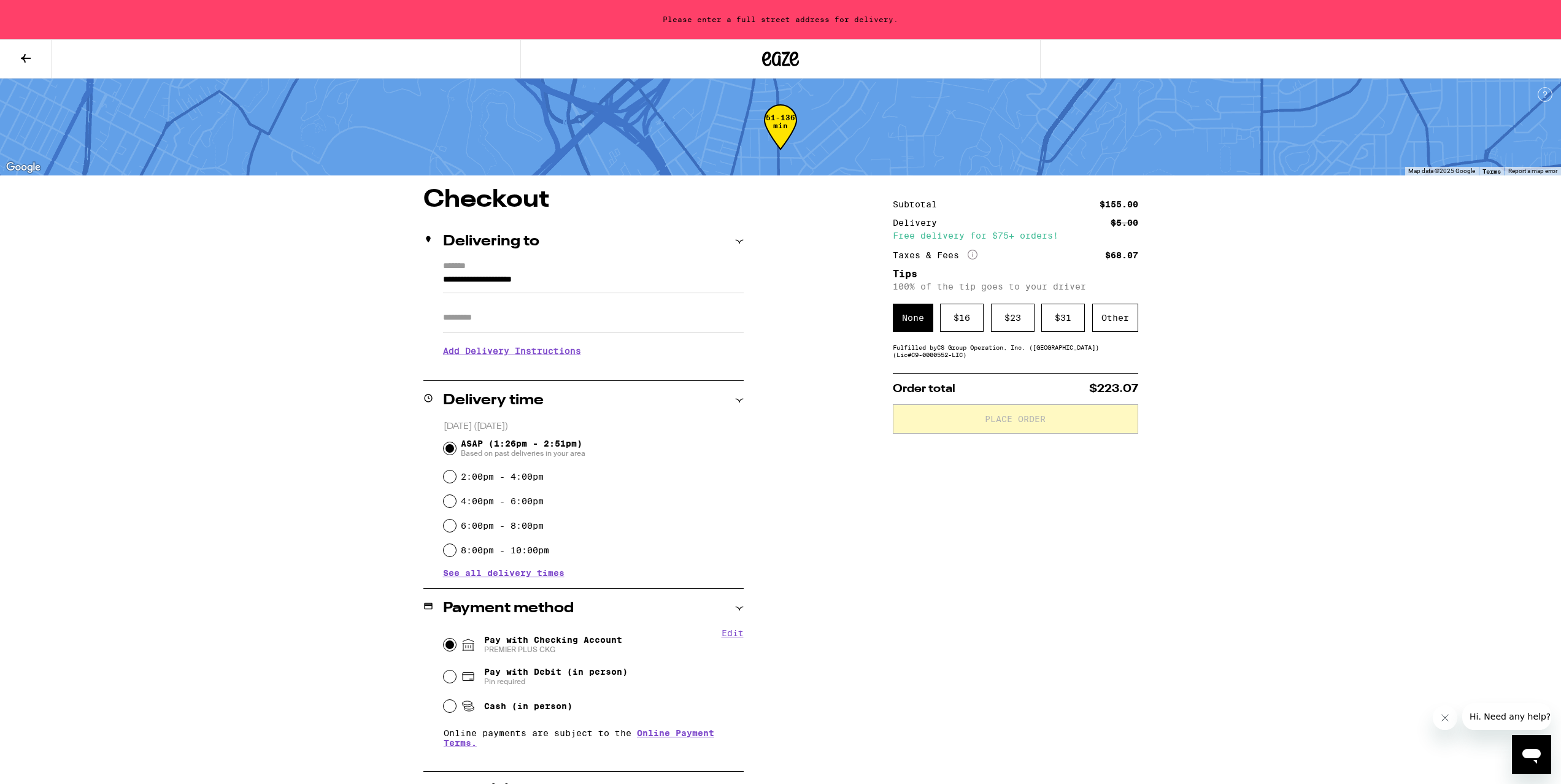
click at [480, 278] on input "**********" at bounding box center [593, 283] width 301 height 21
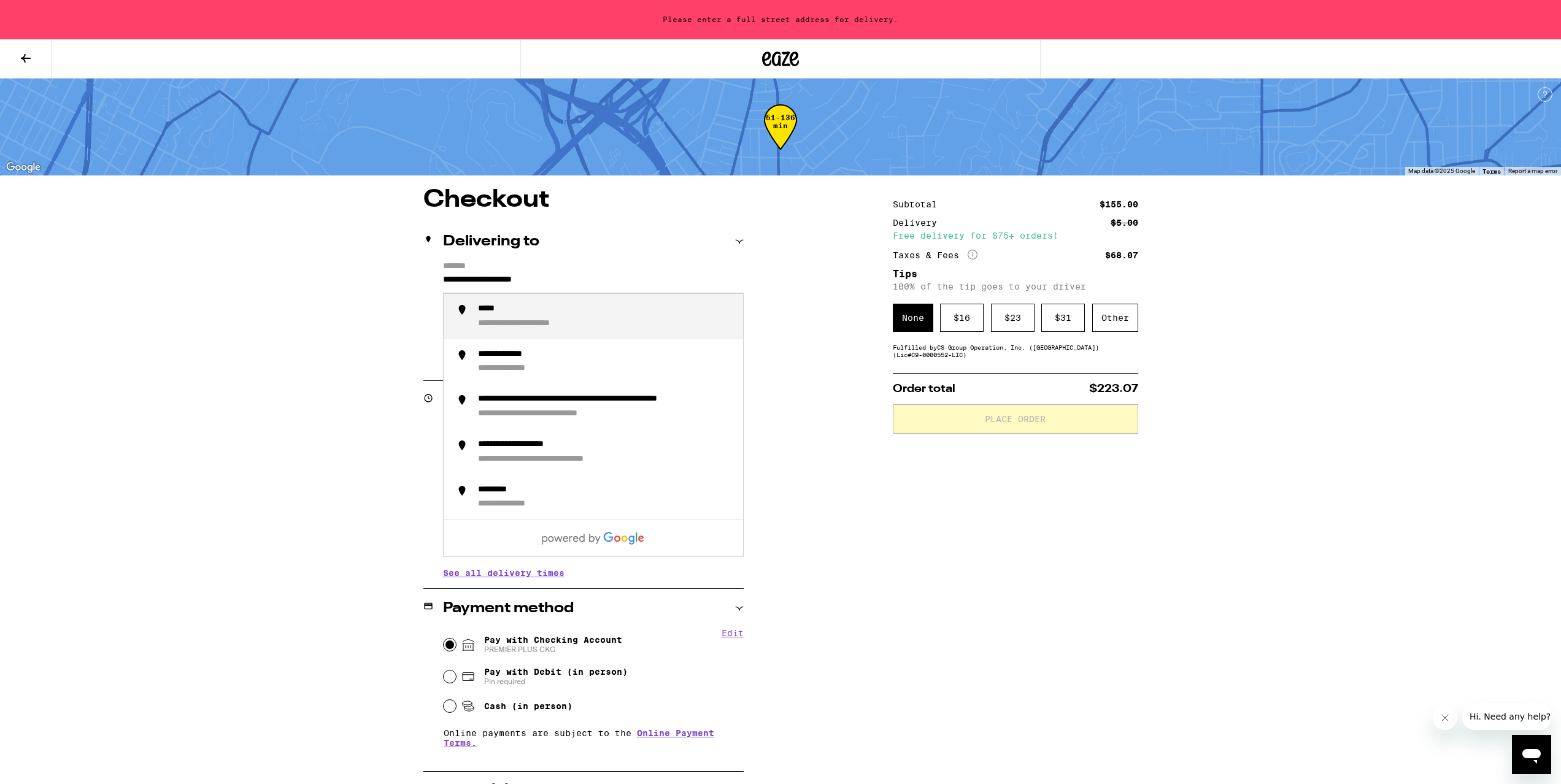
click at [480, 278] on input "**********" at bounding box center [593, 283] width 301 height 21
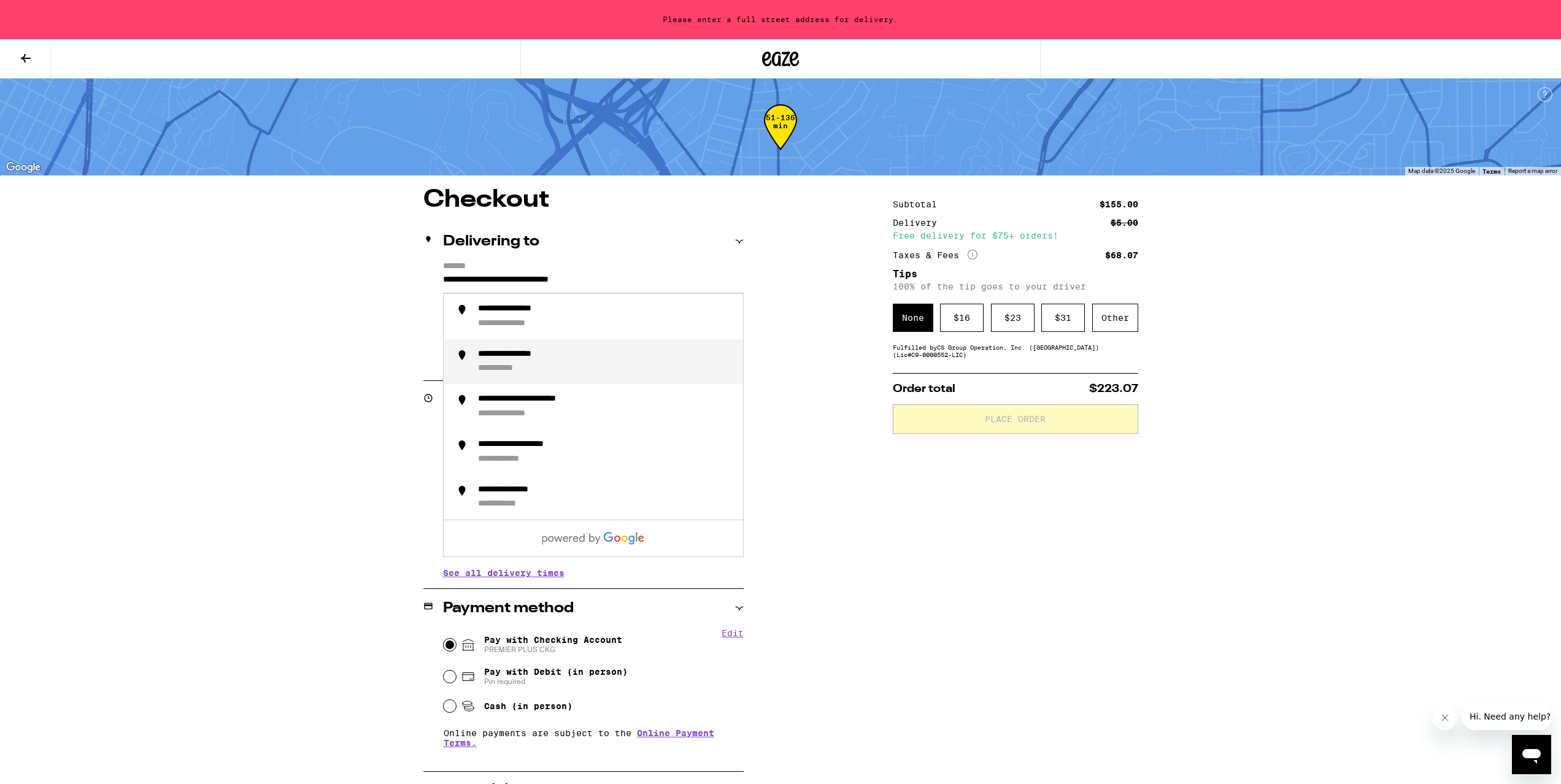
type input "**********"
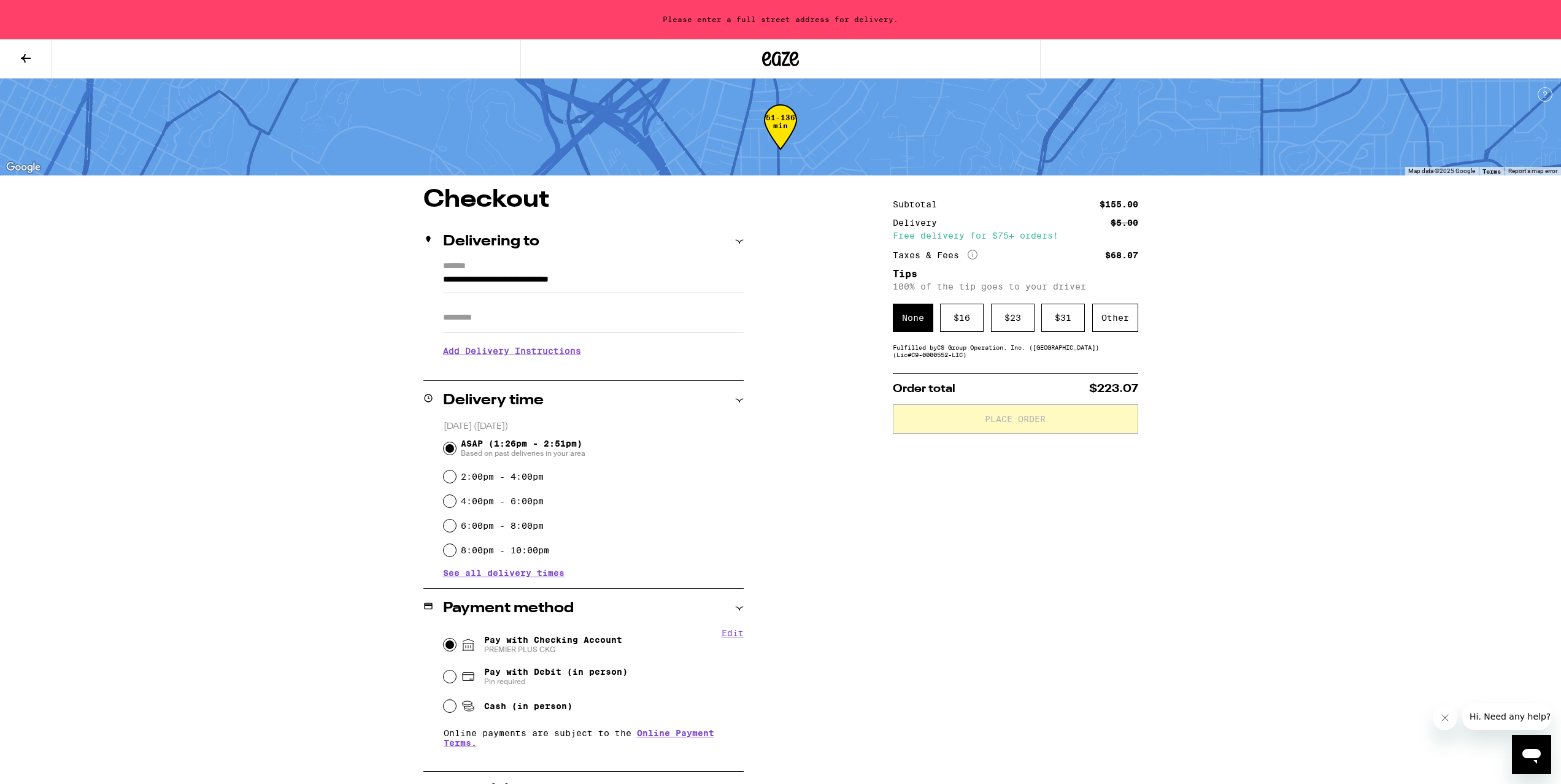
click at [813, 465] on div "**********" at bounding box center [780, 610] width 883 height 845
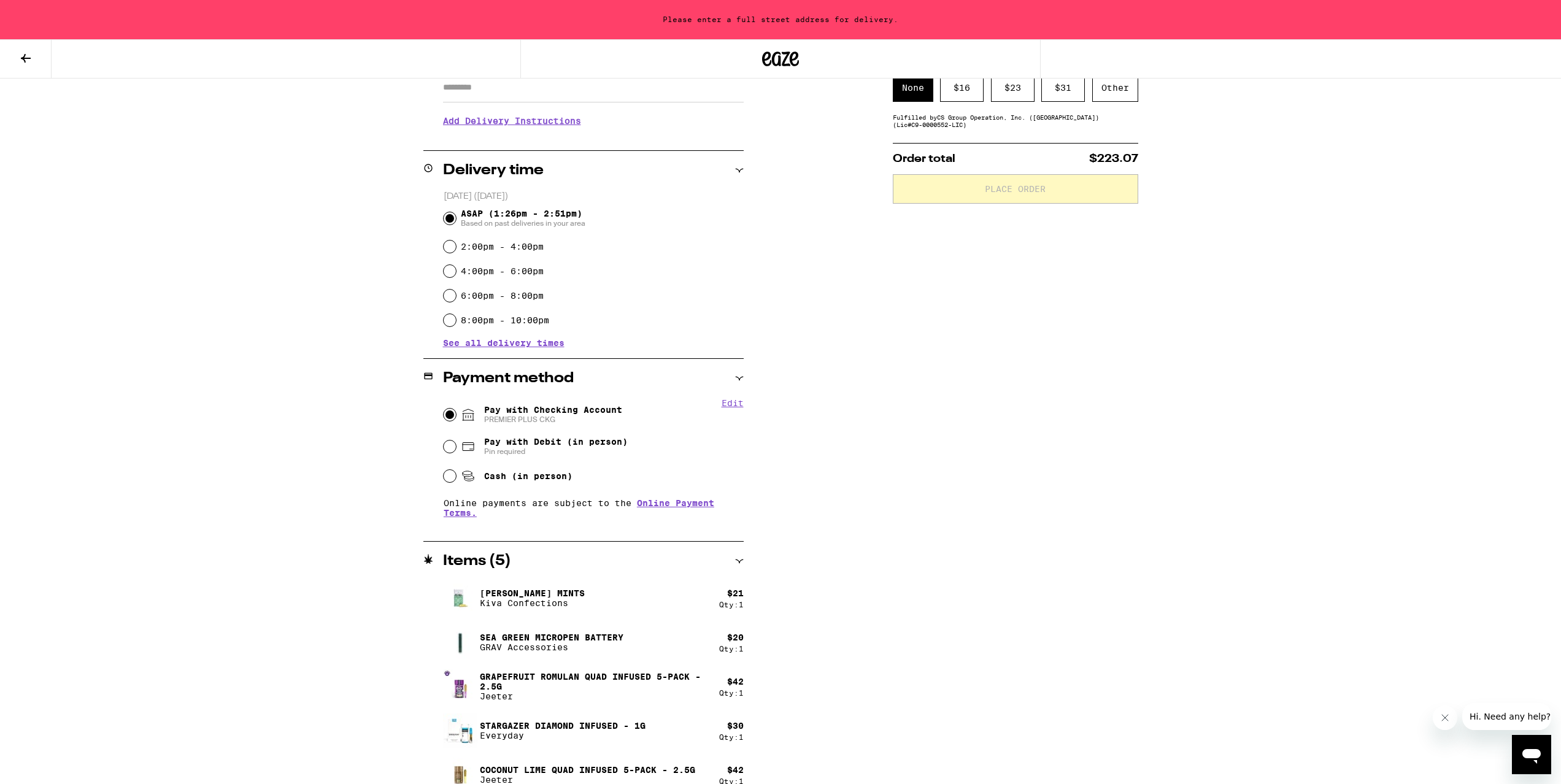
scroll to position [249, 0]
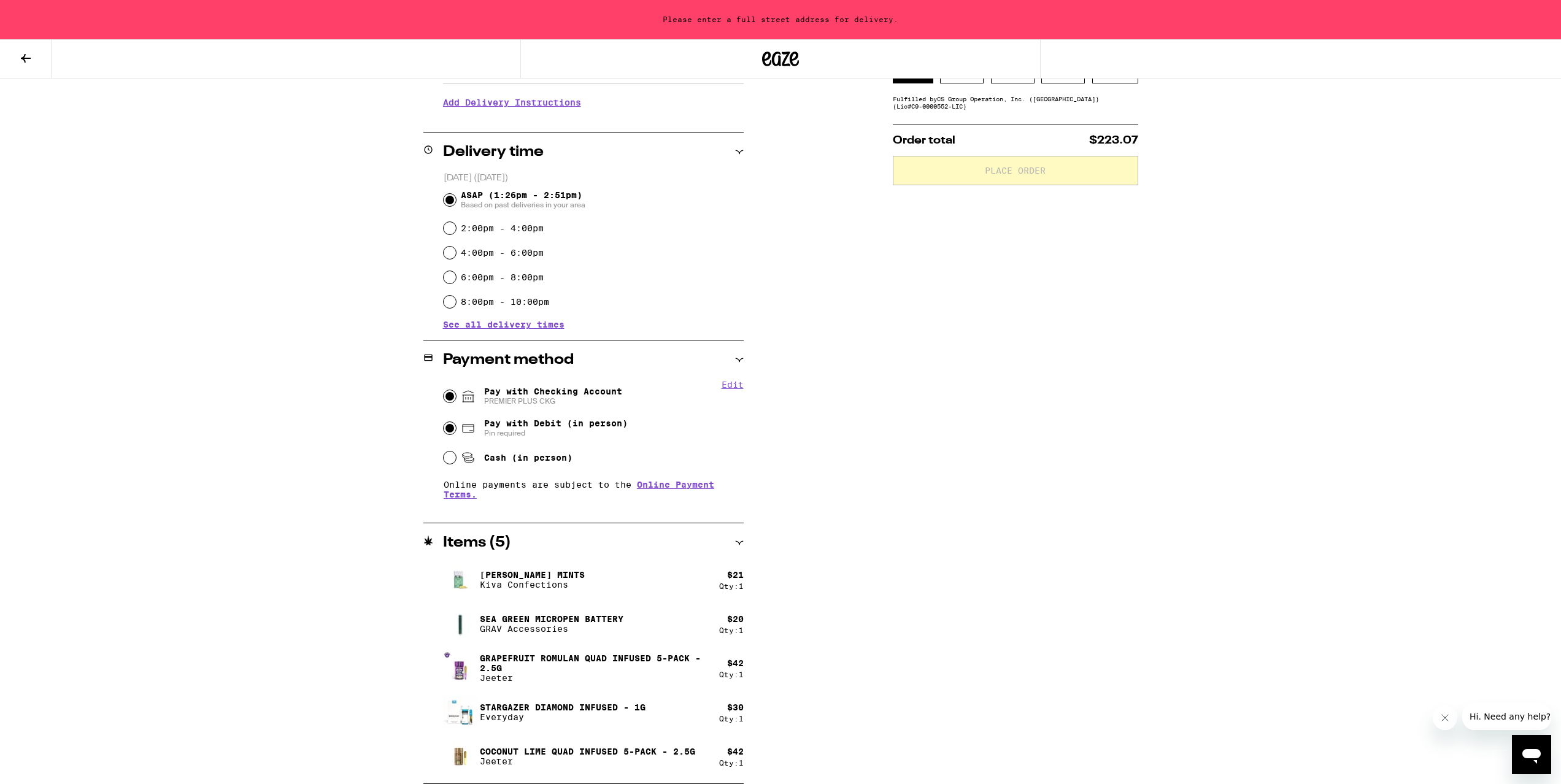
click at [451, 426] on input "Pay with Debit (in person) Pin required" at bounding box center [450, 428] width 12 height 12
radio input "true"
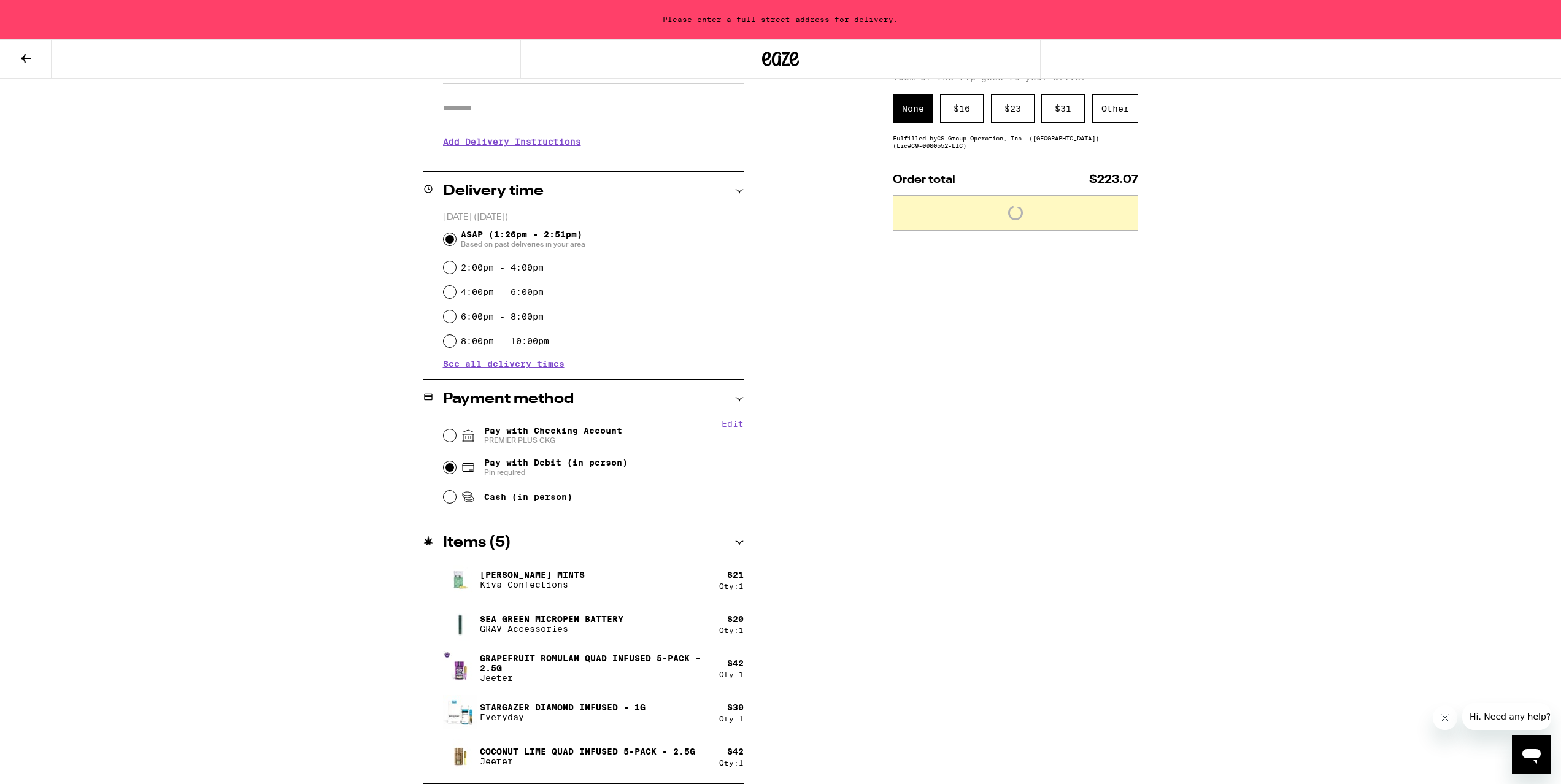
scroll to position [209, 0]
click at [448, 433] on input "Pay with Checking Account PREMIER PLUS CKG" at bounding box center [450, 435] width 12 height 12
radio input "true"
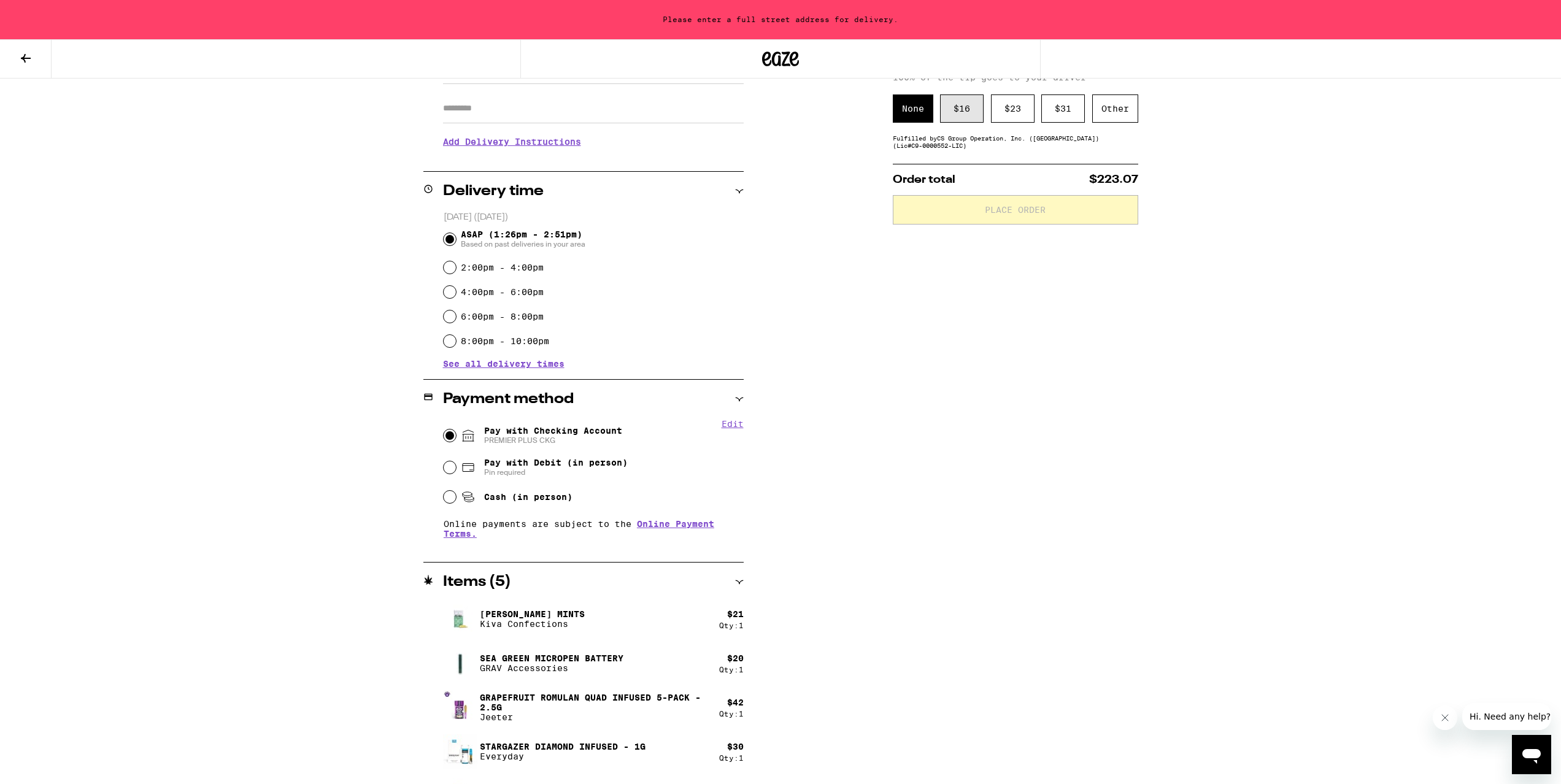
click at [956, 112] on div "$ 16" at bounding box center [961, 108] width 44 height 28
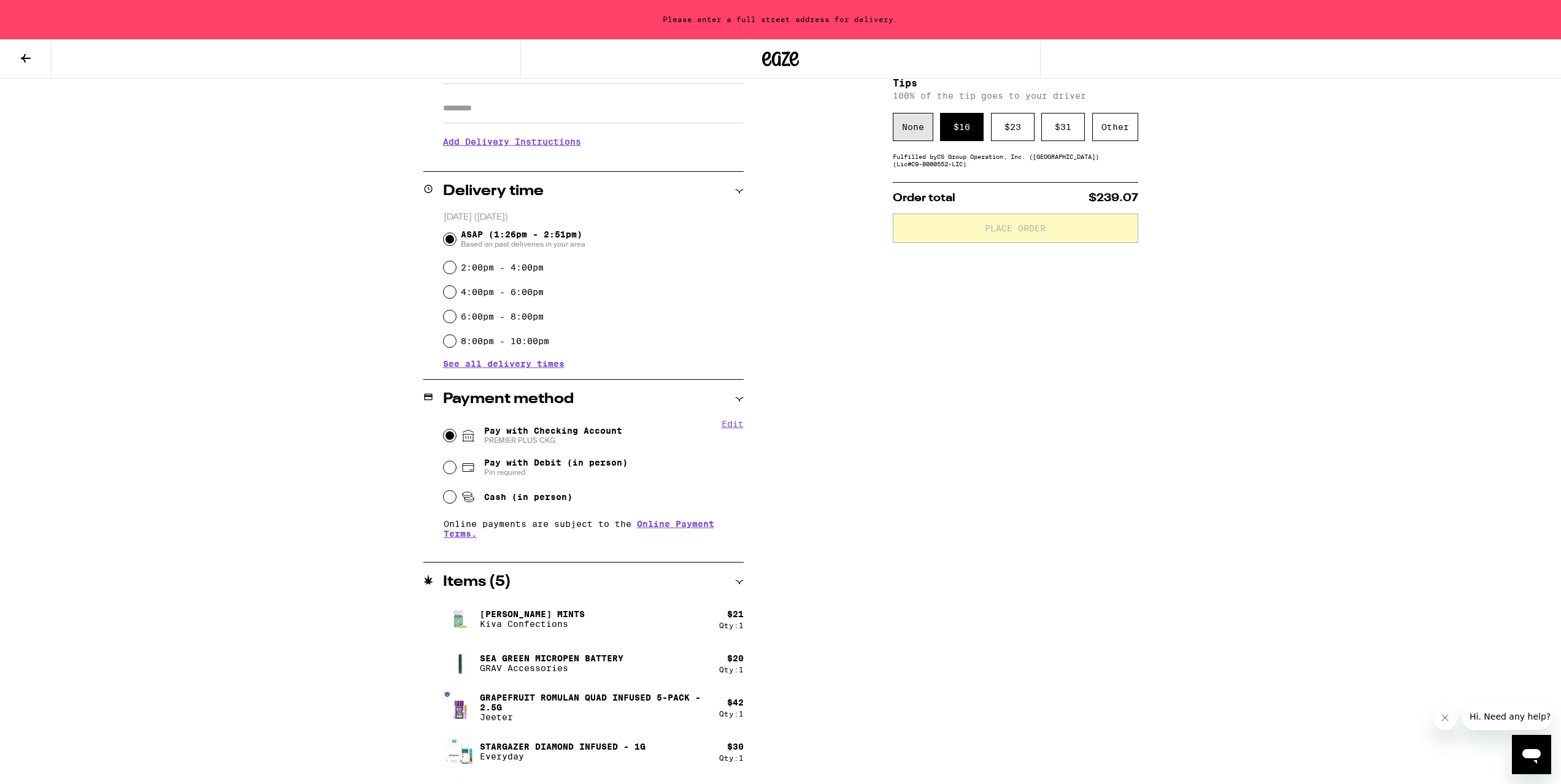
click at [909, 131] on div "None" at bounding box center [913, 127] width 40 height 28
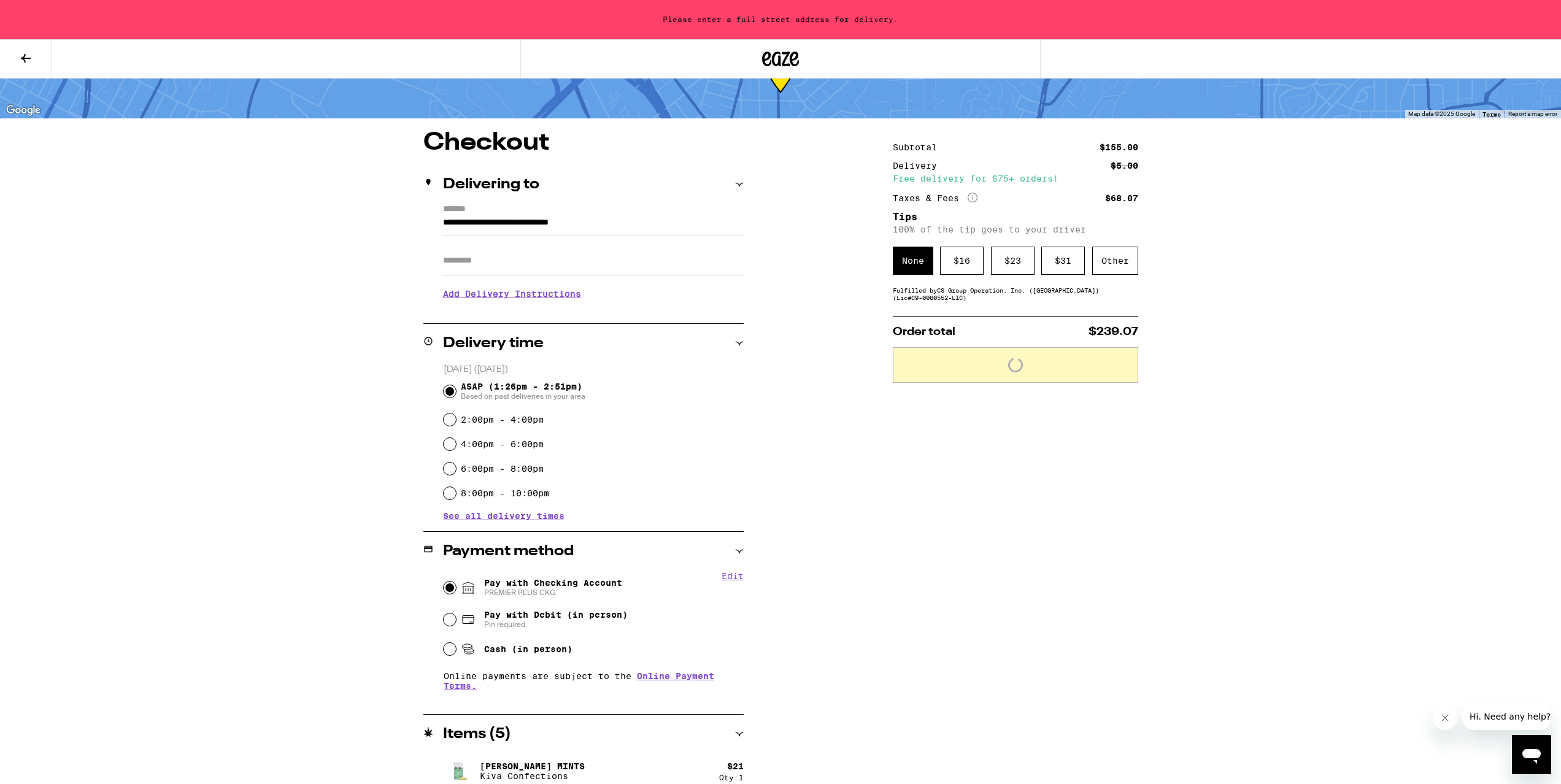
scroll to position [0, 0]
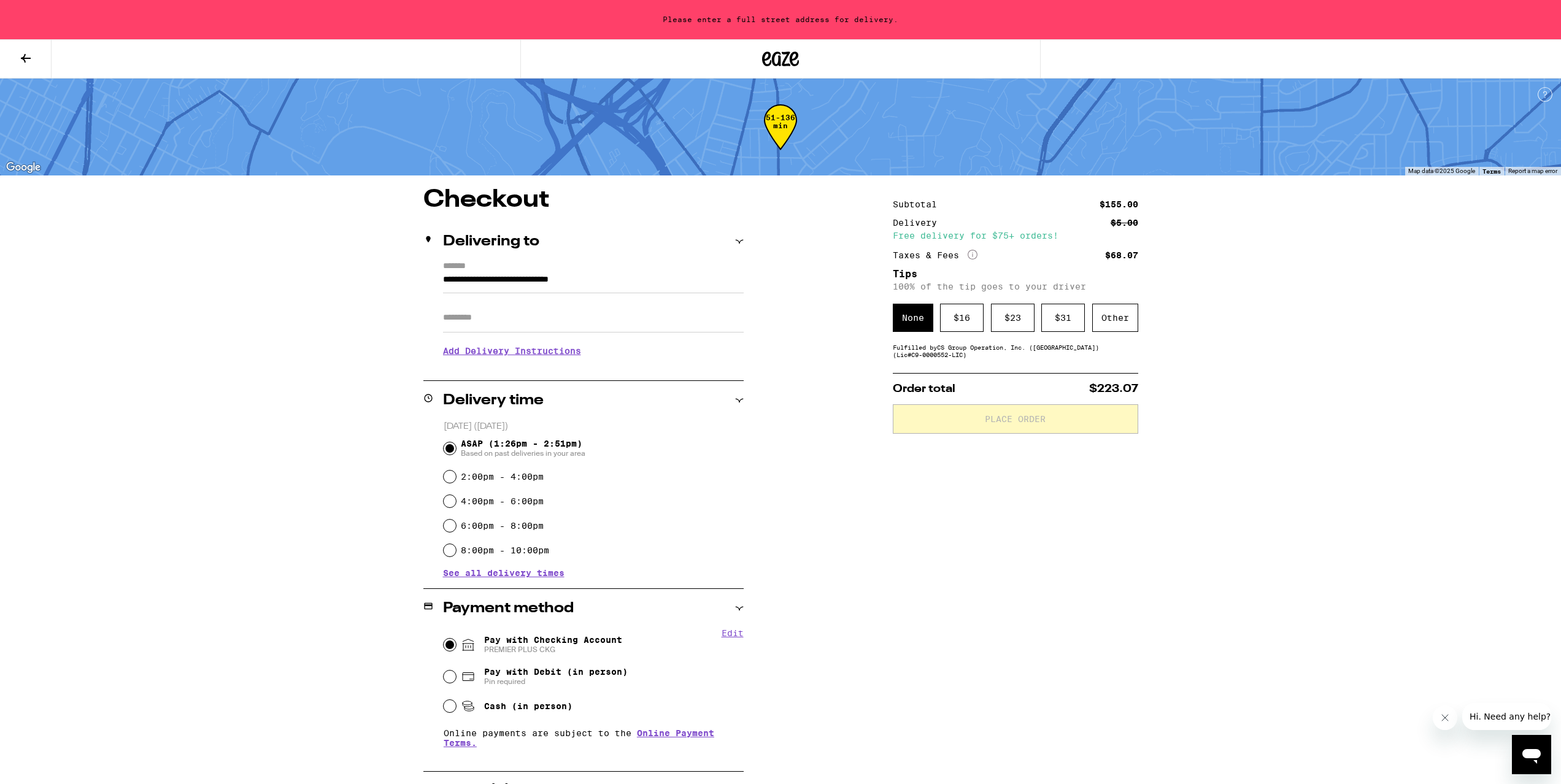
click at [661, 281] on input "**********" at bounding box center [593, 283] width 301 height 21
click at [666, 285] on input "**********" at bounding box center [593, 283] width 301 height 21
click at [631, 314] on div "**********" at bounding box center [605, 317] width 255 height 26
type input "**********"
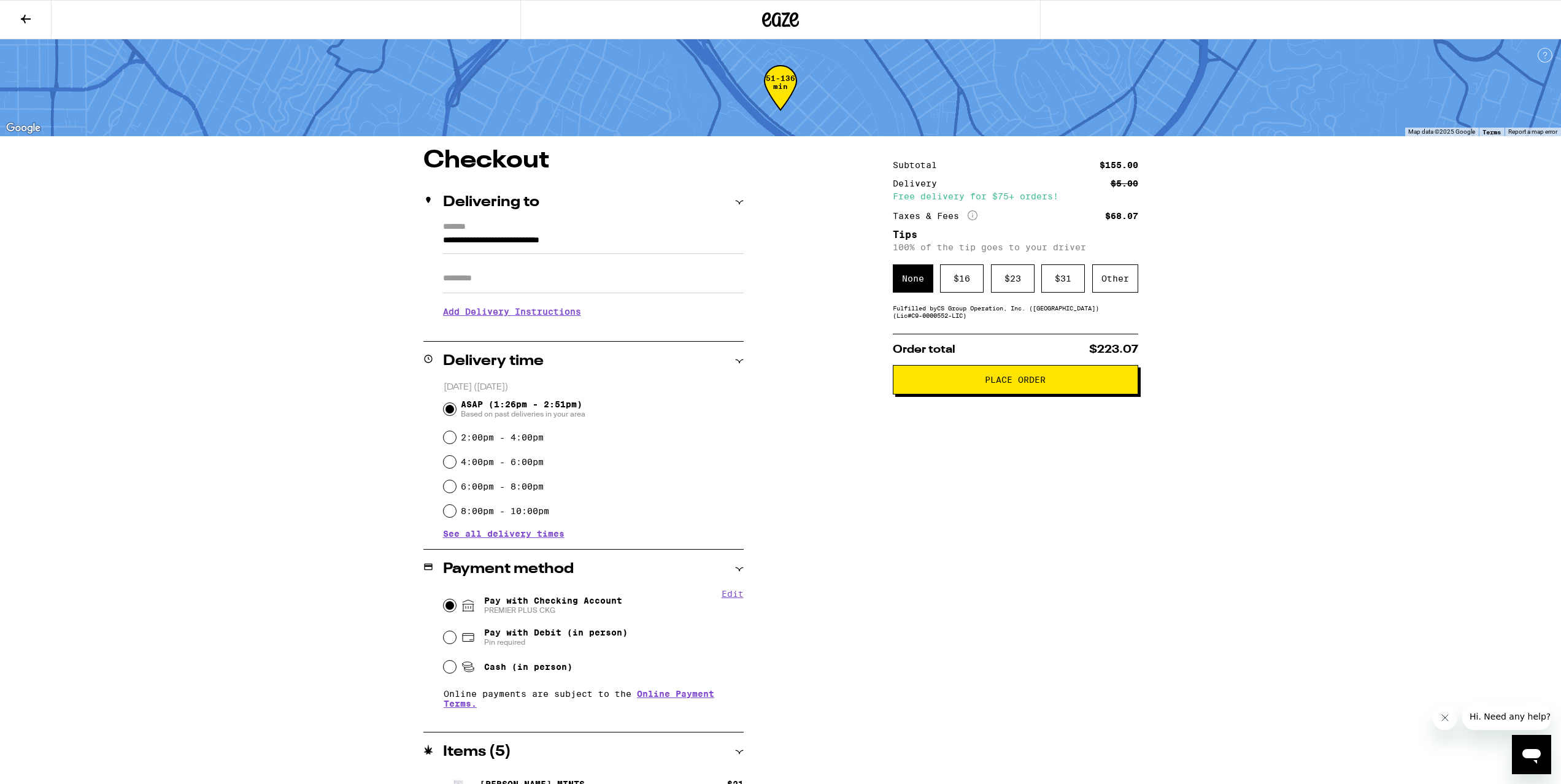
click at [1022, 394] on button "Place Order" at bounding box center [1015, 379] width 246 height 29
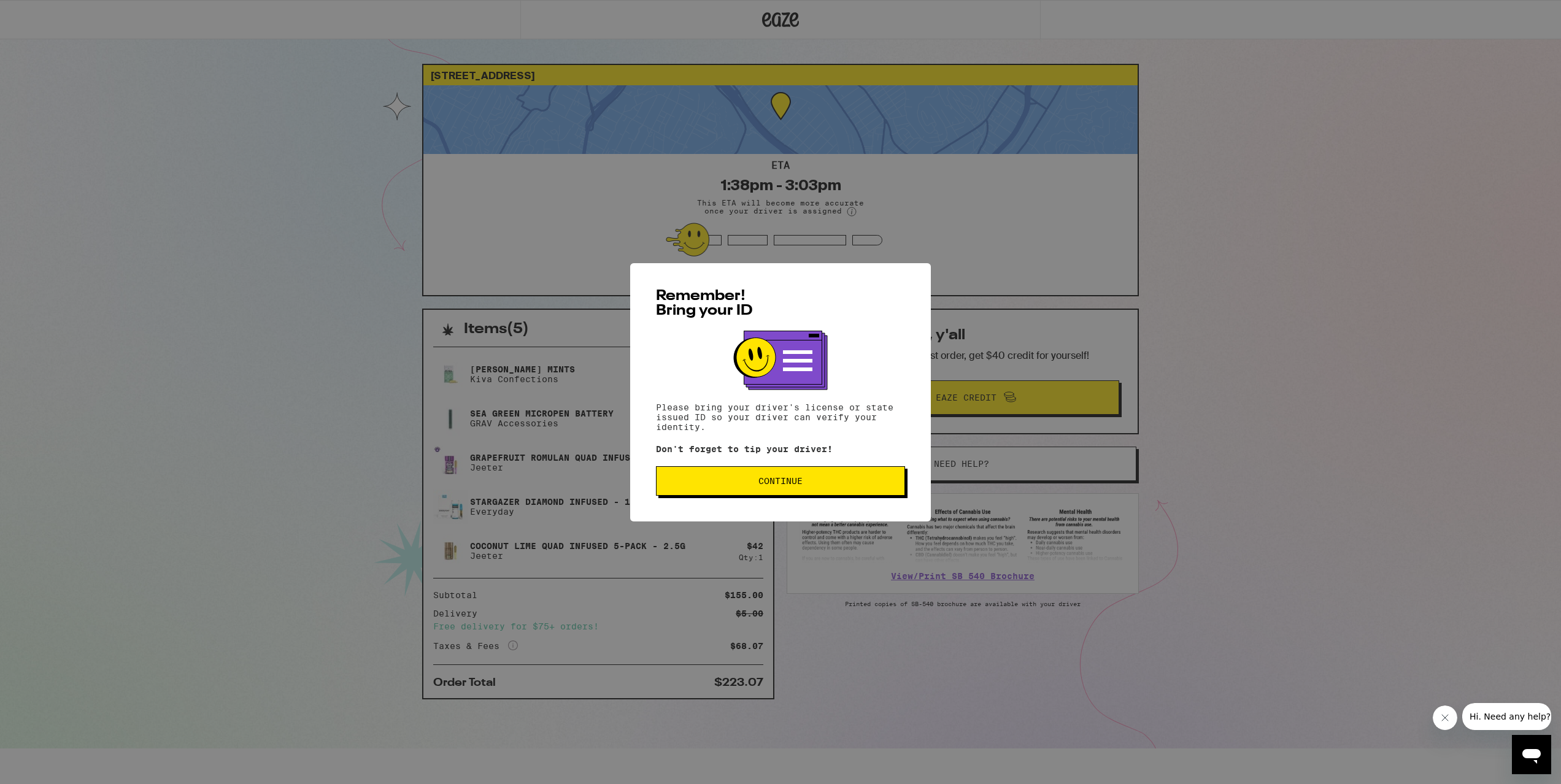
drag, startPoint x: 791, startPoint y: 492, endPoint x: 798, endPoint y: 496, distance: 8.1
click at [798, 496] on button "Continue" at bounding box center [781, 481] width 249 height 29
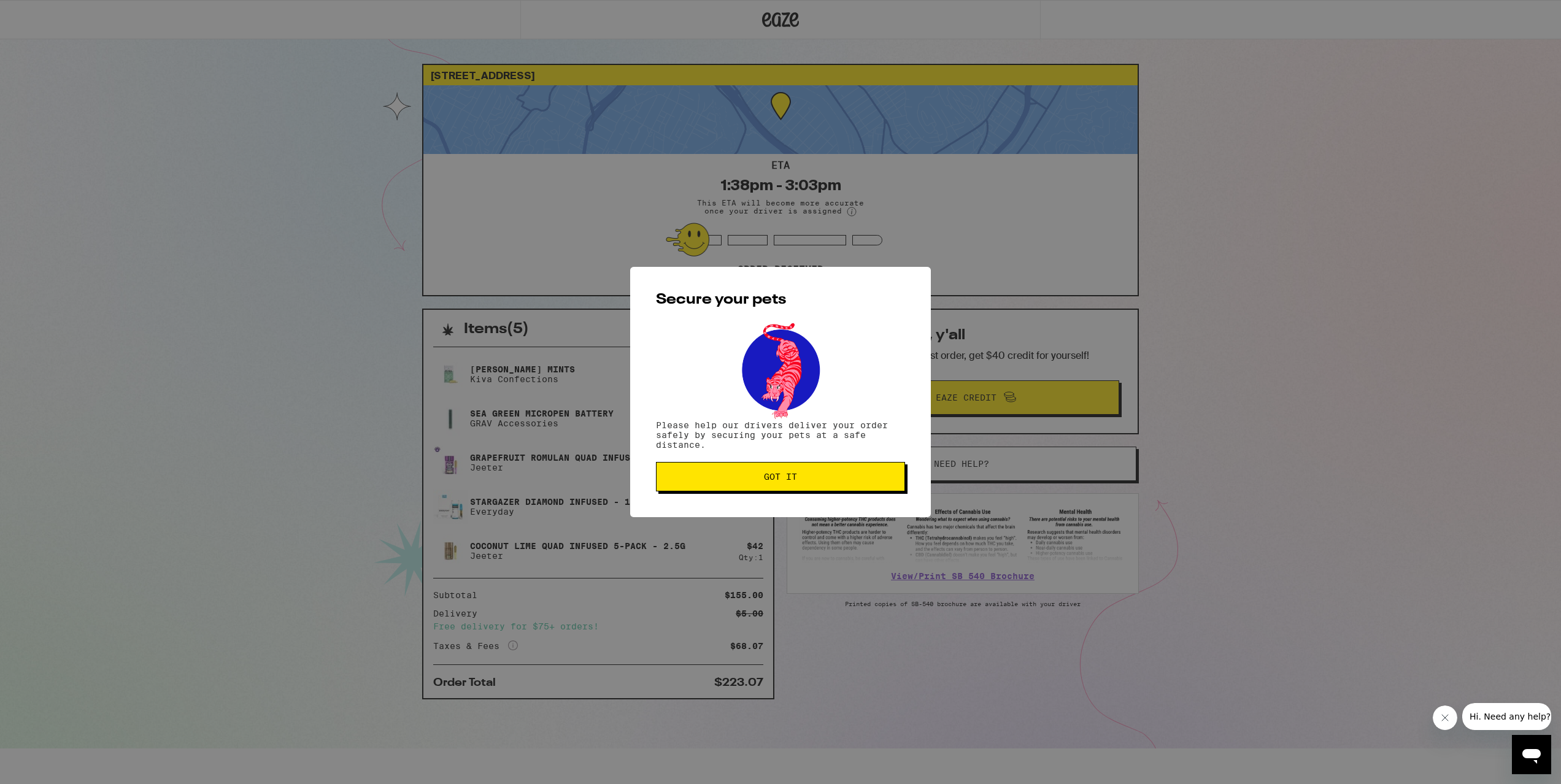
click at [796, 488] on button "Got it" at bounding box center [781, 476] width 249 height 29
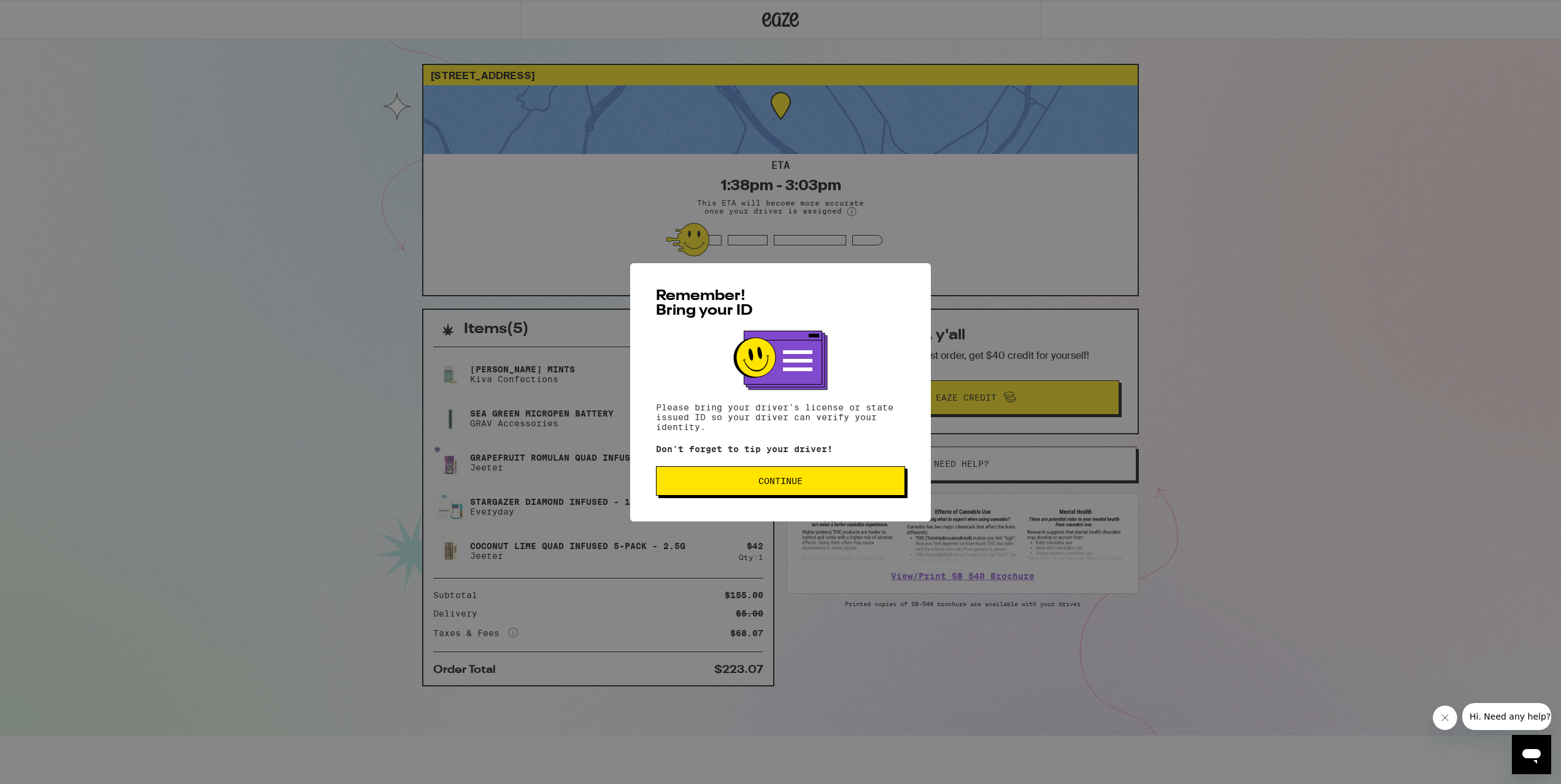
click at [815, 485] on span "Continue" at bounding box center [780, 481] width 228 height 8
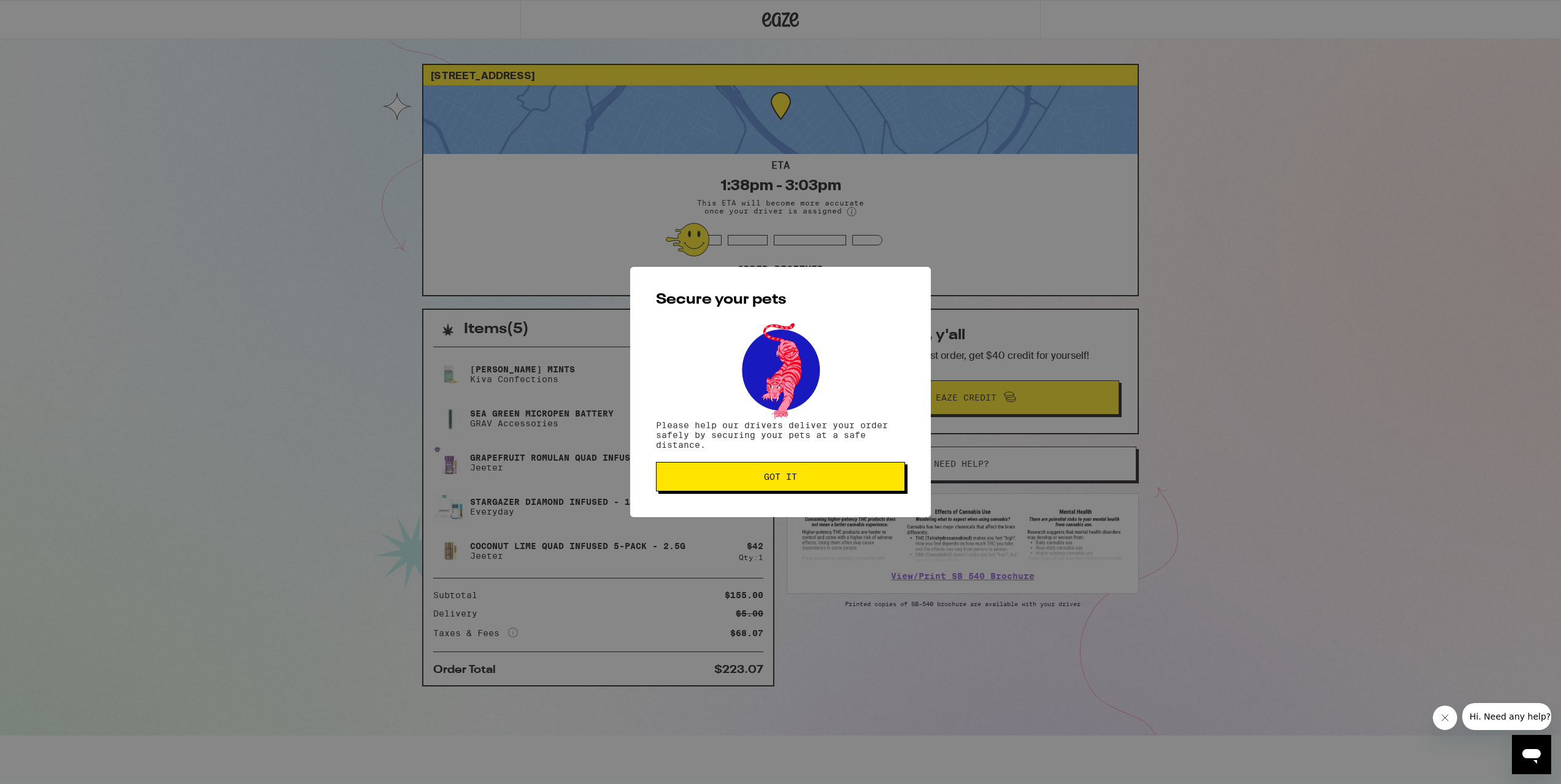
click at [812, 481] on span "Got it" at bounding box center [780, 476] width 228 height 8
